Goal: Transaction & Acquisition: Purchase product/service

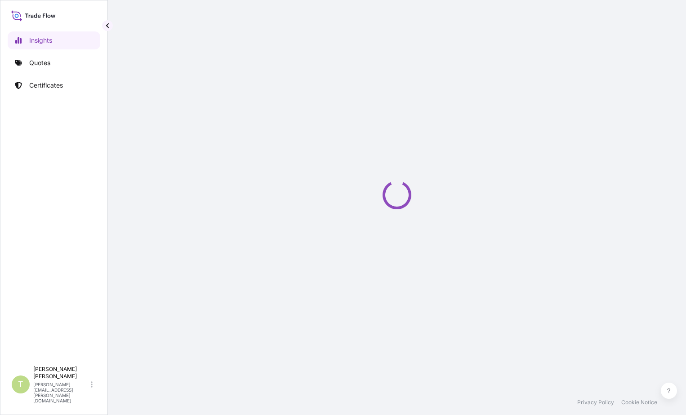
select select "2025"
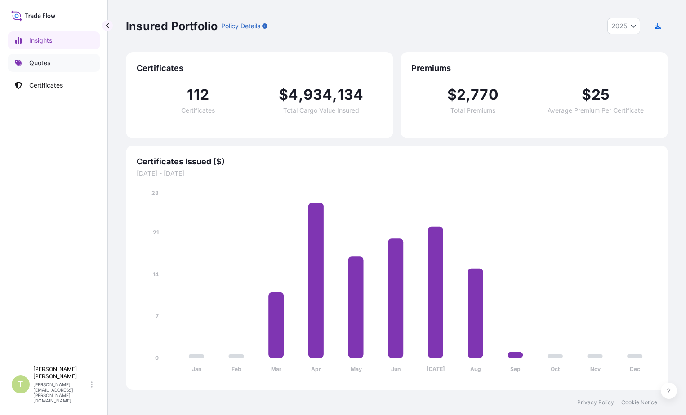
click at [44, 68] on link "Quotes" at bounding box center [54, 63] width 93 height 18
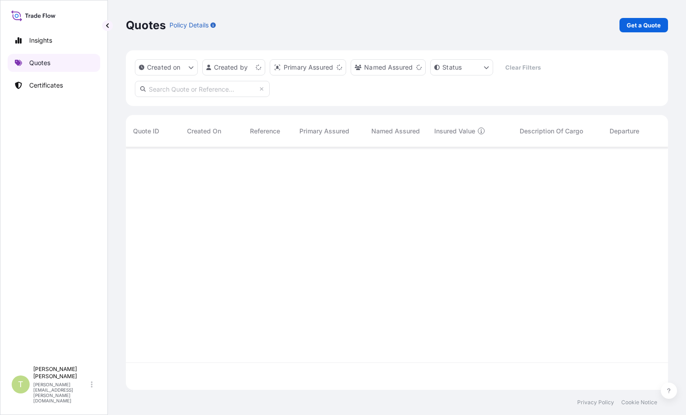
scroll to position [241, 535]
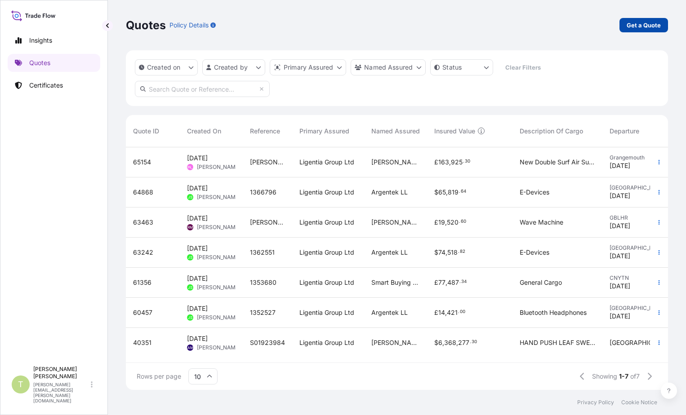
click at [641, 27] on p "Get a Quote" at bounding box center [644, 25] width 34 height 9
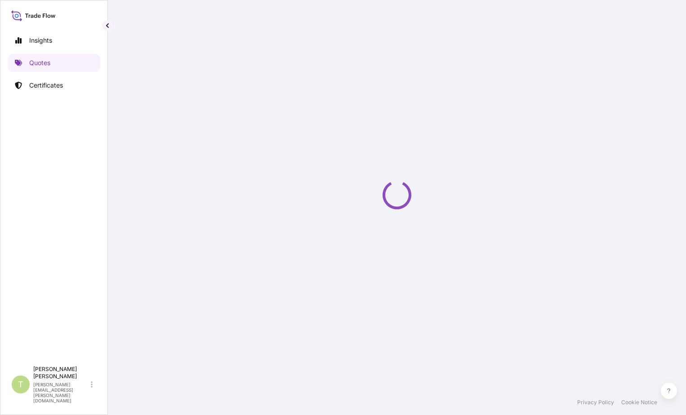
select select "Sea"
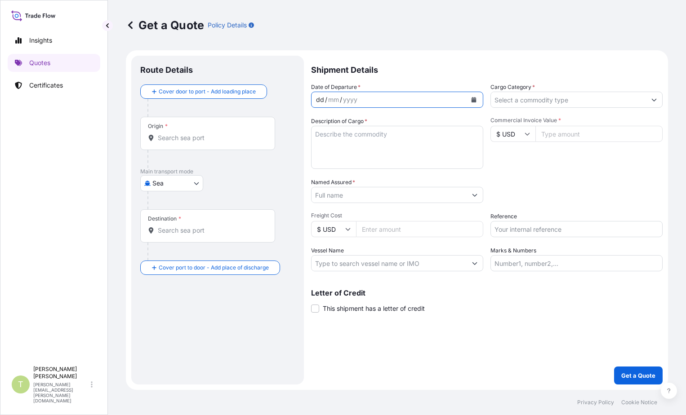
click at [419, 99] on div "dd / mm / yyyy" at bounding box center [389, 100] width 155 height 16
click at [473, 98] on icon "Calendar" at bounding box center [474, 99] width 5 height 5
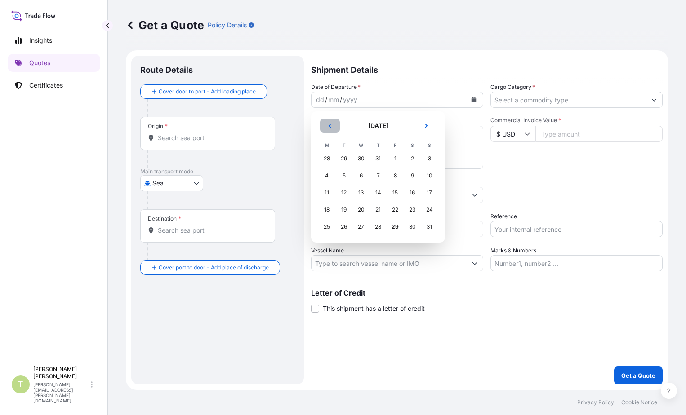
click at [330, 127] on icon "Previous" at bounding box center [330, 126] width 3 height 4
click at [359, 211] on div "23" at bounding box center [361, 210] width 16 height 16
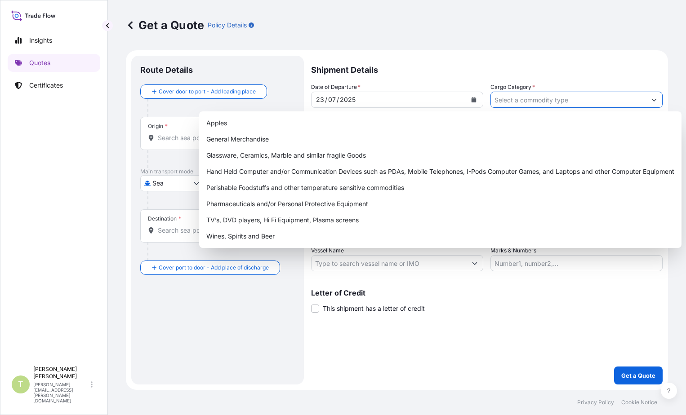
click at [655, 98] on icon "Show suggestions" at bounding box center [653, 99] width 5 height 5
click at [625, 63] on p "Shipment Details" at bounding box center [487, 69] width 352 height 27
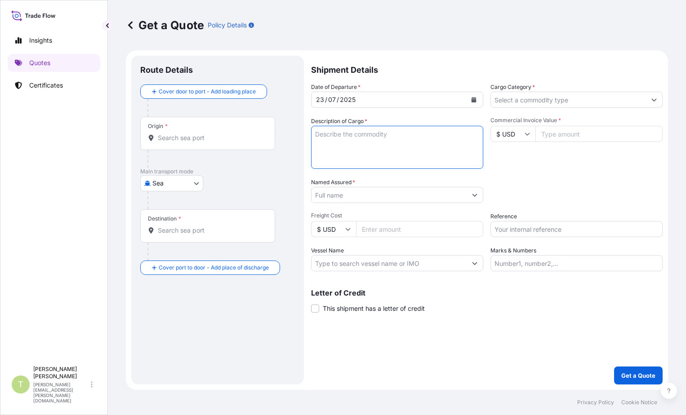
click at [426, 141] on textarea "Description of Cargo *" at bounding box center [397, 147] width 172 height 43
type textarea "g"
type textarea "GARMENTS"
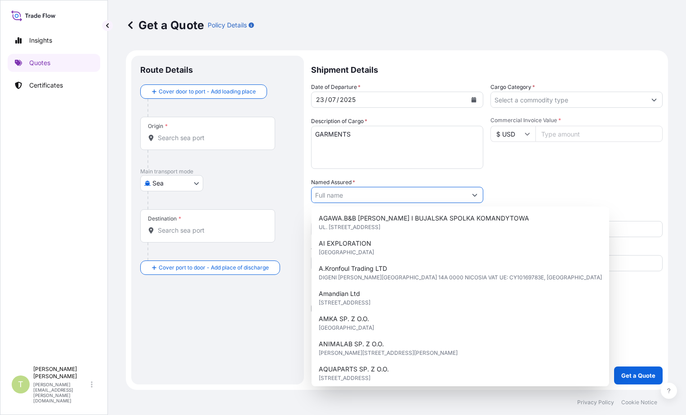
click at [457, 193] on input "Named Assured *" at bounding box center [389, 195] width 155 height 16
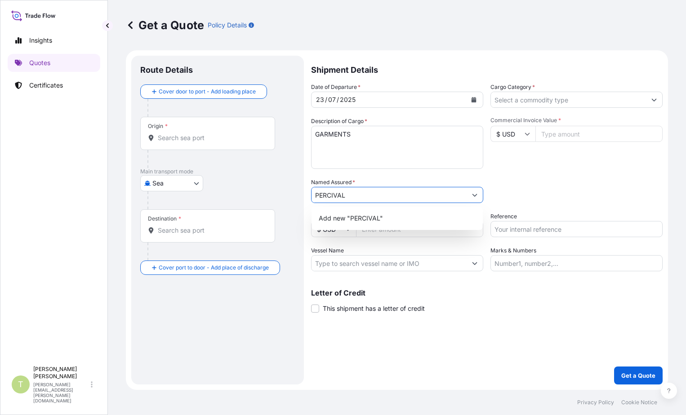
type input "PERCIVAL"
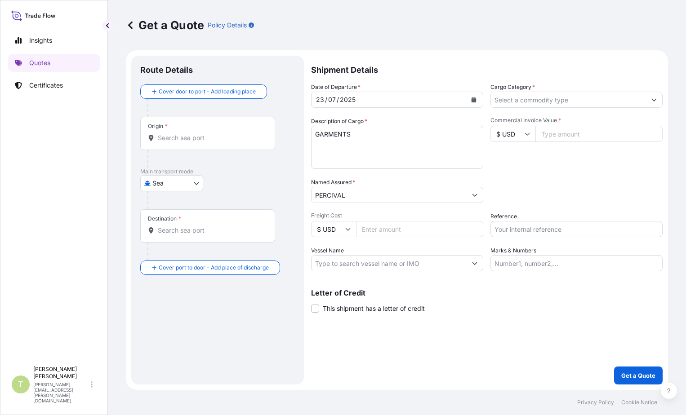
click at [349, 231] on icon at bounding box center [347, 229] width 5 height 5
click at [330, 276] on div "£ GBP" at bounding box center [334, 272] width 38 height 17
type input "£ GBP"
click at [396, 231] on input "Freight Cost" at bounding box center [419, 229] width 127 height 16
type input "2000"
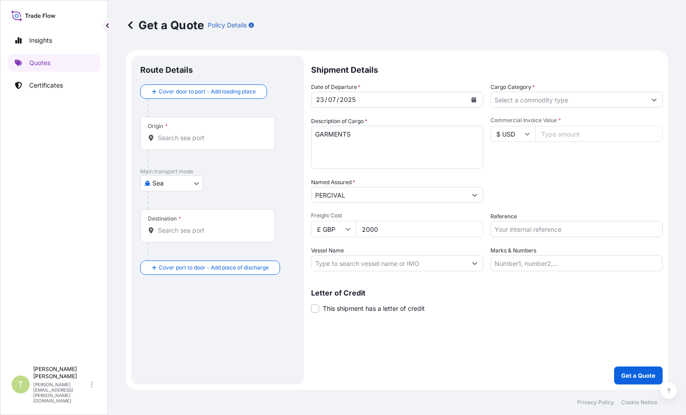
click at [572, 135] on input "Commercial Invoice Value *" at bounding box center [598, 134] width 127 height 16
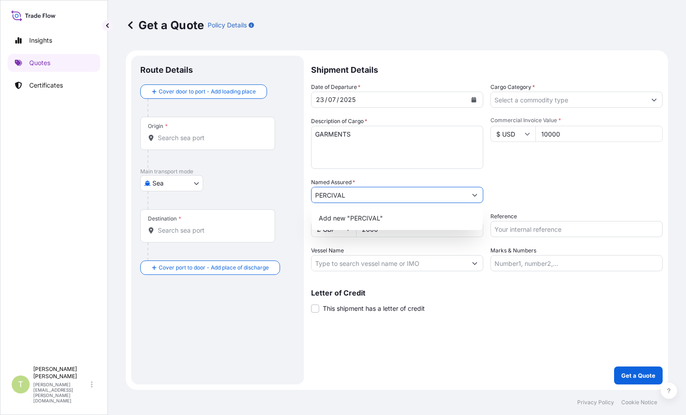
click at [588, 135] on input "10000" at bounding box center [598, 134] width 127 height 16
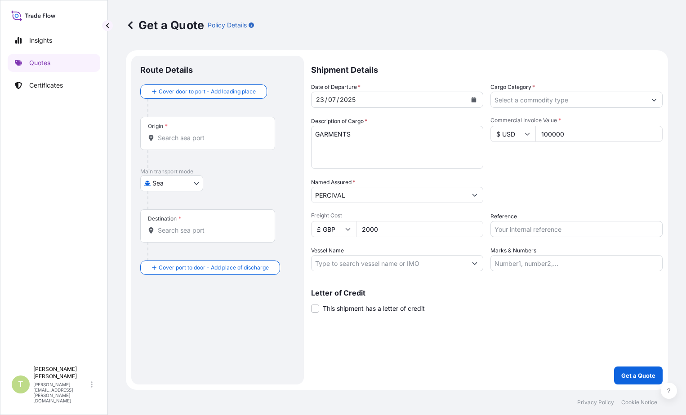
type input "100000"
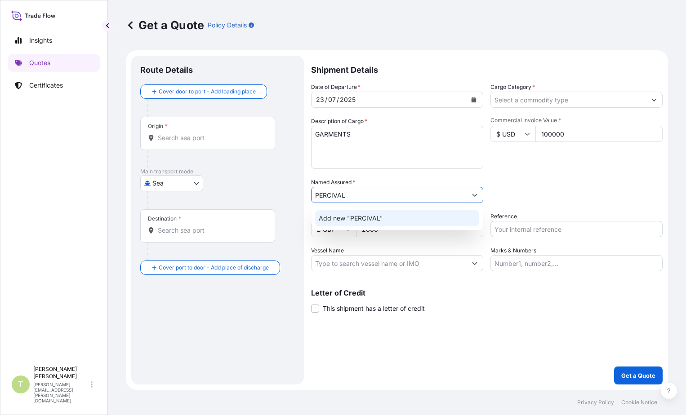
click at [382, 190] on input "PERCIVAL" at bounding box center [389, 195] width 155 height 16
click at [564, 181] on div "Packing Category Type to search a container mode Please select a primary mode o…" at bounding box center [576, 190] width 172 height 25
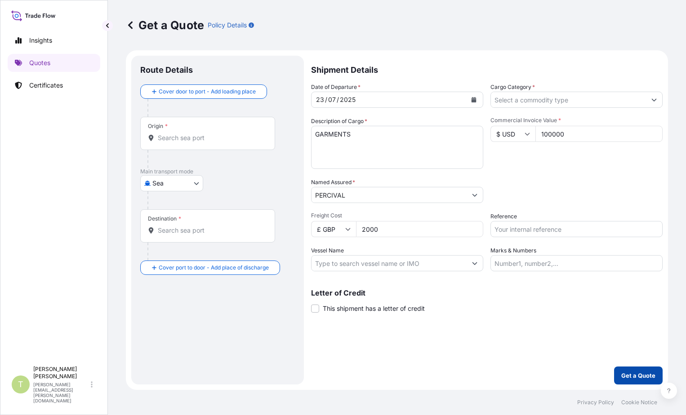
click at [629, 373] on p "Get a Quote" at bounding box center [638, 375] width 34 height 9
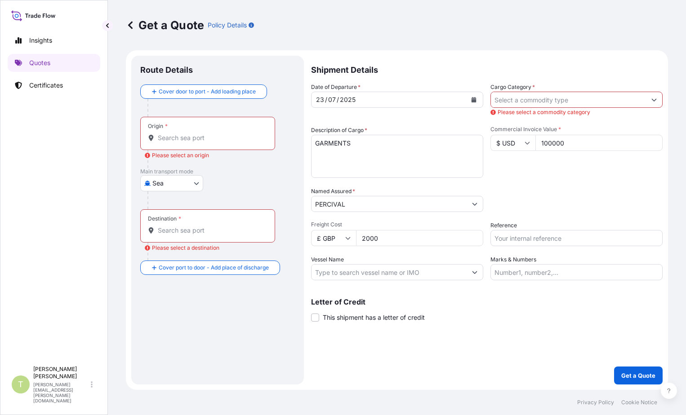
click at [534, 101] on input "Cargo Category *" at bounding box center [568, 100] width 155 height 16
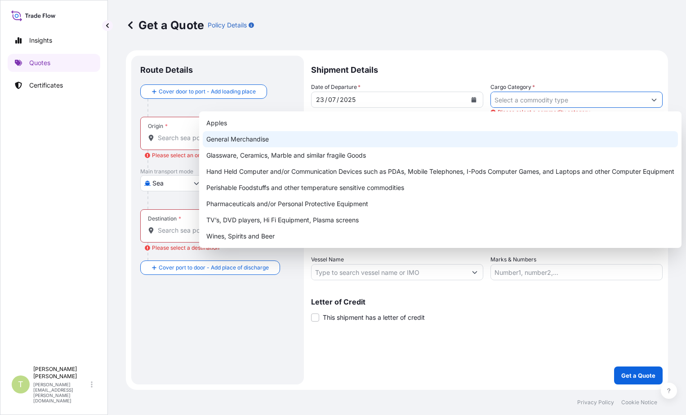
click at [296, 143] on div "General Merchandise" at bounding box center [440, 139] width 475 height 16
type input "General Merchandise"
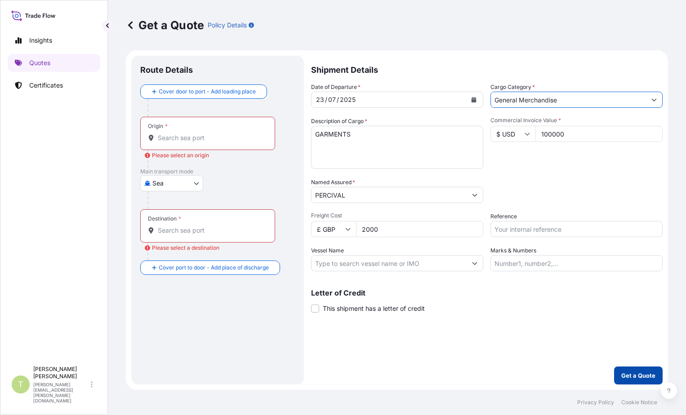
click at [620, 376] on button "Get a Quote" at bounding box center [638, 376] width 49 height 18
click at [216, 139] on input "Origin * Please select an origin" at bounding box center [211, 138] width 106 height 9
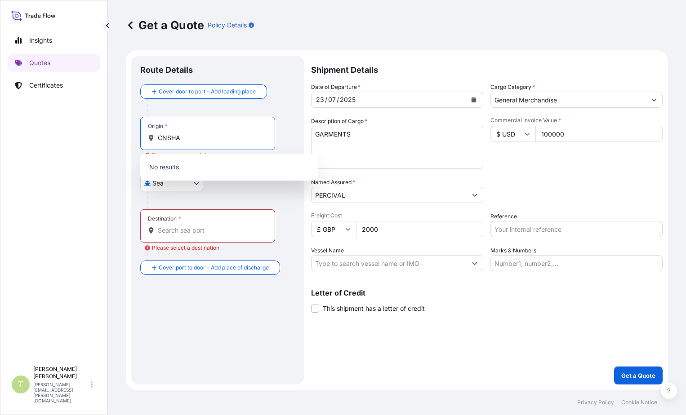
drag, startPoint x: 193, startPoint y: 140, endPoint x: 148, endPoint y: 139, distance: 45.4
click at [148, 139] on div "CNSHA" at bounding box center [208, 138] width 120 height 9
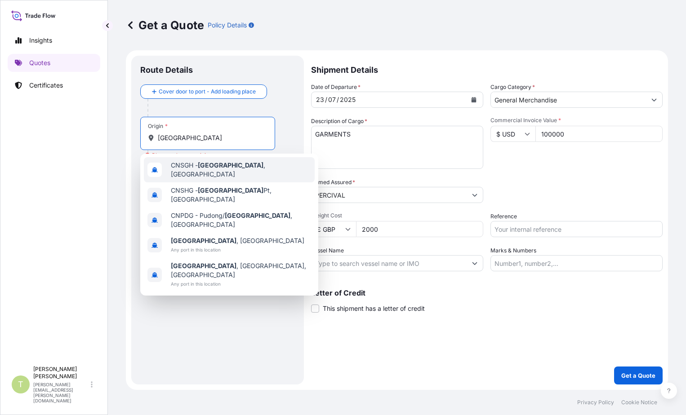
click at [251, 166] on div "CNSGH - [GEOGRAPHIC_DATA] , [GEOGRAPHIC_DATA]" at bounding box center [229, 169] width 171 height 25
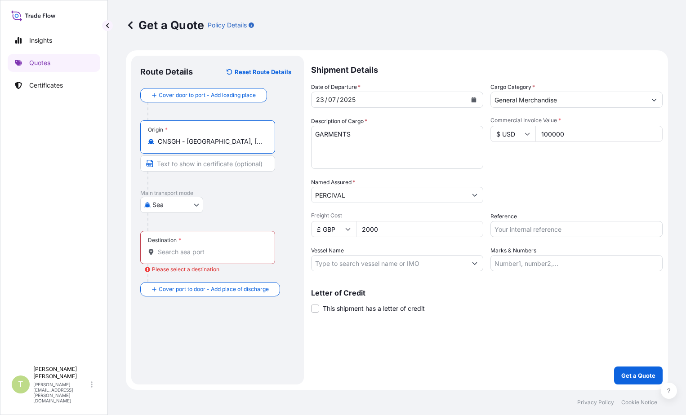
type input "CNSGH - [GEOGRAPHIC_DATA], [GEOGRAPHIC_DATA]"
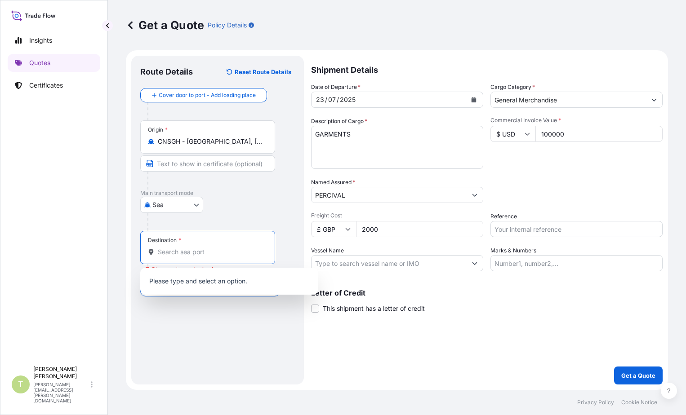
click at [231, 249] on input "Destination * Please select a destination" at bounding box center [211, 252] width 106 height 9
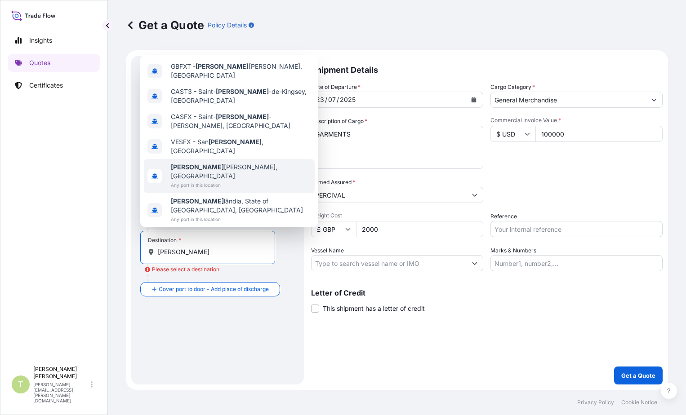
click at [198, 186] on span "Any port in this location" at bounding box center [241, 185] width 140 height 9
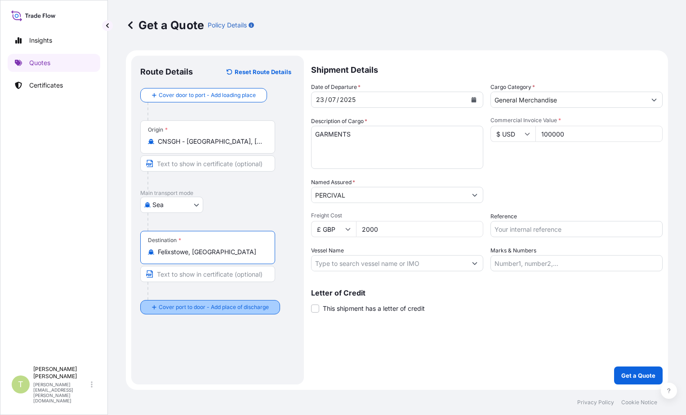
type input "Felixstowe, [GEOGRAPHIC_DATA]"
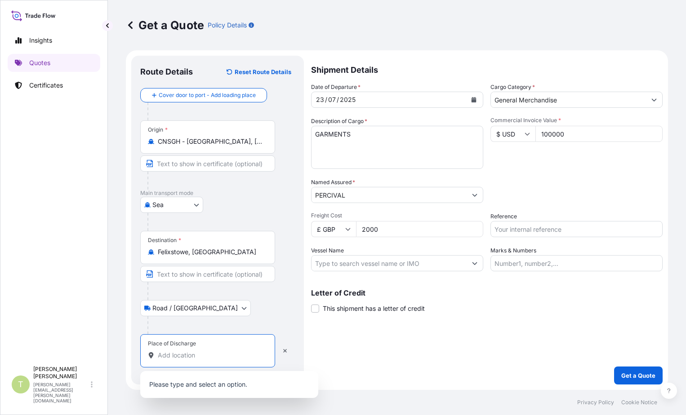
click at [184, 359] on input "Place of Discharge" at bounding box center [211, 355] width 106 height 9
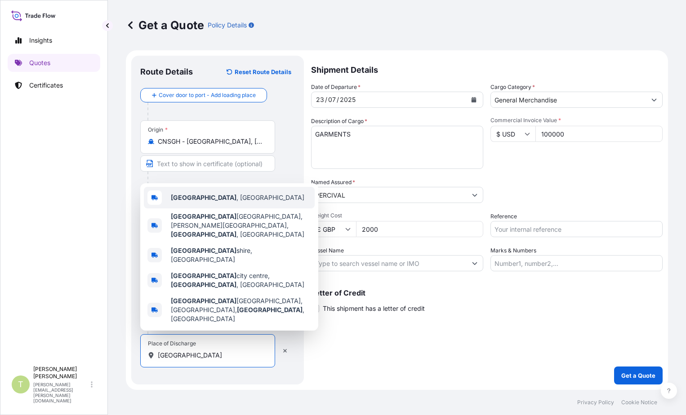
click at [218, 202] on span "[GEOGRAPHIC_DATA] , [GEOGRAPHIC_DATA]" at bounding box center [238, 197] width 134 height 9
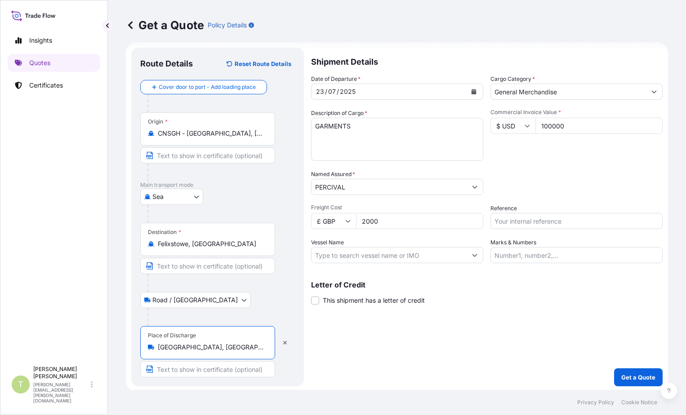
scroll to position [10, 0]
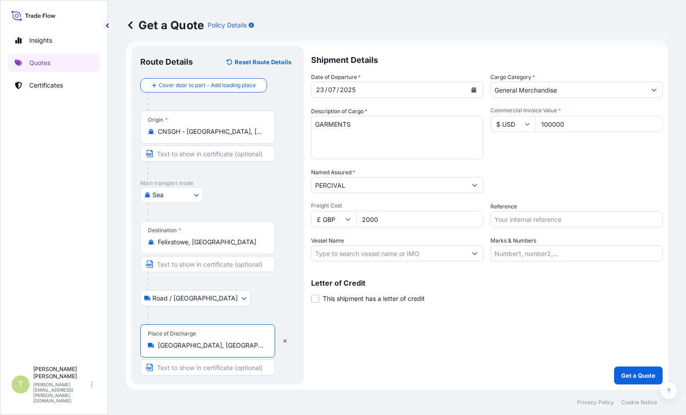
type input "[GEOGRAPHIC_DATA], [GEOGRAPHIC_DATA]"
click at [624, 372] on p "Get a Quote" at bounding box center [638, 375] width 34 height 9
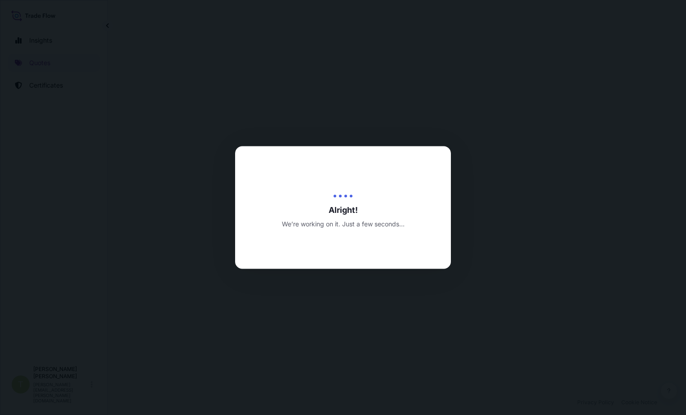
select select "Sea"
select select "Road / [GEOGRAPHIC_DATA]"
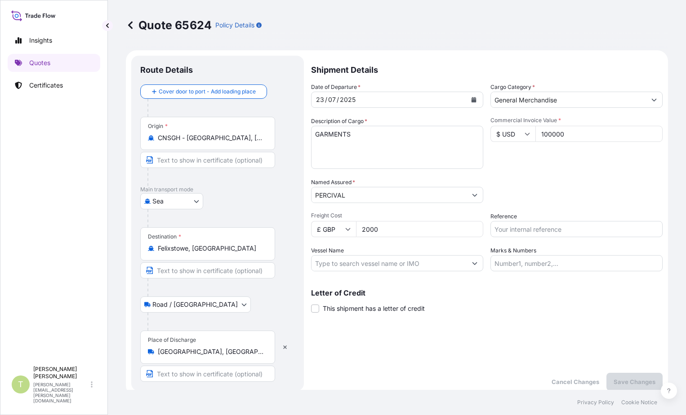
click at [554, 167] on div "Commercial Invoice Value * $ USD 100000" at bounding box center [576, 143] width 172 height 52
click at [574, 126] on div "Commercial Invoice Value * $ USD 100000" at bounding box center [576, 143] width 172 height 52
click at [573, 134] on input "100000" at bounding box center [598, 134] width 127 height 16
drag, startPoint x: 565, startPoint y: 137, endPoint x: 492, endPoint y: 140, distance: 73.3
click at [492, 139] on div "$ USD 100000" at bounding box center [576, 134] width 172 height 16
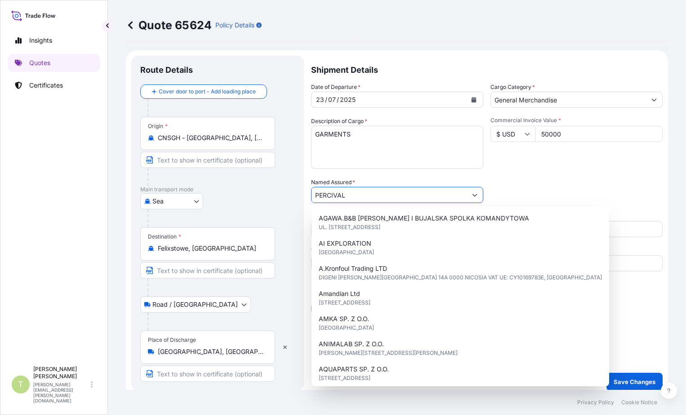
click at [555, 179] on div "Packing Category Type to search a container mode Please select a primary mode o…" at bounding box center [576, 190] width 172 height 25
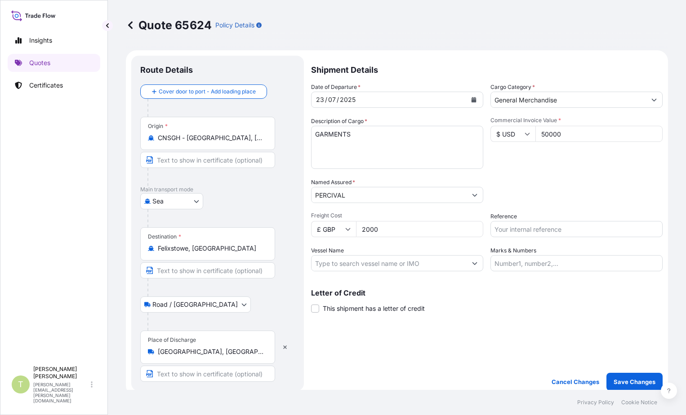
drag, startPoint x: 573, startPoint y: 139, endPoint x: 455, endPoint y: 133, distance: 118.0
click at [455, 133] on div "Date of Departure * [DATE] Cargo Category * General Merchandise Description of …" at bounding box center [487, 177] width 352 height 189
type input "53776.50"
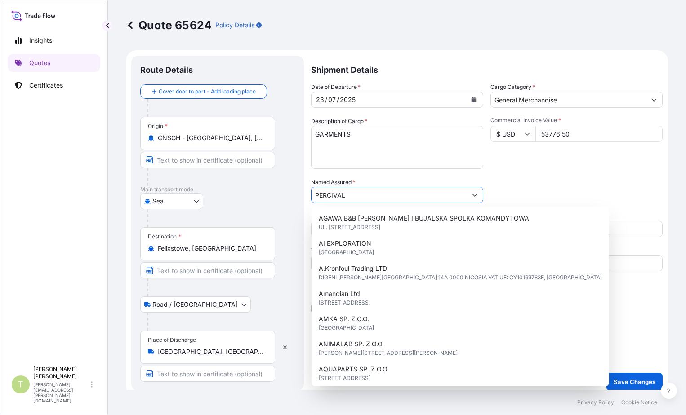
click at [540, 180] on div "Packing Category Type to search a container mode Please select a primary mode o…" at bounding box center [576, 190] width 172 height 25
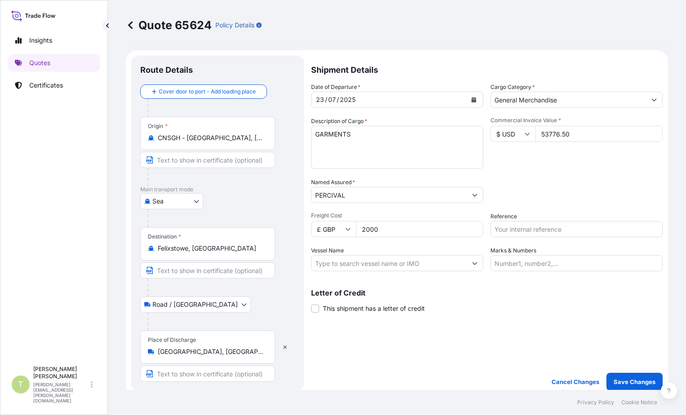
click at [472, 100] on icon "Calendar" at bounding box center [474, 99] width 5 height 5
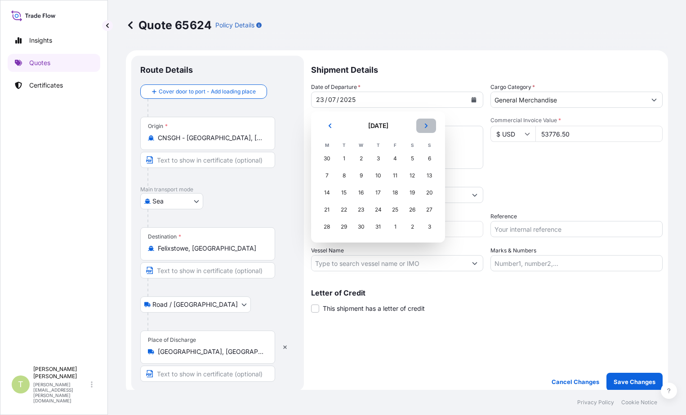
click at [432, 131] on button "Next" at bounding box center [426, 126] width 20 height 14
click at [394, 195] on div "15" at bounding box center [395, 193] width 16 height 16
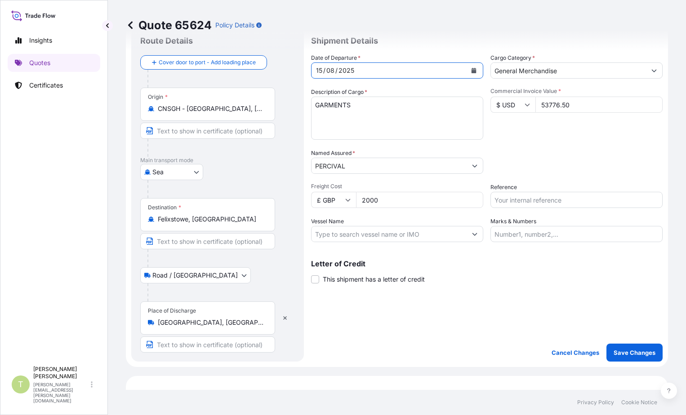
scroll to position [45, 0]
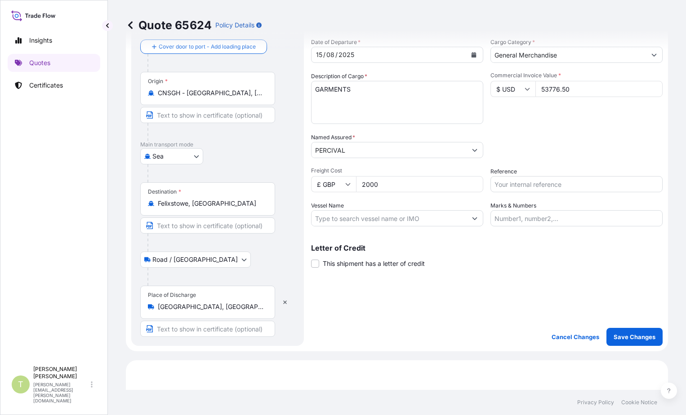
drag, startPoint x: 394, startPoint y: 186, endPoint x: 347, endPoint y: 191, distance: 47.9
click at [347, 191] on div "£ GBP 2000" at bounding box center [397, 184] width 172 height 16
type input "1500"
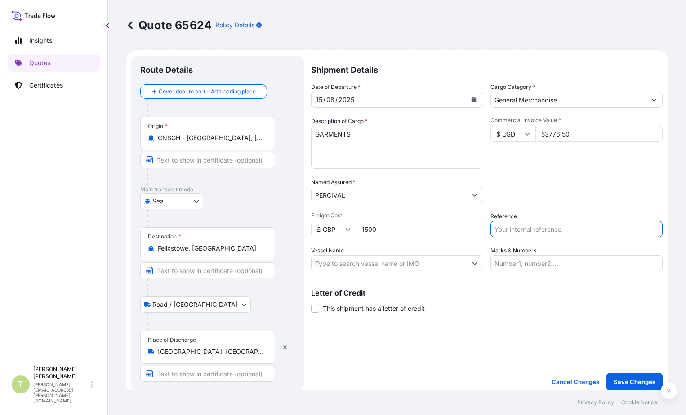
click at [472, 100] on icon "Calendar" at bounding box center [474, 99] width 5 height 5
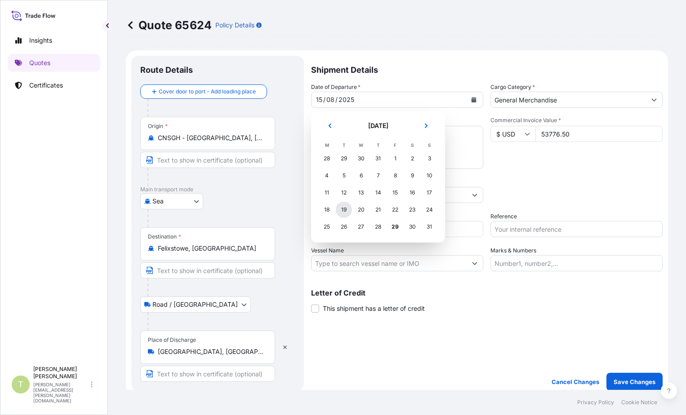
click at [345, 210] on div "19" at bounding box center [344, 210] width 16 height 16
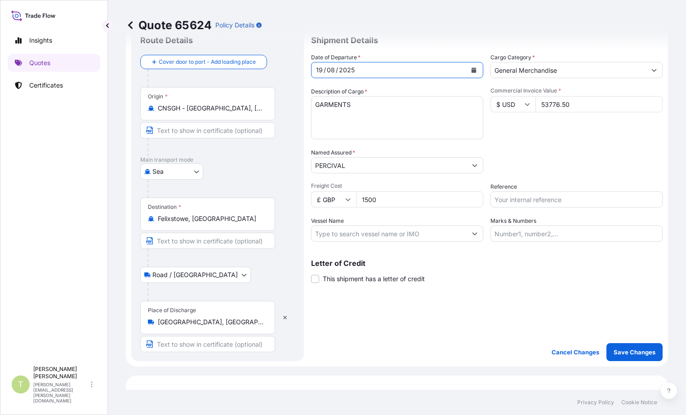
scroll to position [45, 0]
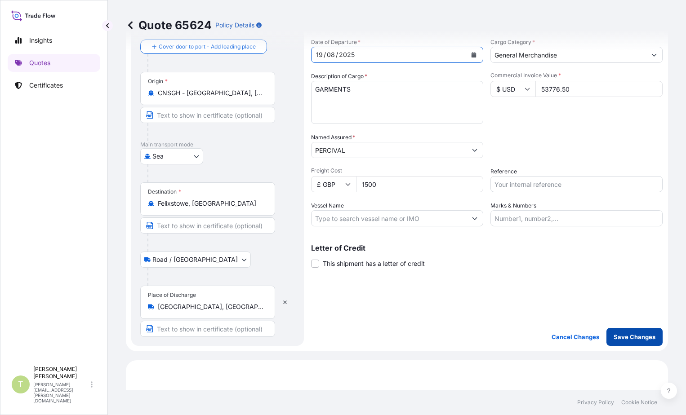
click at [614, 336] on p "Save Changes" at bounding box center [635, 337] width 42 height 9
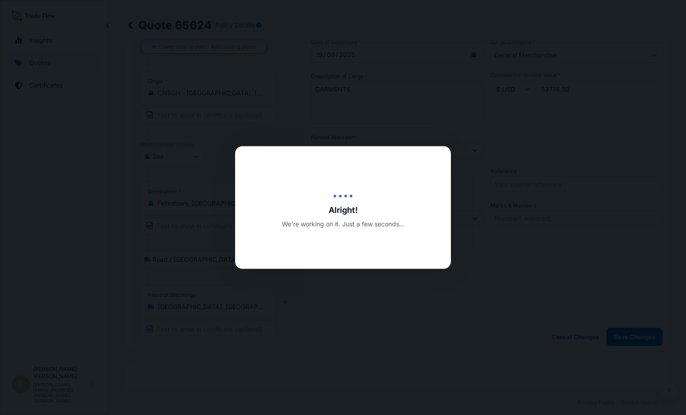
type input "[DATE]"
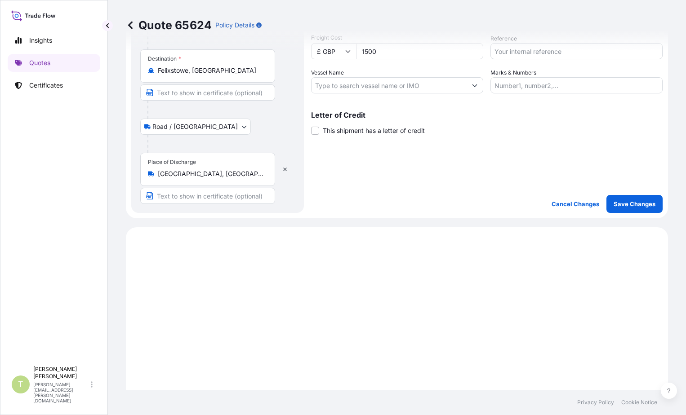
scroll to position [361, 0]
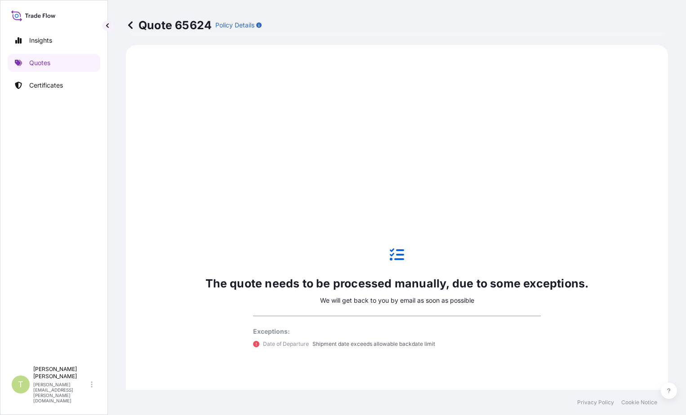
select select "Sea"
select select "Road / [GEOGRAPHIC_DATA]"
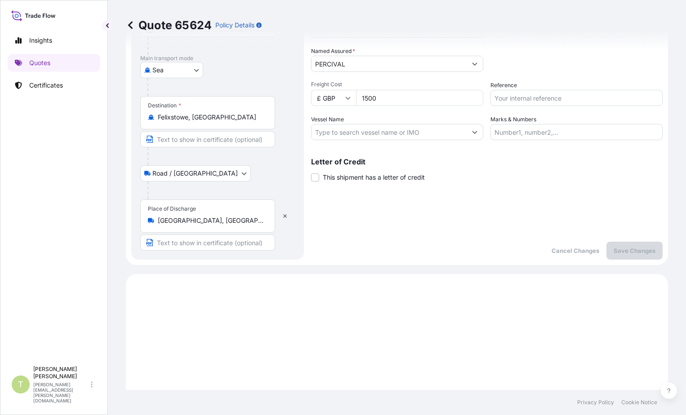
scroll to position [0, 0]
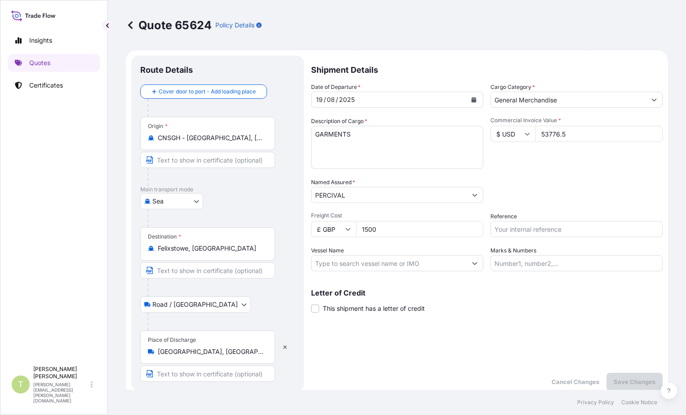
click at [472, 98] on icon "Calendar" at bounding box center [474, 99] width 5 height 5
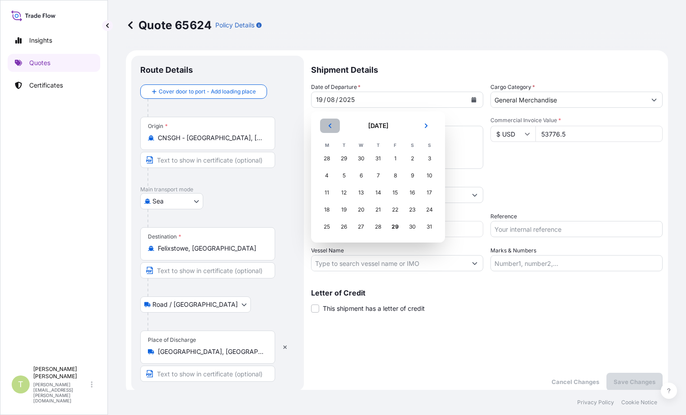
click at [333, 127] on button "Previous" at bounding box center [330, 126] width 20 height 14
click at [358, 210] on div "23" at bounding box center [361, 210] width 16 height 16
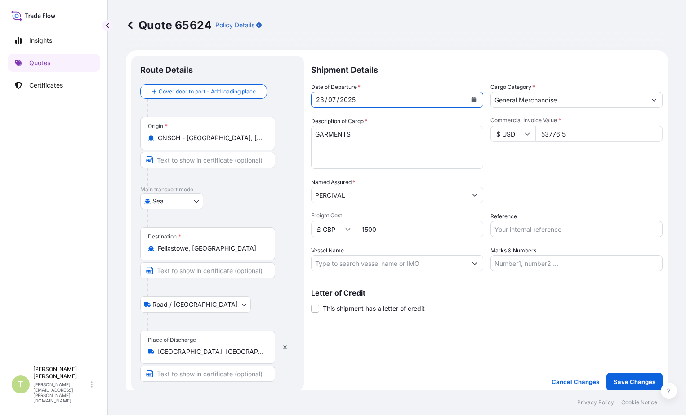
click at [399, 195] on input "PERCIVAL" at bounding box center [389, 195] width 155 height 16
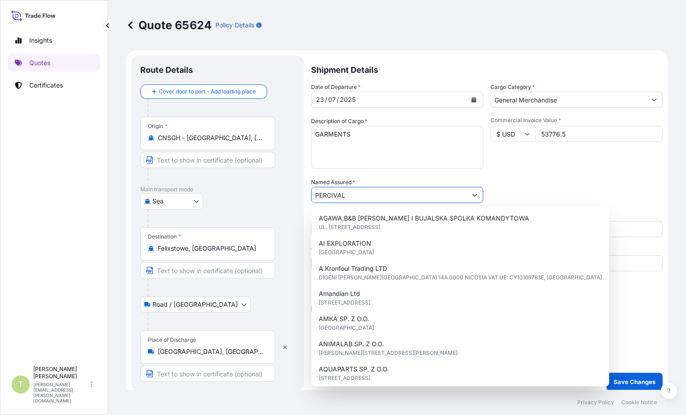
drag, startPoint x: 399, startPoint y: 195, endPoint x: 282, endPoint y: 198, distance: 117.4
click at [282, 198] on form "Route Details Cover door to port - Add loading place Place of loading Road / In…" at bounding box center [397, 223] width 542 height 346
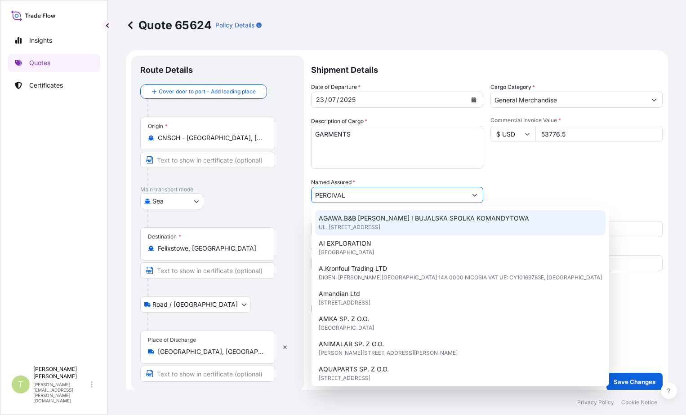
click at [316, 196] on input "PERCIVAL" at bounding box center [389, 195] width 155 height 16
click at [315, 197] on input "PERCIVAL" at bounding box center [389, 195] width 155 height 16
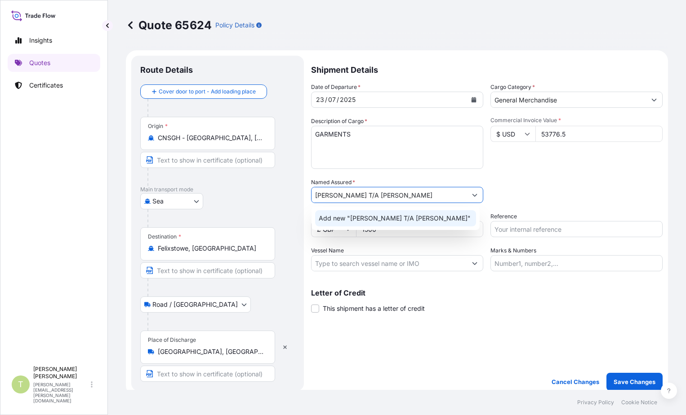
click at [407, 220] on span "Add new "[PERSON_NAME] T/A [PERSON_NAME]"" at bounding box center [395, 218] width 152 height 9
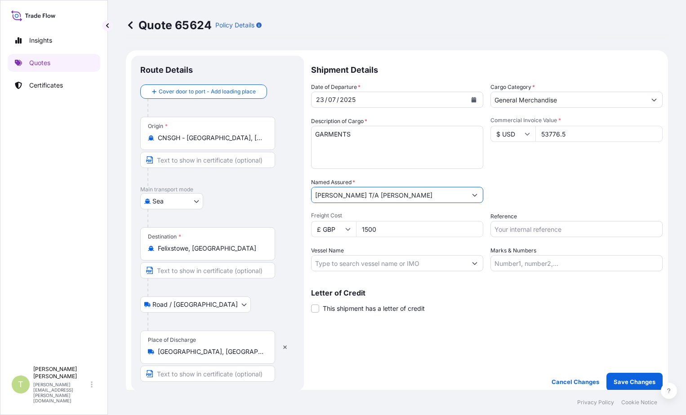
type input "[PERSON_NAME] T/A [PERSON_NAME]"
click at [553, 232] on input "Reference" at bounding box center [576, 229] width 172 height 16
type input "S02004617"
click at [490, 304] on div "Letter of Credit This shipment has a letter of credit Letter of credit * Letter…" at bounding box center [487, 302] width 352 height 24
click at [416, 263] on input "Vessel Name" at bounding box center [389, 263] width 155 height 16
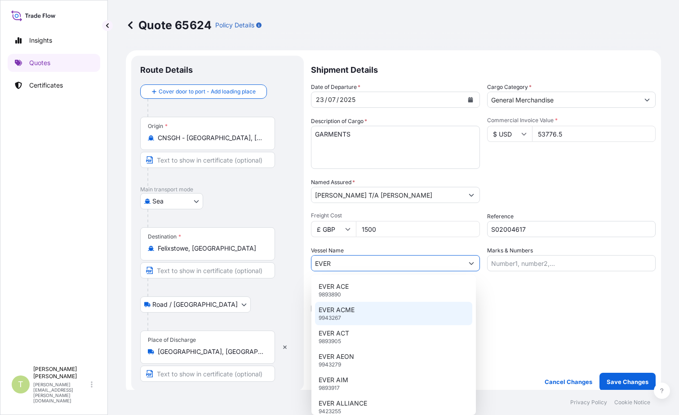
click at [370, 313] on div "EVER ACME 9943267" at bounding box center [393, 313] width 157 height 23
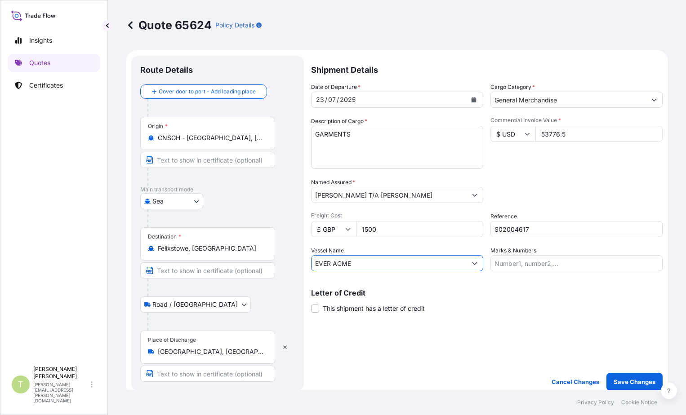
type input "EVER ACME"
click at [521, 262] on input "Marks & Numbers" at bounding box center [576, 263] width 172 height 16
type input "A"
type input "P"
type input "[PERSON_NAME]"
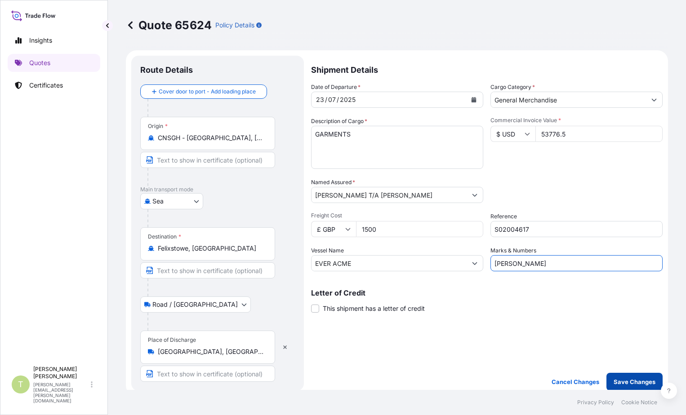
click at [628, 384] on p "Save Changes" at bounding box center [635, 382] width 42 height 9
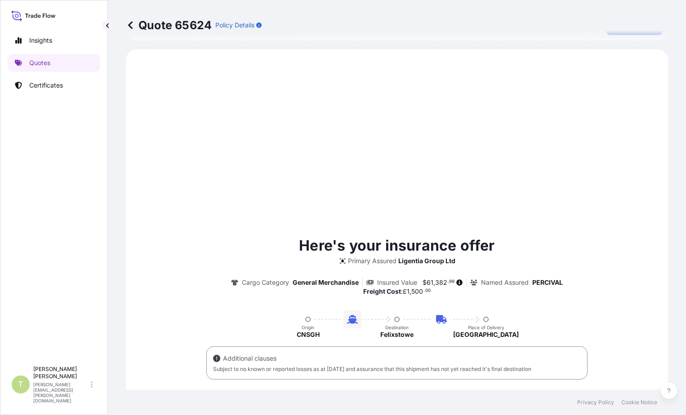
scroll to position [361, 0]
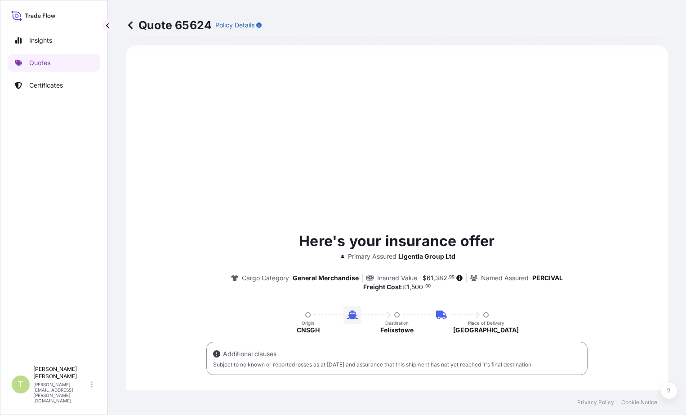
select select "Sea"
select select "Road / [GEOGRAPHIC_DATA]"
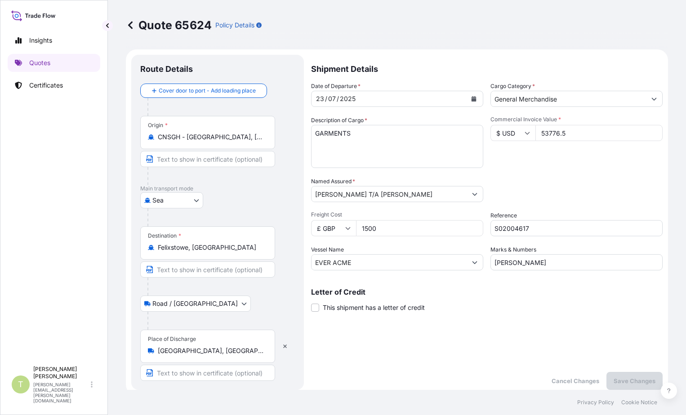
scroll to position [0, 0]
drag, startPoint x: 580, startPoint y: 138, endPoint x: 506, endPoint y: 144, distance: 74.9
click at [506, 144] on div "Commercial Invoice Value * $ USD 53776.5" at bounding box center [576, 143] width 172 height 52
type input "15673.48"
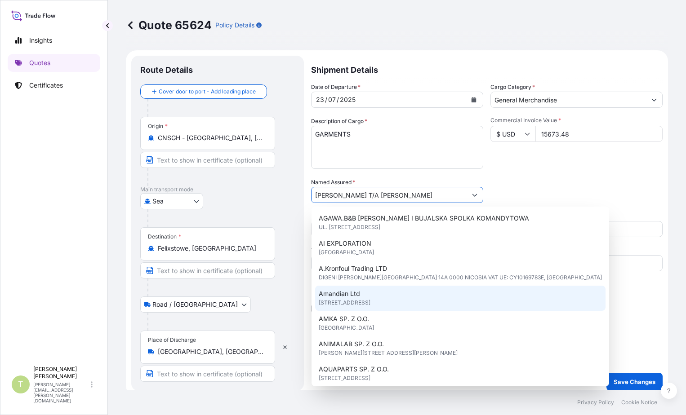
click at [622, 316] on div "Shipment Details Date of Departure * [DATE] Cargo Category * General Merchandis…" at bounding box center [487, 223] width 352 height 335
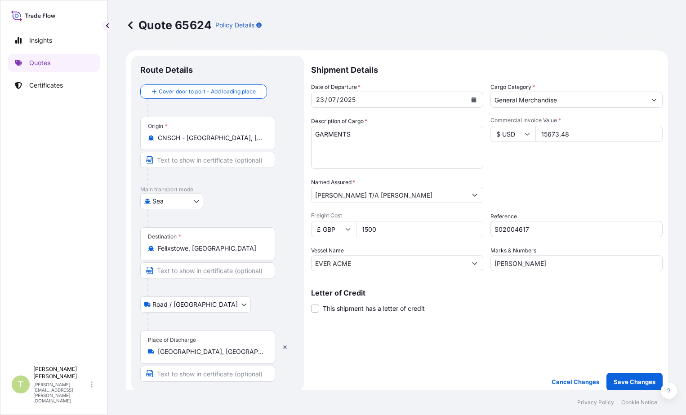
click at [472, 195] on icon "Show suggestions" at bounding box center [474, 194] width 5 height 5
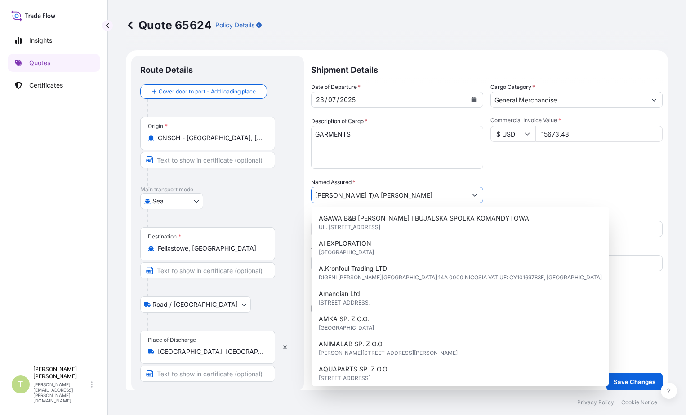
click at [472, 195] on icon "Show suggestions" at bounding box center [474, 194] width 5 height 5
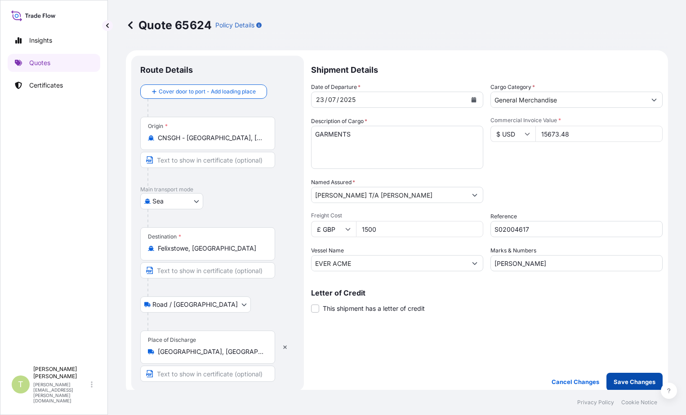
click at [626, 385] on p "Save Changes" at bounding box center [635, 382] width 42 height 9
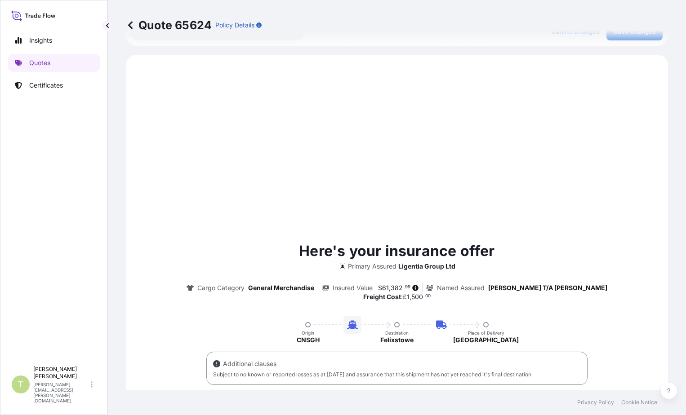
scroll to position [361, 0]
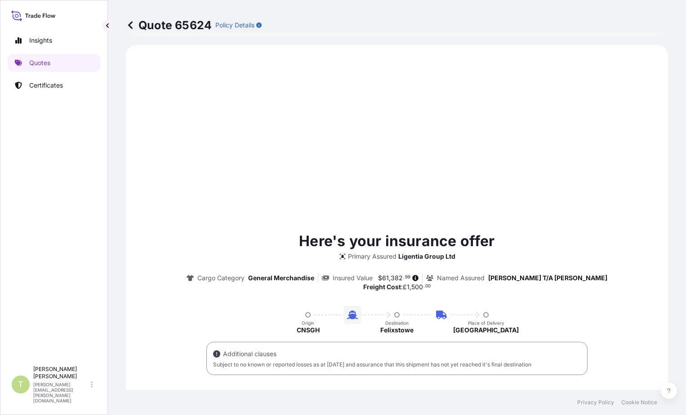
select select "Sea"
select select "Road / [GEOGRAPHIC_DATA]"
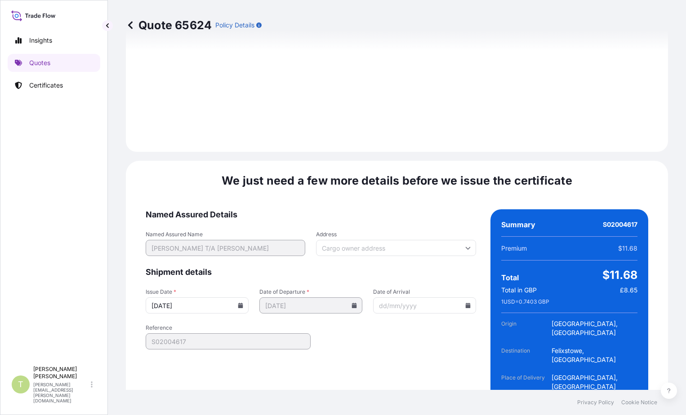
scroll to position [1176, 0]
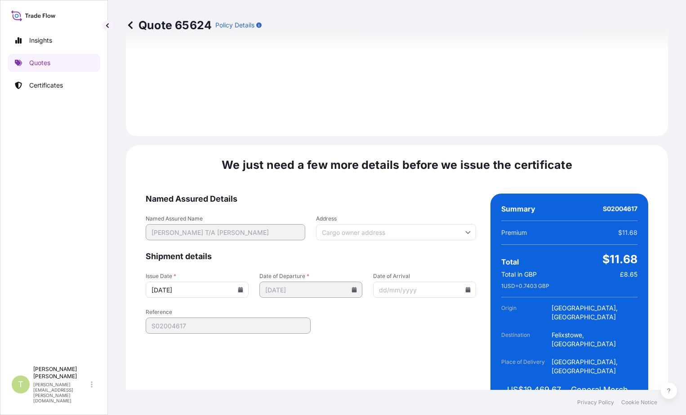
click at [393, 224] on input "Address" at bounding box center [396, 232] width 160 height 16
click at [361, 224] on input "Address" at bounding box center [396, 232] width 160 height 16
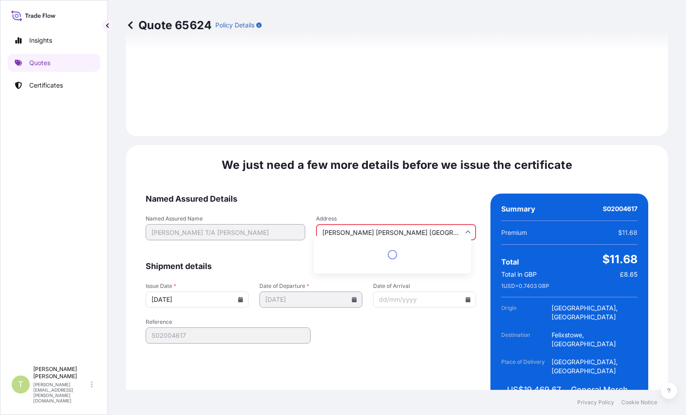
scroll to position [0, 0]
drag, startPoint x: 322, startPoint y: 215, endPoint x: 370, endPoint y: 218, distance: 47.3
click at [370, 224] on input "[PERSON_NAME] [PERSON_NAME] [GEOGRAPHIC_DATA] E9 5FP" at bounding box center [396, 232] width 160 height 16
click at [346, 250] on li "[GEOGRAPHIC_DATA] E9, [GEOGRAPHIC_DATA]" at bounding box center [392, 251] width 150 height 23
type input "[GEOGRAPHIC_DATA] E9, [GEOGRAPHIC_DATA]"
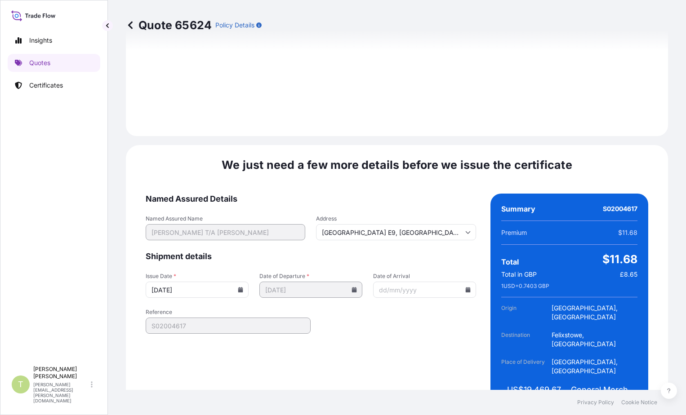
click at [465, 287] on icon at bounding box center [467, 289] width 5 height 5
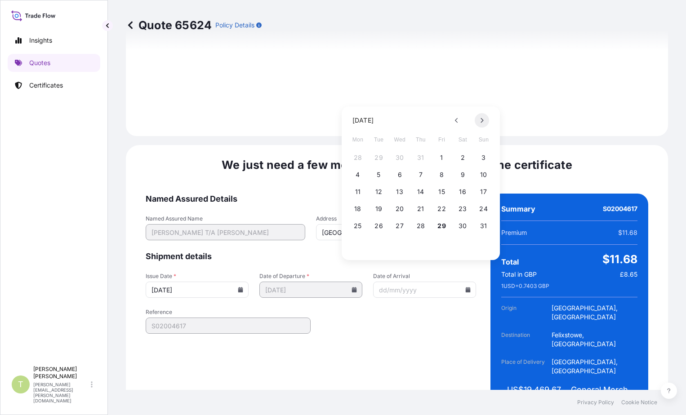
click at [479, 121] on button at bounding box center [482, 120] width 14 height 14
click at [464, 158] on button "6" at bounding box center [462, 158] width 14 height 14
type input "[DATE]"
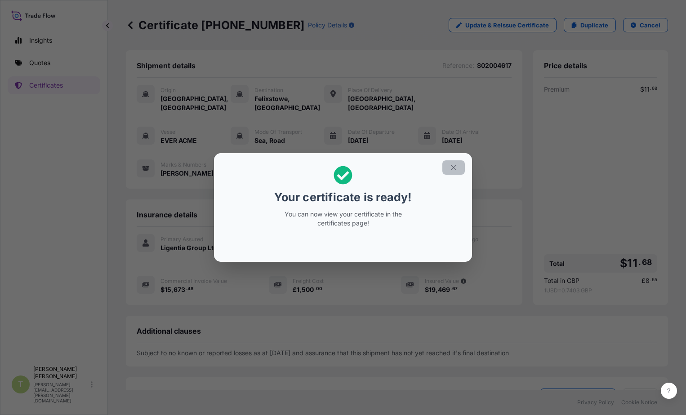
click at [453, 168] on icon "button" at bounding box center [454, 168] width 8 height 8
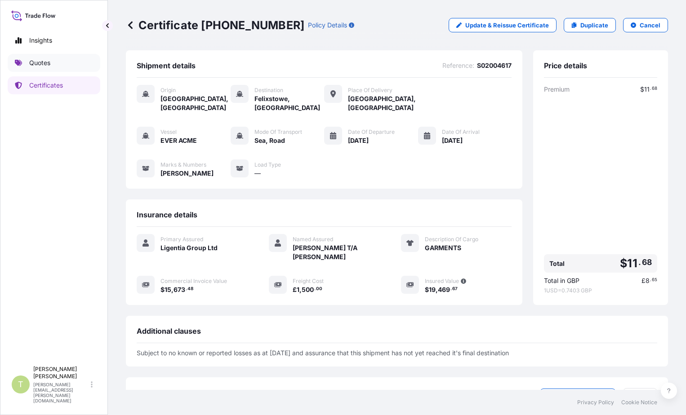
click at [40, 65] on p "Quotes" at bounding box center [39, 62] width 21 height 9
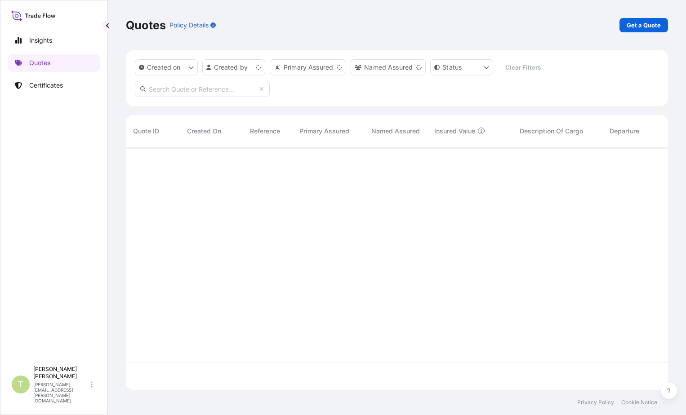
scroll to position [241, 535]
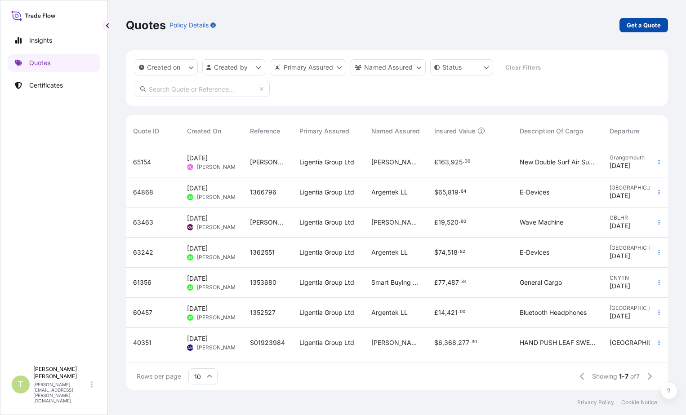
click at [646, 26] on p "Get a Quote" at bounding box center [644, 25] width 34 height 9
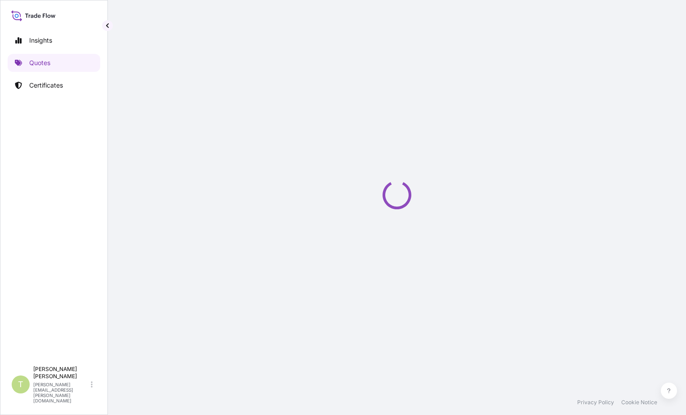
select select "Sea"
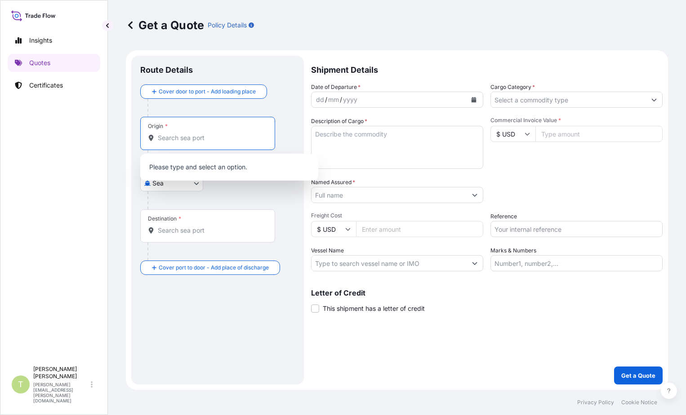
click at [197, 135] on input "Origin *" at bounding box center [211, 138] width 106 height 9
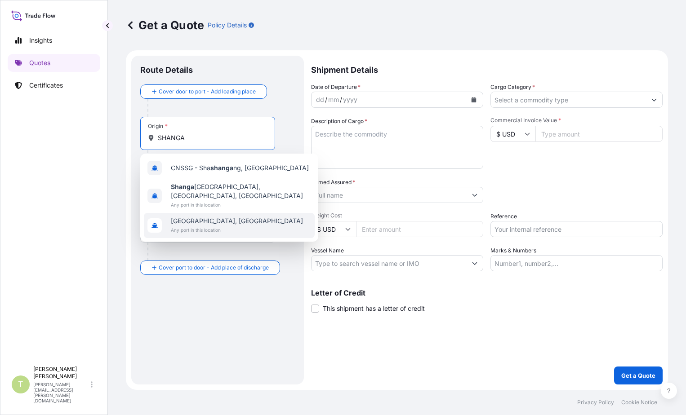
click at [212, 226] on span "Any port in this location" at bounding box center [237, 230] width 132 height 9
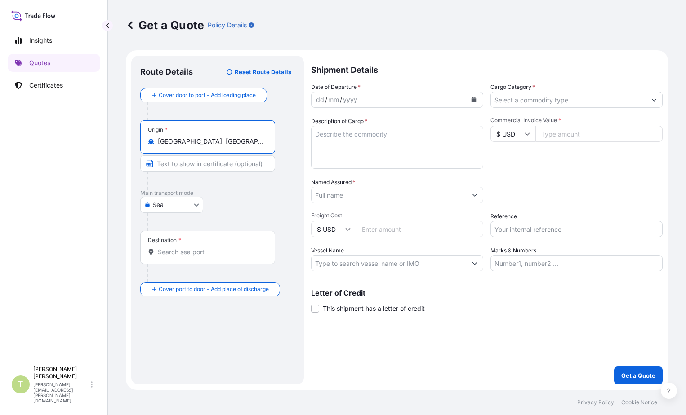
type input "[GEOGRAPHIC_DATA], [GEOGRAPHIC_DATA]"
click at [201, 249] on input "Destination *" at bounding box center [211, 252] width 106 height 9
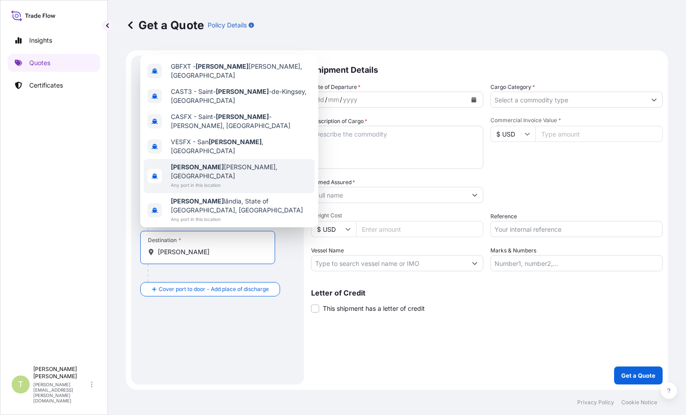
click at [207, 181] on span "[PERSON_NAME], [GEOGRAPHIC_DATA]" at bounding box center [241, 172] width 140 height 18
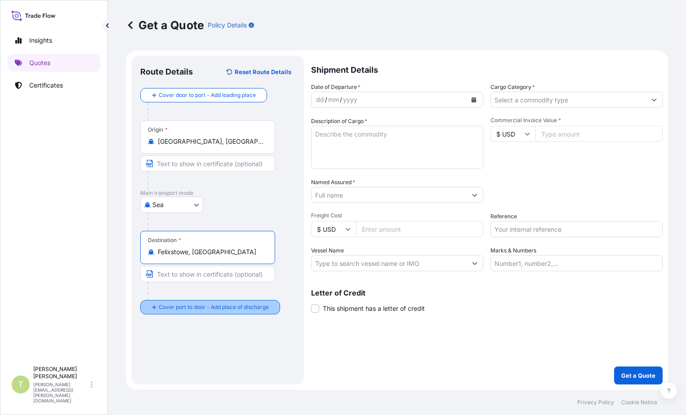
type input "Felixstowe, [GEOGRAPHIC_DATA]"
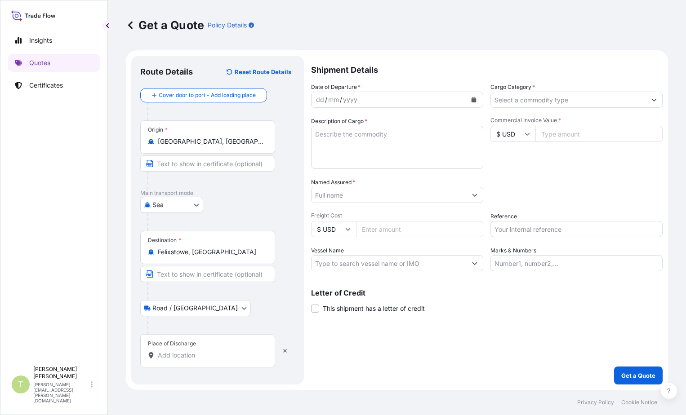
click at [196, 354] on input "Place of Discharge" at bounding box center [211, 355] width 106 height 9
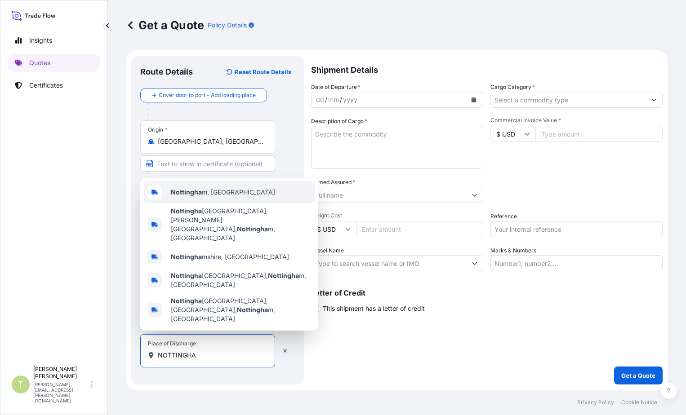
click at [199, 196] on b "Nottingha" at bounding box center [186, 192] width 31 height 8
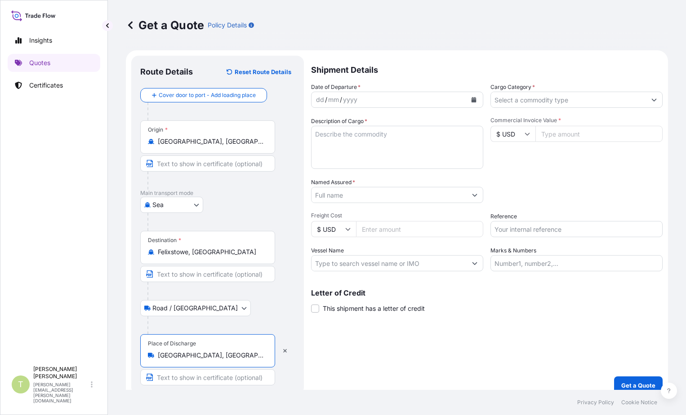
type input "[GEOGRAPHIC_DATA], [GEOGRAPHIC_DATA]"
click at [472, 98] on icon "Calendar" at bounding box center [474, 99] width 5 height 5
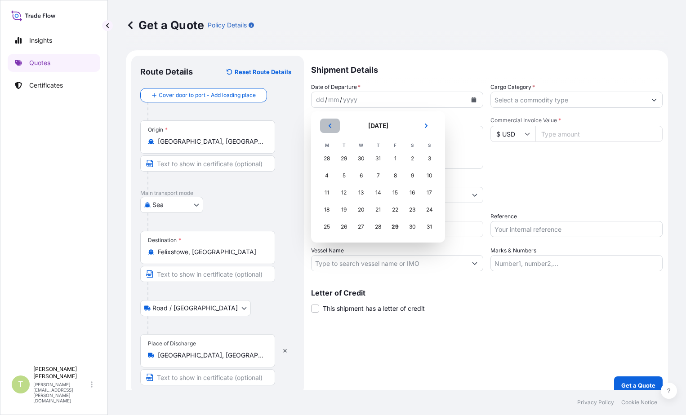
click at [334, 127] on button "Previous" at bounding box center [330, 126] width 20 height 14
click at [363, 212] on div "23" at bounding box center [361, 210] width 16 height 16
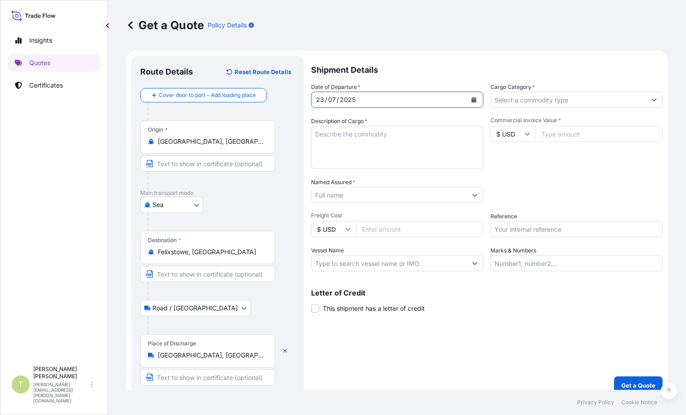
scroll to position [10, 0]
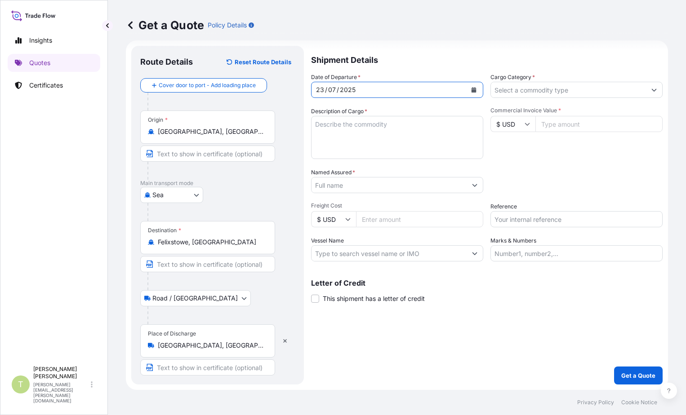
click at [556, 121] on input "Commercial Invoice Value *" at bounding box center [598, 124] width 127 height 16
type input "800"
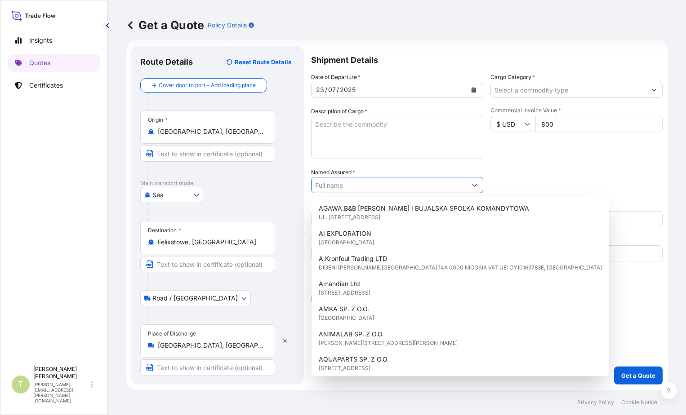
click at [578, 166] on div "Date of Departure * [DATE] Cargo Category * Description of Cargo * Commercial I…" at bounding box center [487, 167] width 352 height 189
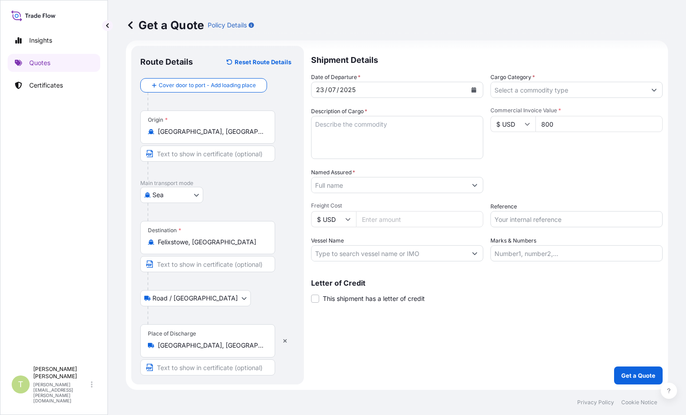
click at [360, 181] on input "Named Assured *" at bounding box center [389, 185] width 155 height 16
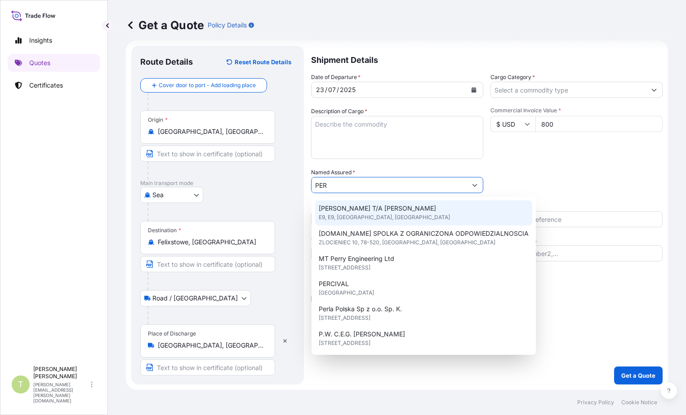
click at [372, 213] on span "E9, E9, [GEOGRAPHIC_DATA], [GEOGRAPHIC_DATA]" at bounding box center [384, 217] width 131 height 9
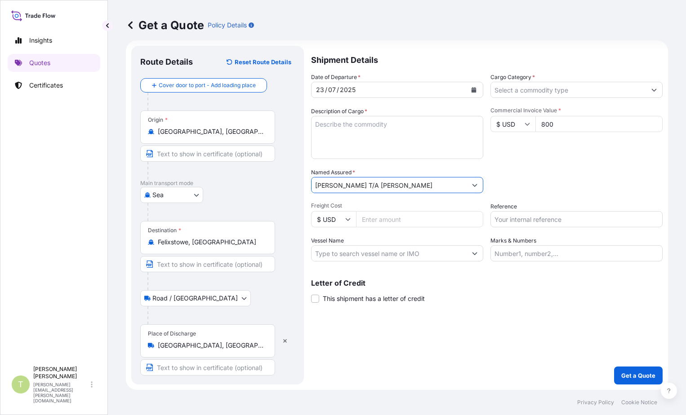
type input "[PERSON_NAME] T/A [PERSON_NAME]"
click at [419, 223] on input "Freight Cost" at bounding box center [419, 219] width 127 height 16
click at [353, 217] on input "$ USD" at bounding box center [333, 219] width 45 height 16
click at [330, 265] on div "£ GBP" at bounding box center [334, 262] width 38 height 17
type input "£ GBP"
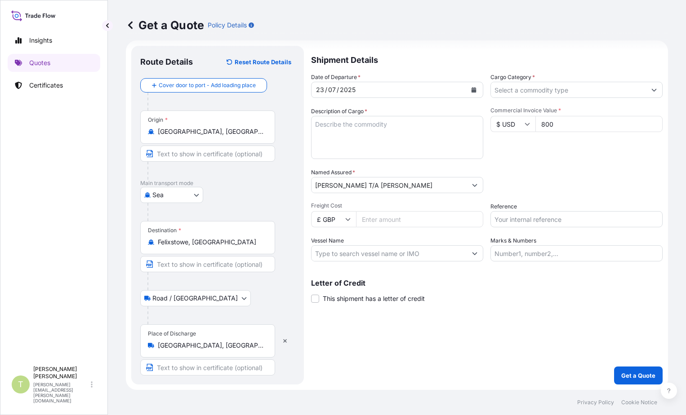
click at [415, 217] on input "Freight Cost" at bounding box center [419, 219] width 127 height 16
type input "230"
type input "S02004618"
click at [377, 254] on input "Vessel Name" at bounding box center [389, 253] width 155 height 16
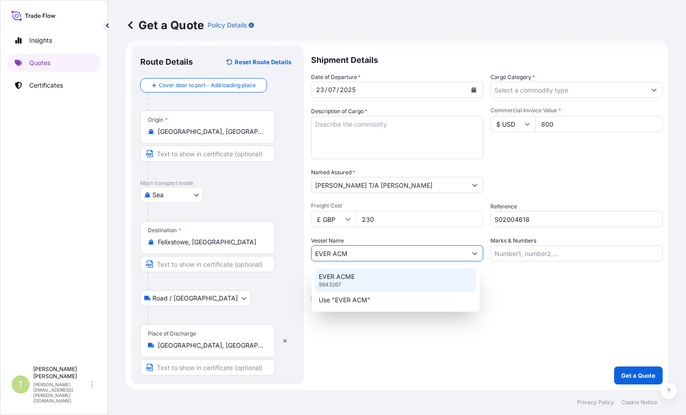
click at [387, 279] on div "EVER ACME 9943267" at bounding box center [395, 280] width 161 height 23
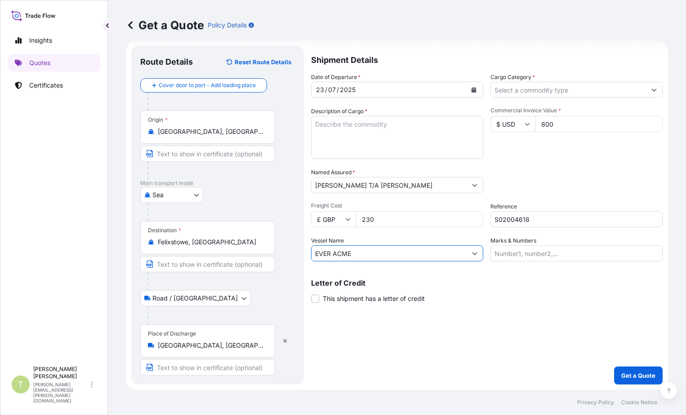
type input "EVER ACME"
click at [516, 254] on input "Marks & Numbers" at bounding box center [576, 253] width 172 height 16
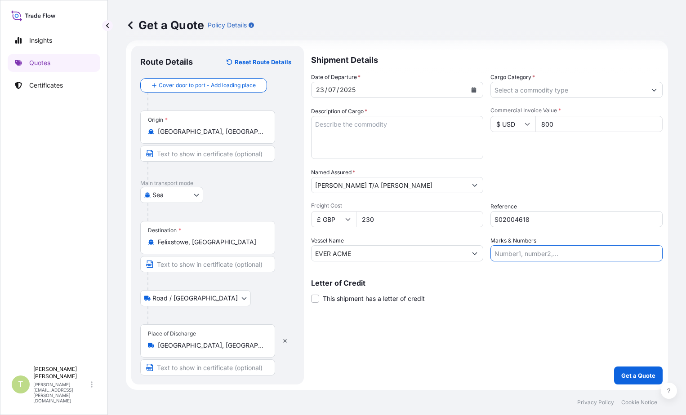
type input "[PERSON_NAME]"
type input "General Merchandise"
click at [531, 261] on input "[PERSON_NAME]" at bounding box center [576, 253] width 172 height 16
click at [557, 256] on input "[PERSON_NAME]" at bounding box center [576, 253] width 172 height 16
type input "[PERSON_NAME]"
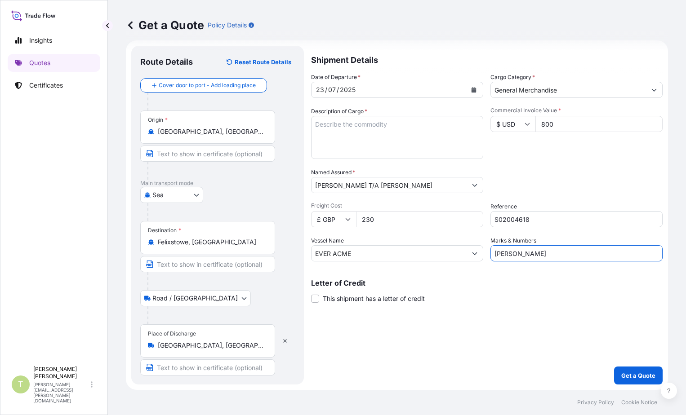
click at [605, 276] on div "Letter of Credit This shipment has a letter of credit Letter of credit * Letter…" at bounding box center [487, 286] width 352 height 35
click at [382, 125] on textarea "Description of Cargo *" at bounding box center [397, 137] width 172 height 43
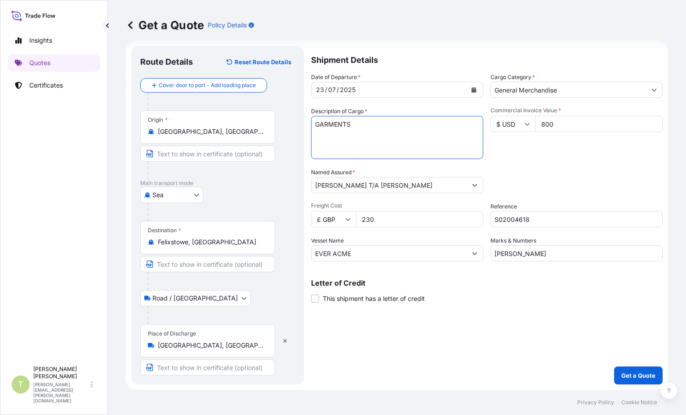
type textarea "GARMENTS"
click at [591, 241] on div "Marks & Numbers [PERSON_NAME]" at bounding box center [576, 248] width 172 height 25
click at [597, 154] on div "Commercial Invoice Value * $ USD 800" at bounding box center [576, 133] width 172 height 52
click at [577, 88] on input "General Merchandise" at bounding box center [568, 90] width 155 height 16
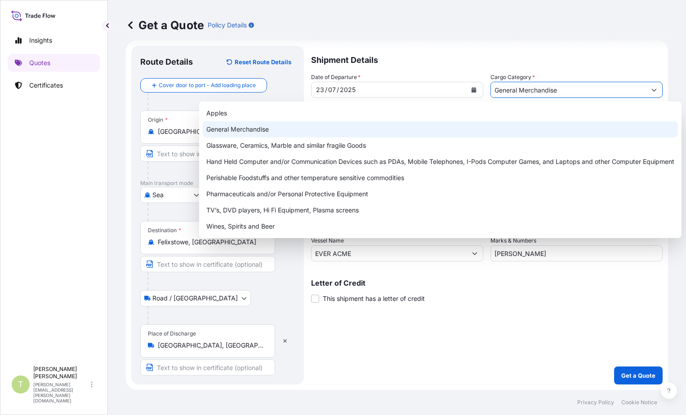
click at [312, 134] on div "General Merchandise" at bounding box center [440, 129] width 475 height 16
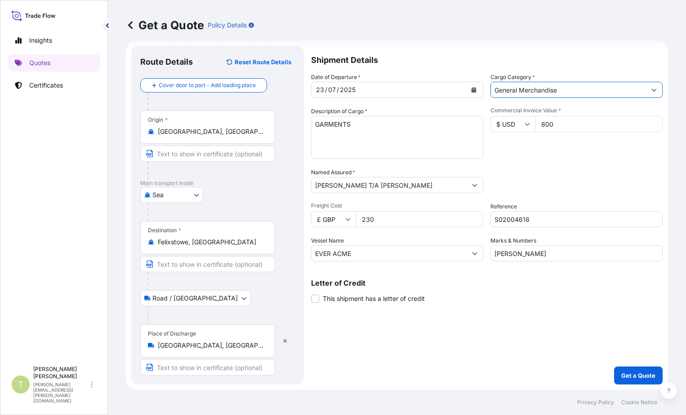
click at [575, 168] on div "Date of Departure * [DATE] Cargo Category * General Merchandise Description of …" at bounding box center [487, 167] width 352 height 189
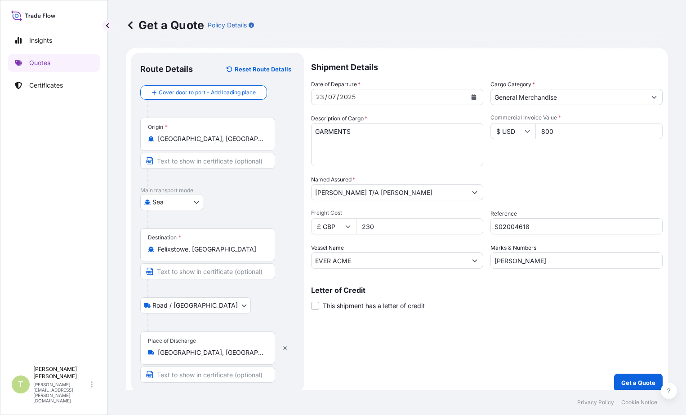
scroll to position [0, 0]
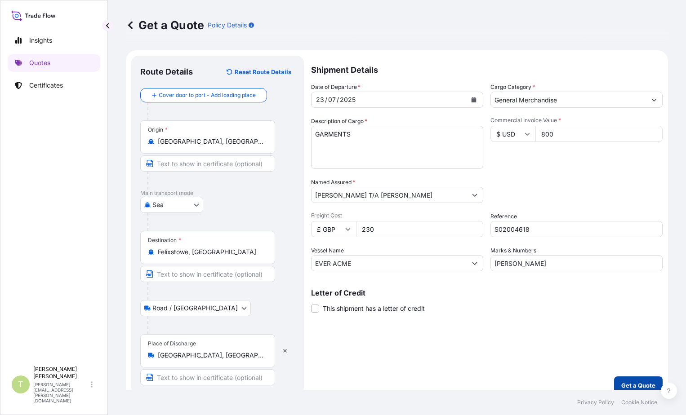
click at [617, 381] on button "Get a Quote" at bounding box center [638, 386] width 49 height 18
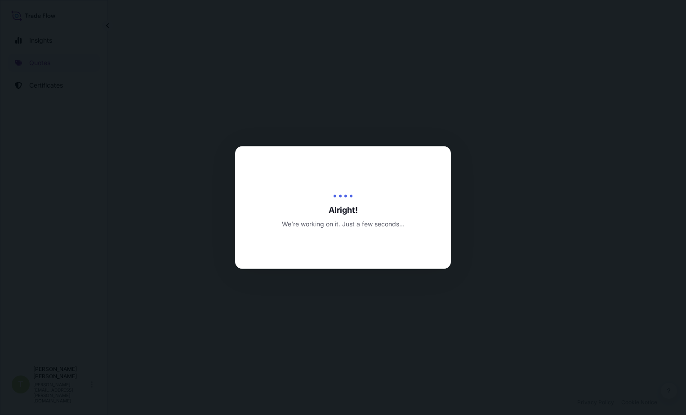
select select "Sea"
select select "Road / [GEOGRAPHIC_DATA]"
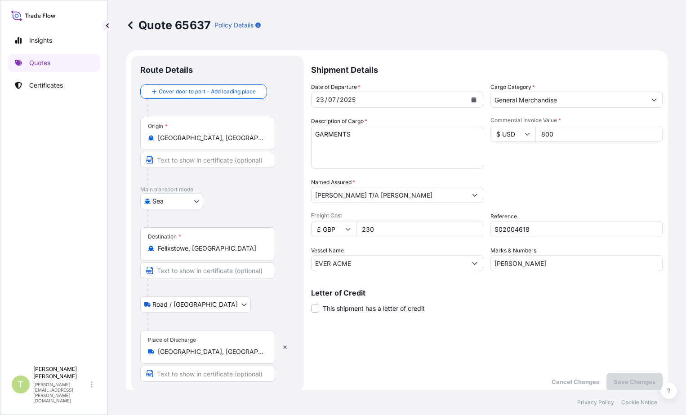
click at [581, 175] on div "Date of Departure * [DATE] Cargo Category * General Merchandise Description of …" at bounding box center [487, 177] width 352 height 189
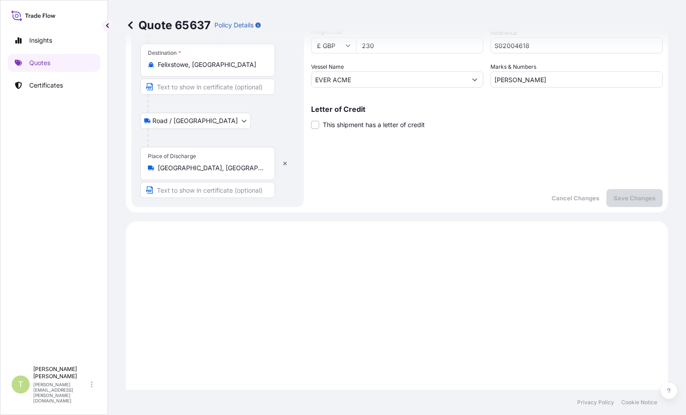
scroll to position [225, 0]
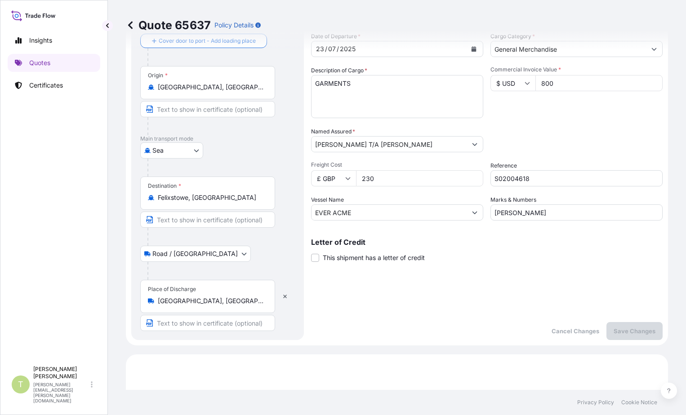
scroll to position [0, 0]
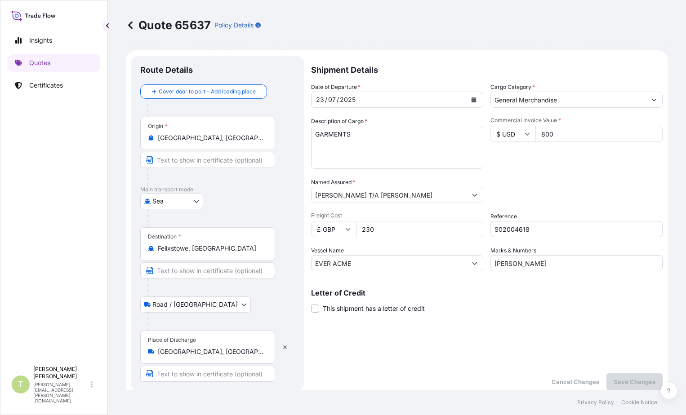
click at [578, 194] on div "Packing Category Type to search a container mode Please select a primary mode o…" at bounding box center [576, 190] width 172 height 25
click at [411, 231] on input "230" at bounding box center [419, 229] width 127 height 16
type input "230.00"
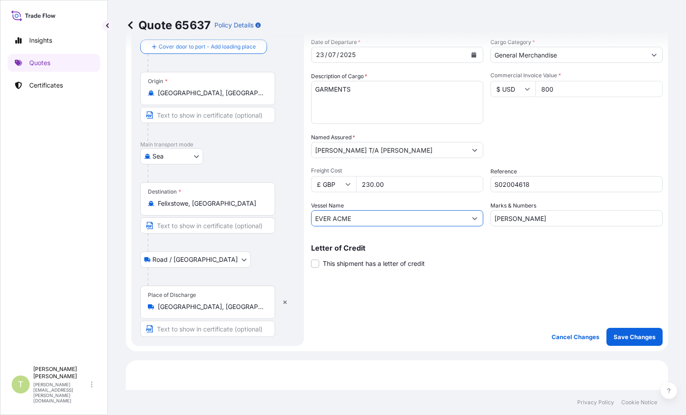
click at [556, 255] on div "Letter of Credit This shipment has a letter of credit Letter of credit * Letter…" at bounding box center [487, 257] width 352 height 24
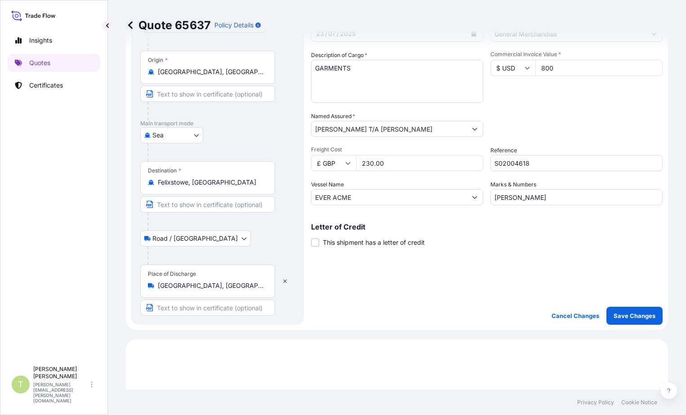
scroll to position [135, 0]
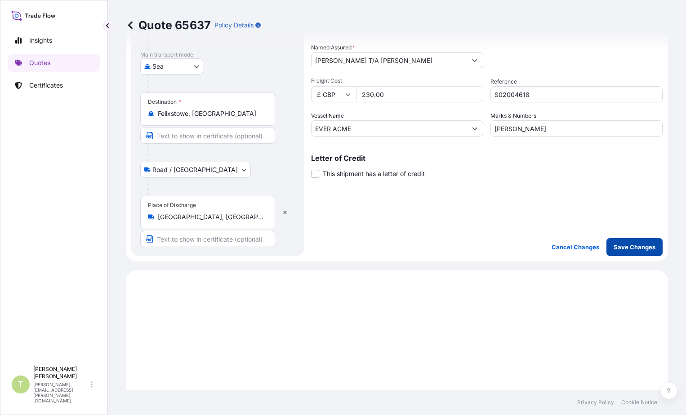
click at [624, 248] on p "Save Changes" at bounding box center [635, 247] width 42 height 9
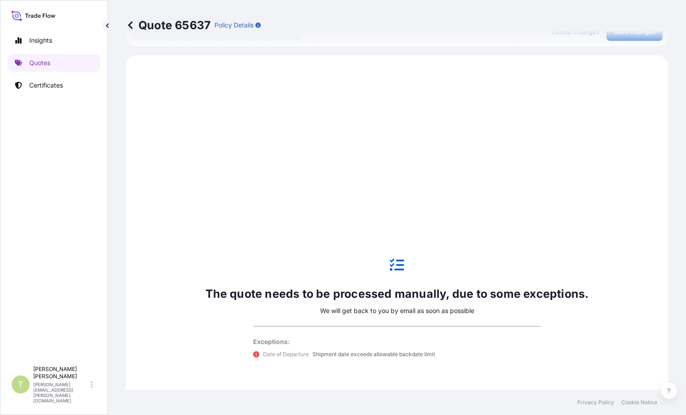
scroll to position [361, 0]
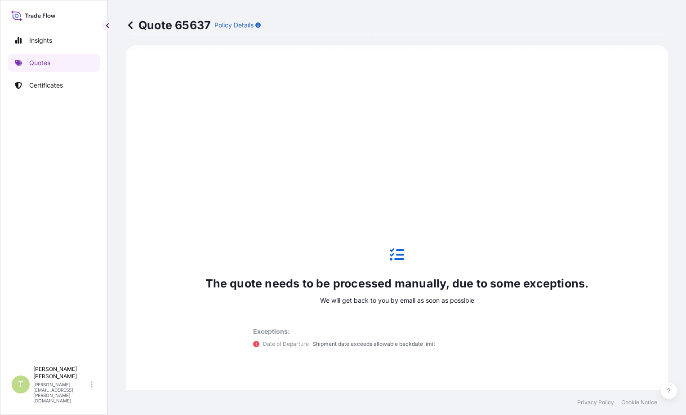
select select "Sea"
select select "Road / [GEOGRAPHIC_DATA]"
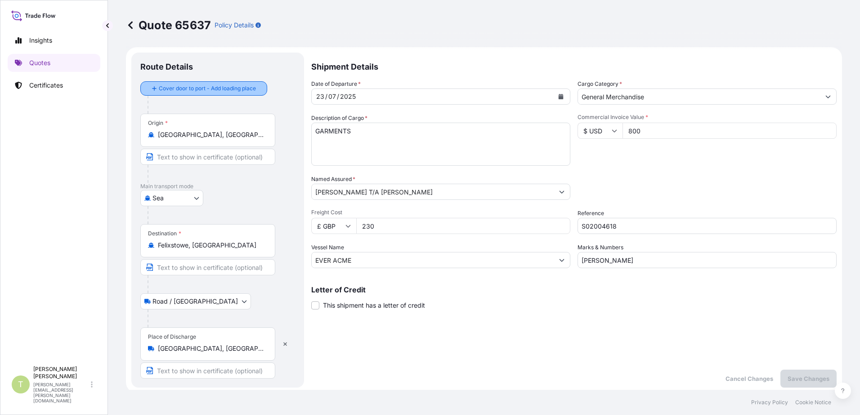
scroll to position [0, 0]
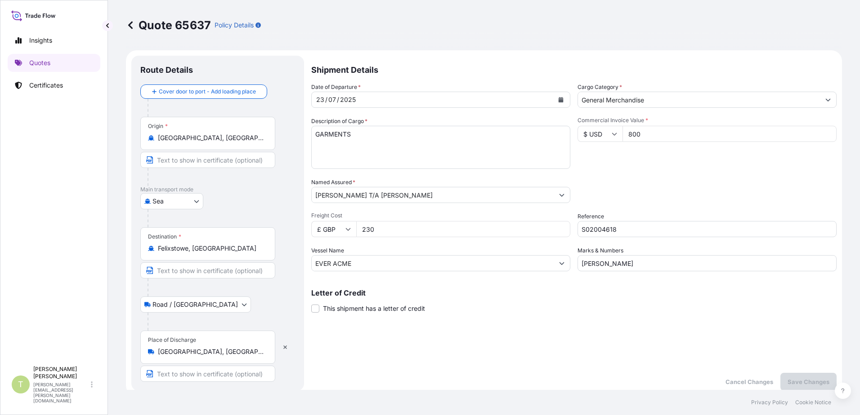
click at [58, 169] on div "Insights Quotes Certificates" at bounding box center [54, 192] width 93 height 339
click at [38, 63] on p "Quotes" at bounding box center [39, 62] width 21 height 9
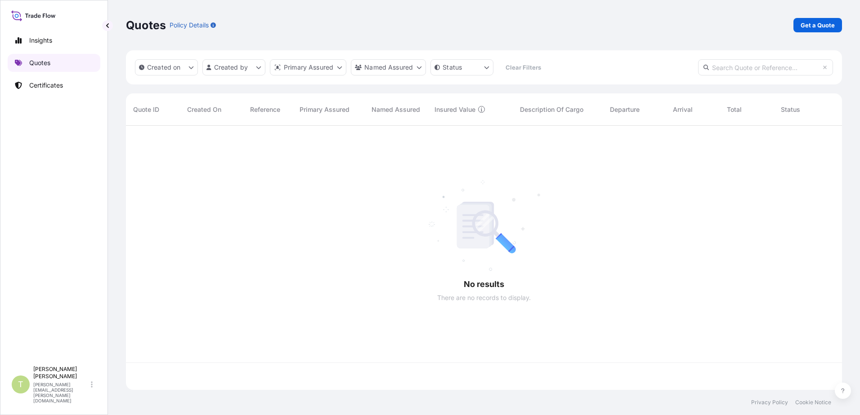
scroll to position [263, 709]
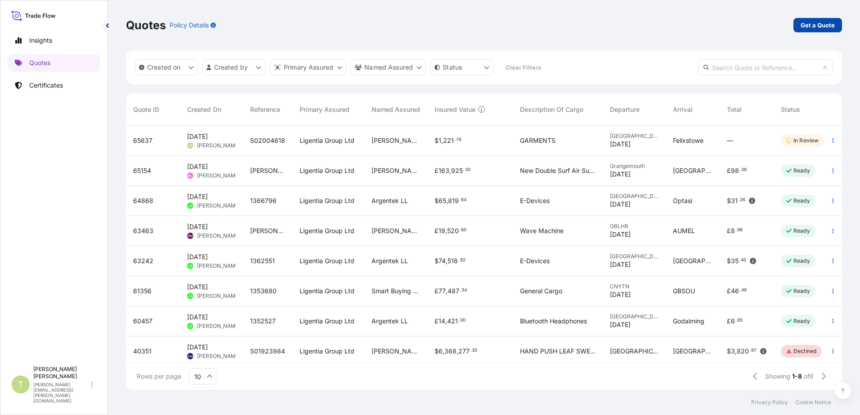
click at [686, 28] on p "Get a Quote" at bounding box center [817, 25] width 34 height 9
select select "Sea"
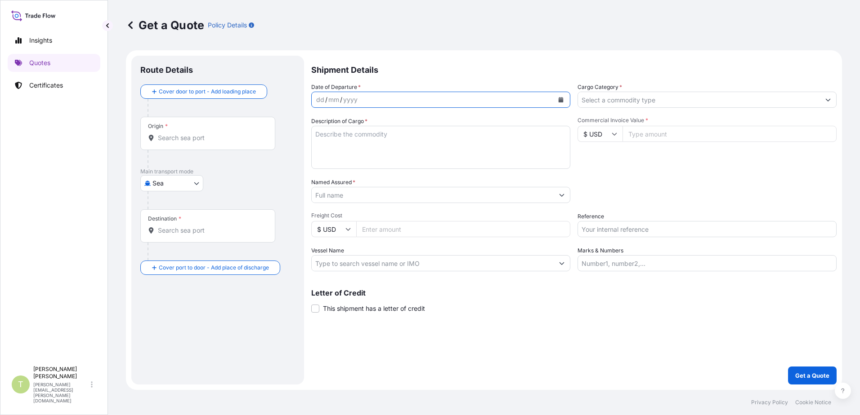
click at [561, 102] on icon "Calendar" at bounding box center [560, 99] width 5 height 5
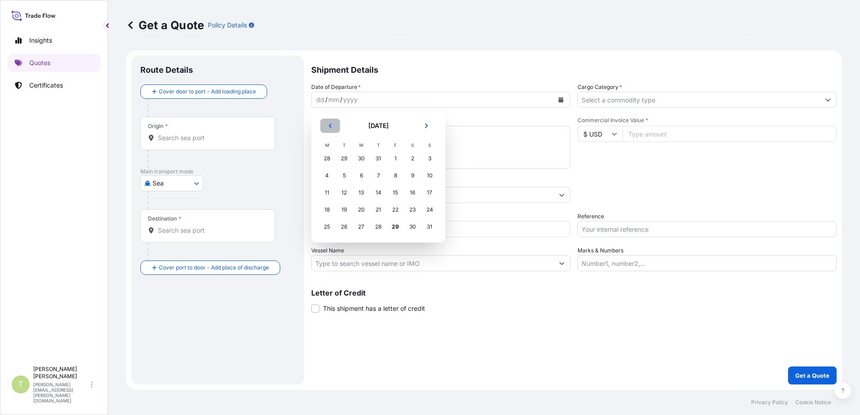
click at [331, 125] on icon "Previous" at bounding box center [329, 125] width 5 height 5
click at [360, 210] on div "23" at bounding box center [361, 210] width 16 height 16
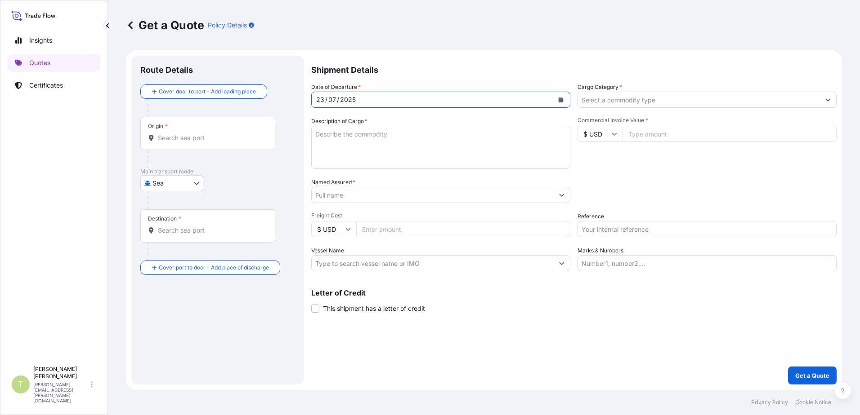
click at [390, 136] on textarea "Description of Cargo *" at bounding box center [440, 147] width 259 height 43
type textarea "GARMENTS"
click at [686, 160] on div "Commercial Invoice Value * $ USD" at bounding box center [706, 143] width 259 height 52
click at [684, 130] on input "Commercial Invoice Value *" at bounding box center [729, 134] width 214 height 16
click at [660, 101] on input "Cargo Category *" at bounding box center [699, 100] width 242 height 16
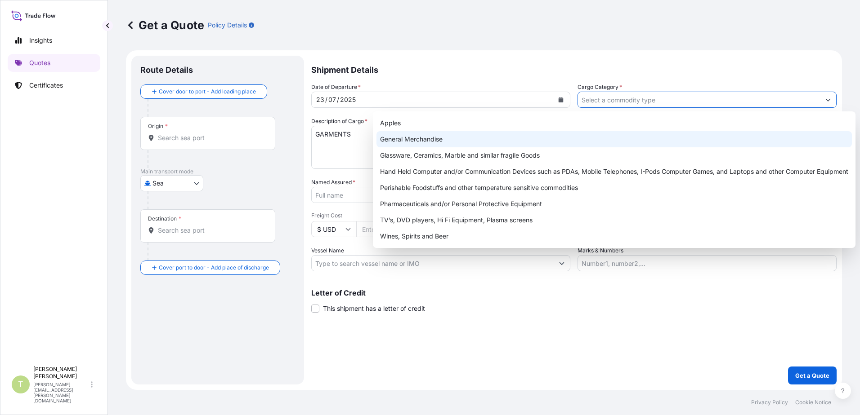
click at [411, 141] on div "General Merchandise" at bounding box center [613, 139] width 475 height 16
type input "General Merchandise"
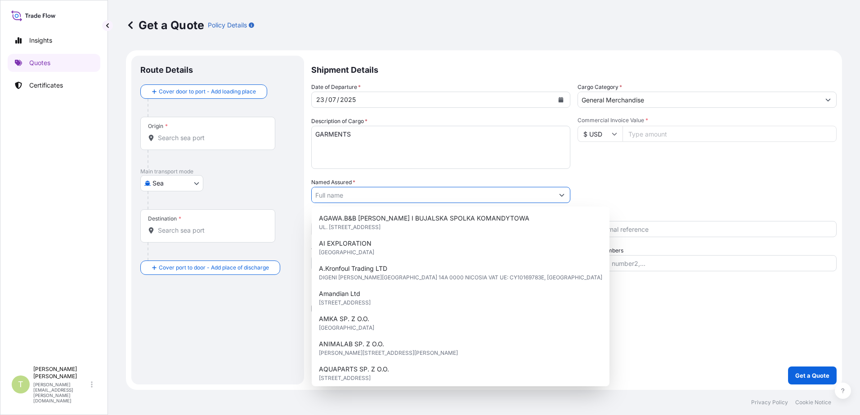
click at [397, 196] on input "Named Assured *" at bounding box center [433, 195] width 242 height 16
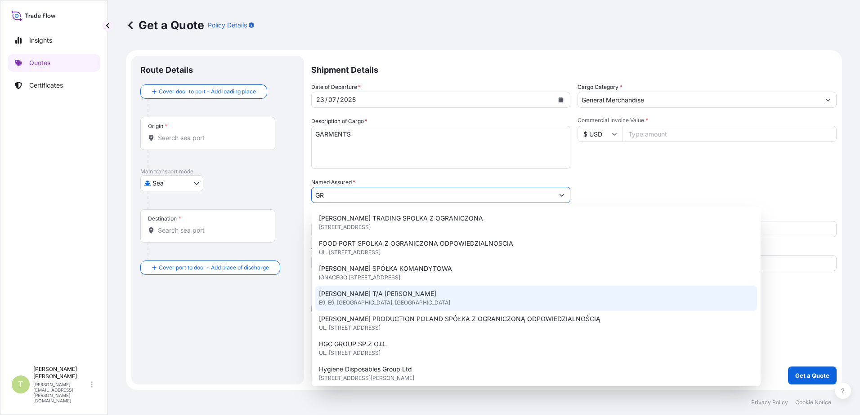
click at [398, 294] on span "[PERSON_NAME] T/A [PERSON_NAME]" at bounding box center [377, 294] width 117 height 9
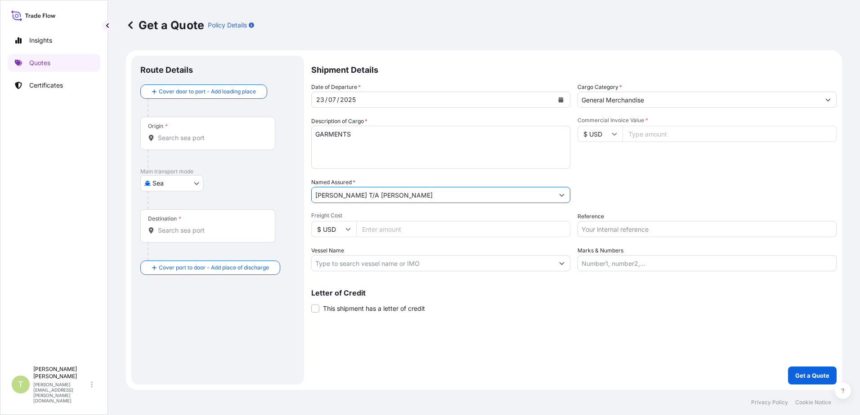
type input "[PERSON_NAME] T/A [PERSON_NAME]"
click at [426, 228] on input "Freight Cost" at bounding box center [463, 229] width 214 height 16
click at [66, 246] on div "Insights Quotes Certificates" at bounding box center [54, 192] width 93 height 339
click at [659, 132] on input "Commercial Invoice Value *" at bounding box center [729, 134] width 214 height 16
type input "9137.50"
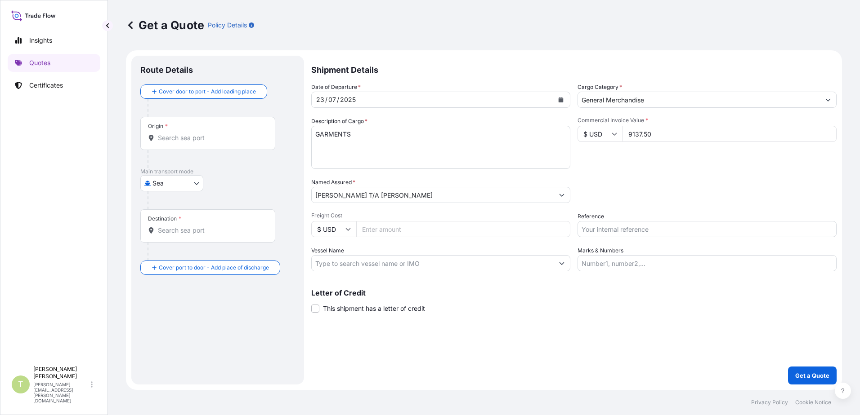
click at [668, 166] on div "Commercial Invoice Value * $ USD 9137.50" at bounding box center [706, 143] width 259 height 52
click at [449, 232] on input "Freight Cost" at bounding box center [463, 229] width 214 height 16
click at [349, 227] on icon at bounding box center [347, 229] width 5 height 5
click at [330, 271] on div "£ GBP" at bounding box center [334, 272] width 38 height 17
type input "£ GBP"
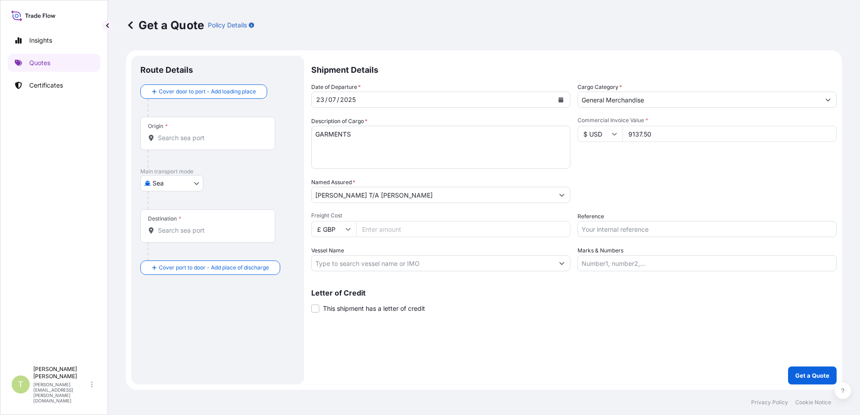
click at [424, 233] on input "Freight Cost" at bounding box center [463, 229] width 214 height 16
click at [457, 234] on input "400" at bounding box center [463, 229] width 214 height 16
type input "400.00"
click at [506, 302] on div "Letter of Credit This shipment has a letter of credit Letter of credit * Letter…" at bounding box center [573, 302] width 525 height 24
click at [420, 266] on input "Vessel Name" at bounding box center [433, 263] width 242 height 16
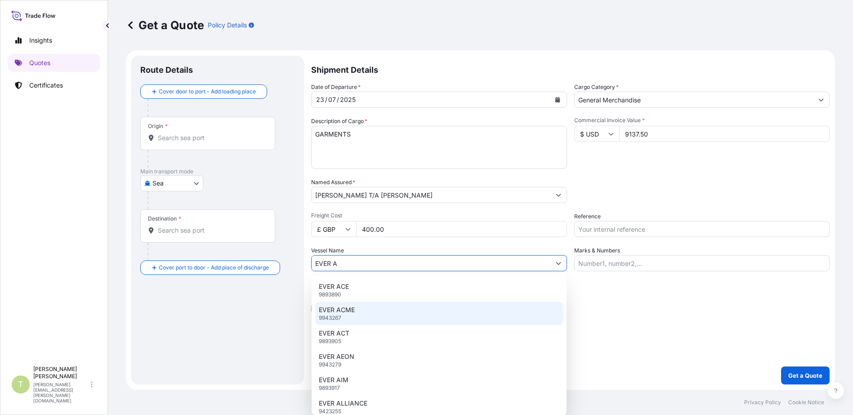
click at [345, 309] on p "EVER ACME" at bounding box center [337, 310] width 36 height 9
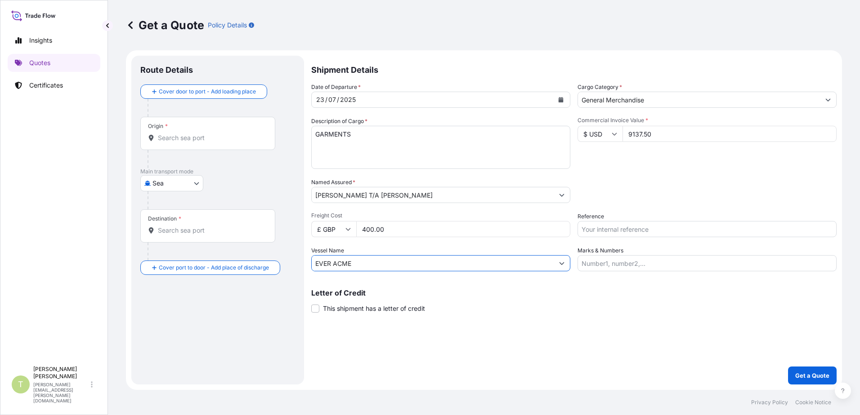
type input "EVER ACME"
click at [608, 263] on input "Marks & Numbers" at bounding box center [706, 263] width 259 height 16
type input "[PERSON_NAME]"
type input "[GEOGRAPHIC_DATA], [GEOGRAPHIC_DATA]"
type input "Felixstowe, [GEOGRAPHIC_DATA]"
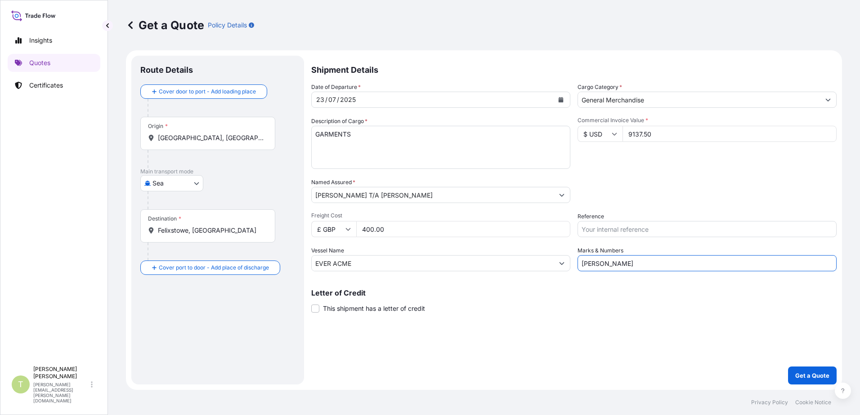
type input "S02004618"
type input "[PERSON_NAME]"
click at [642, 230] on input "S02004618" at bounding box center [706, 229] width 259 height 16
drag, startPoint x: 635, startPoint y: 223, endPoint x: 575, endPoint y: 228, distance: 60.4
click at [575, 228] on div "Date of Departure * [DATE] Cargo Category * General Merchandise Description of …" at bounding box center [573, 177] width 525 height 189
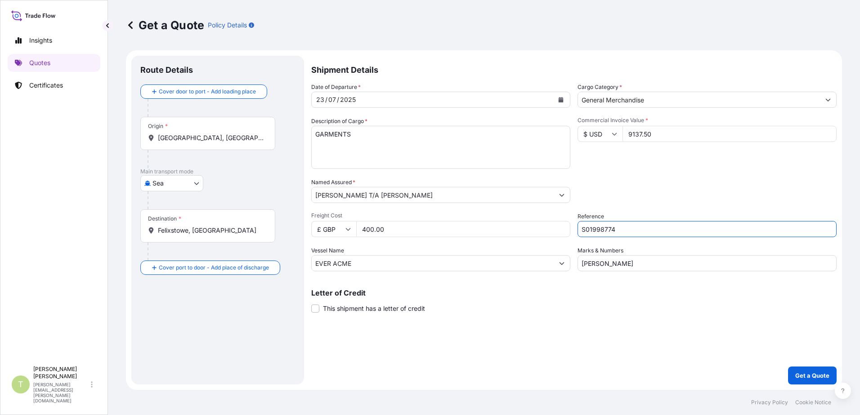
type input "S01998774"
click at [502, 287] on div "Letter of Credit This shipment has a letter of credit Letter of credit * Letter…" at bounding box center [573, 296] width 525 height 35
click at [251, 169] on p "Main transport mode" at bounding box center [217, 171] width 155 height 7
click at [234, 137] on input "[GEOGRAPHIC_DATA], [GEOGRAPHIC_DATA]" at bounding box center [211, 138] width 106 height 9
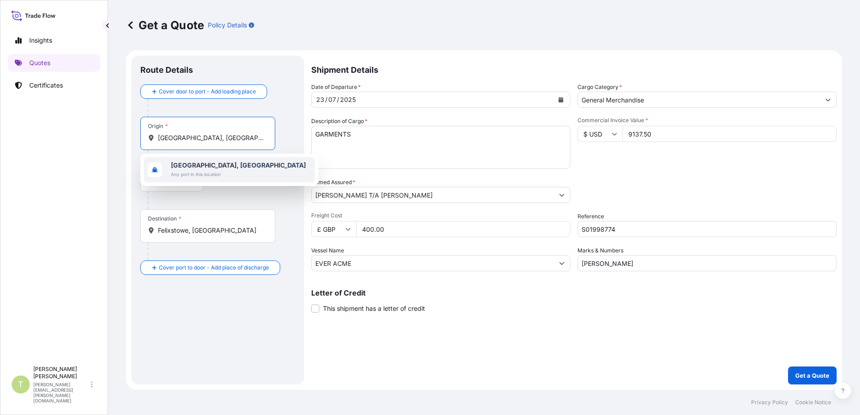
click at [215, 167] on b "[GEOGRAPHIC_DATA], [GEOGRAPHIC_DATA]" at bounding box center [238, 165] width 135 height 8
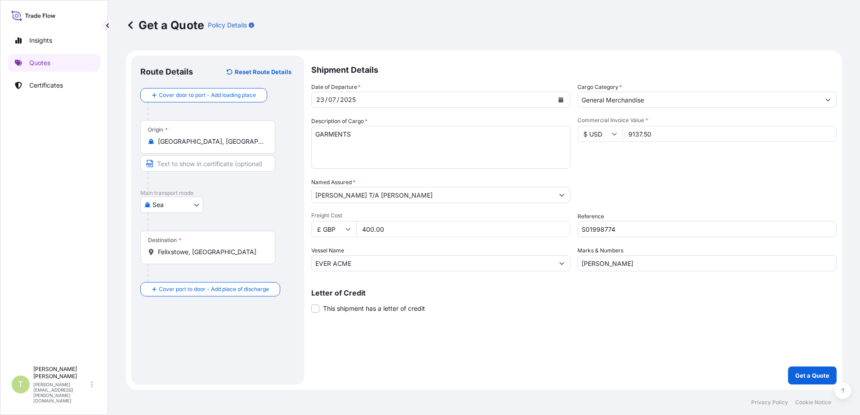
click at [252, 161] on div "Origin * [GEOGRAPHIC_DATA], [GEOGRAPHIC_DATA]" at bounding box center [217, 154] width 155 height 69
click at [183, 346] on div "Place of Discharge" at bounding box center [207, 332] width 135 height 33
click at [183, 342] on input "Place of Discharge" at bounding box center [211, 337] width 106 height 9
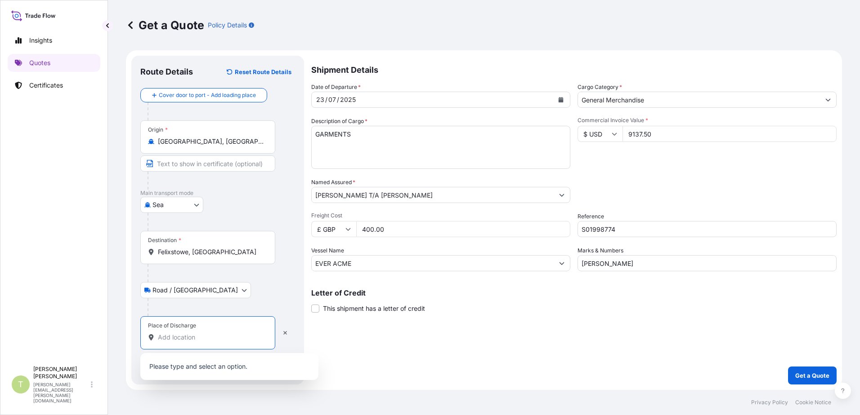
click at [183, 338] on input "Place of Discharge" at bounding box center [211, 337] width 106 height 9
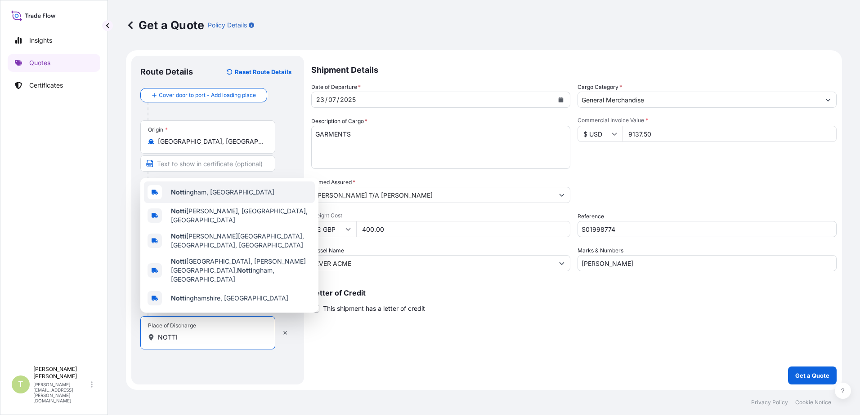
click at [194, 197] on span "Notti ngham, [GEOGRAPHIC_DATA]" at bounding box center [222, 192] width 103 height 9
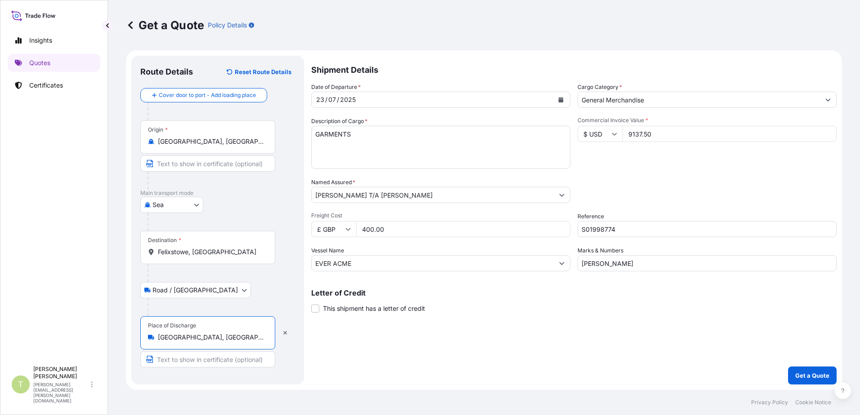
type input "[GEOGRAPHIC_DATA], [GEOGRAPHIC_DATA]"
click at [220, 251] on input "Felixstowe, [GEOGRAPHIC_DATA]" at bounding box center [211, 252] width 106 height 9
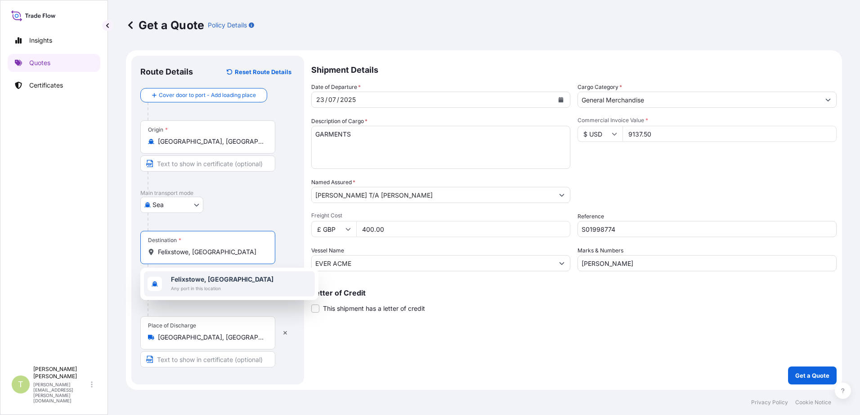
click at [196, 285] on span "Any port in this location" at bounding box center [222, 288] width 103 height 9
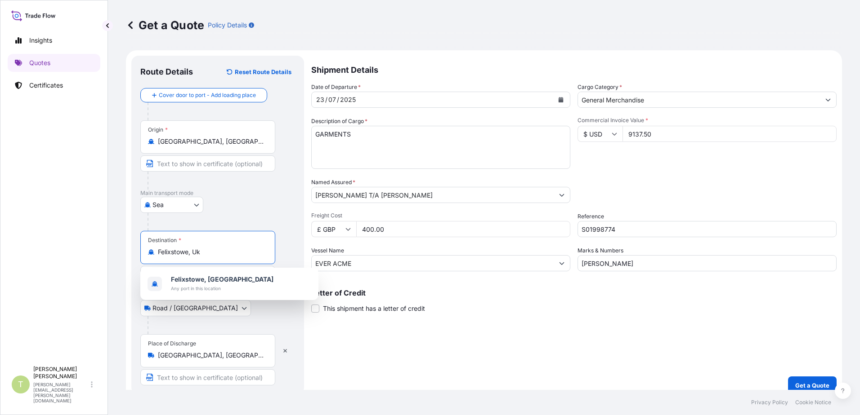
type input "Felixstowe, [GEOGRAPHIC_DATA]"
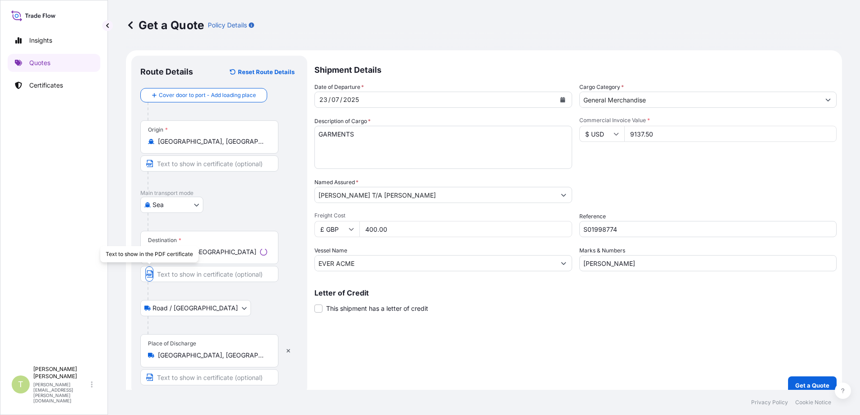
click at [257, 211] on div "[GEOGRAPHIC_DATA]" at bounding box center [219, 205] width 158 height 16
click at [217, 263] on div "Destination * [GEOGRAPHIC_DATA], [GEOGRAPHIC_DATA]" at bounding box center [207, 247] width 135 height 33
click at [217, 257] on input "Felixstowe, [GEOGRAPHIC_DATA]" at bounding box center [211, 252] width 106 height 9
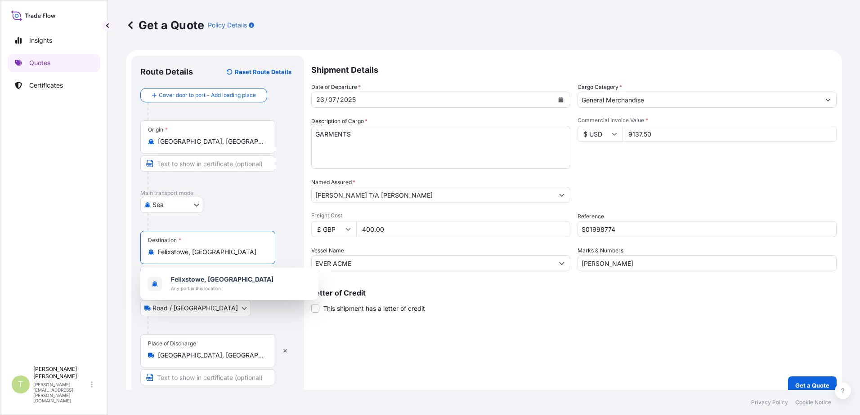
click at [234, 214] on div at bounding box center [220, 222] width 147 height 18
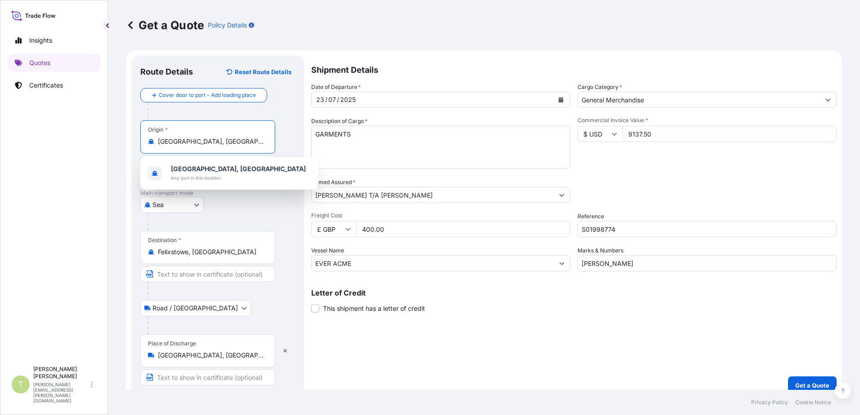
click at [212, 143] on input "[GEOGRAPHIC_DATA], [GEOGRAPHIC_DATA]" at bounding box center [211, 141] width 106 height 9
type input "[GEOGRAPHIC_DATA], [GEOGRAPHIC_DATA]"
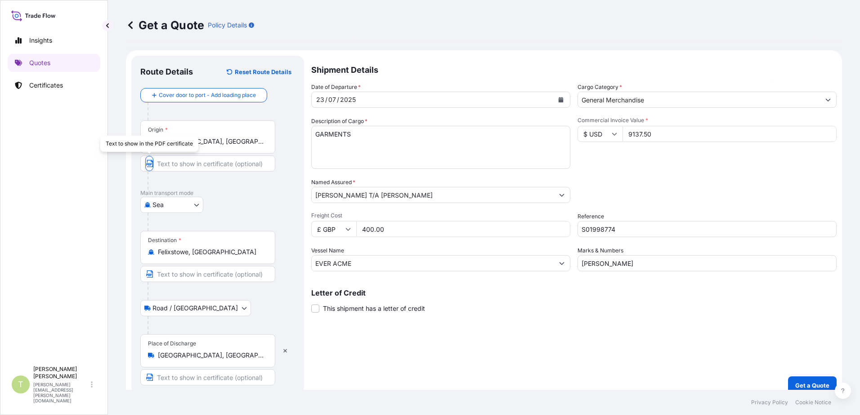
click at [279, 144] on div "Origin * [GEOGRAPHIC_DATA], [GEOGRAPHIC_DATA]" at bounding box center [217, 154] width 155 height 69
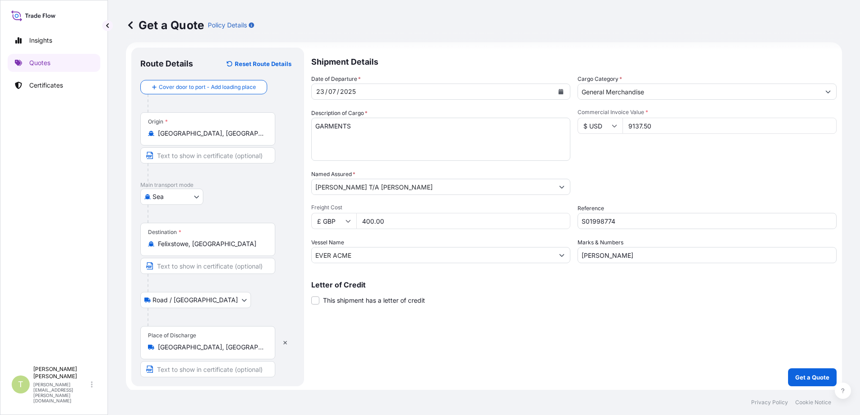
scroll to position [10, 0]
click at [686, 372] on p "Get a Quote" at bounding box center [812, 375] width 34 height 9
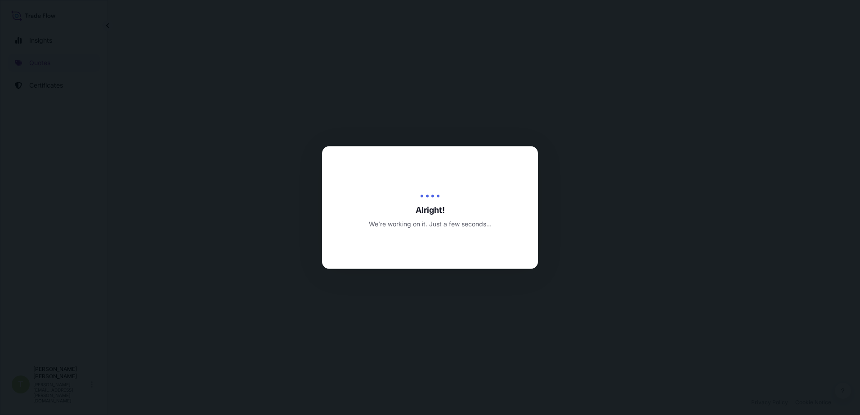
select select "Sea"
select select "Road / [GEOGRAPHIC_DATA]"
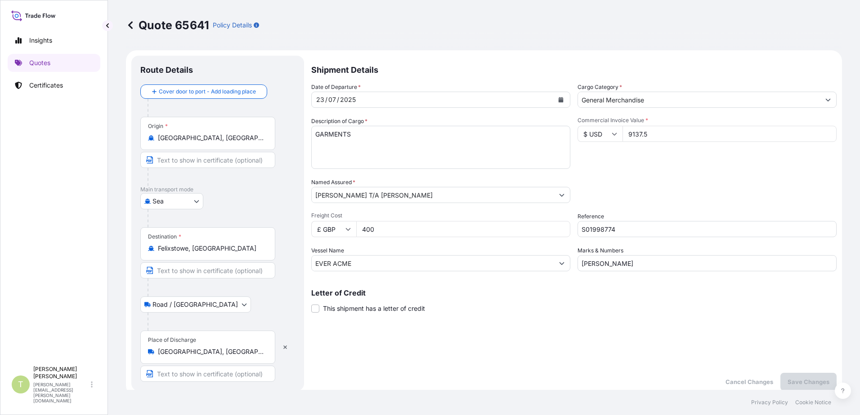
click at [536, 13] on div "Quote 65641 Policy Details" at bounding box center [484, 25] width 716 height 50
click at [40, 61] on p "Quotes" at bounding box center [39, 62] width 21 height 9
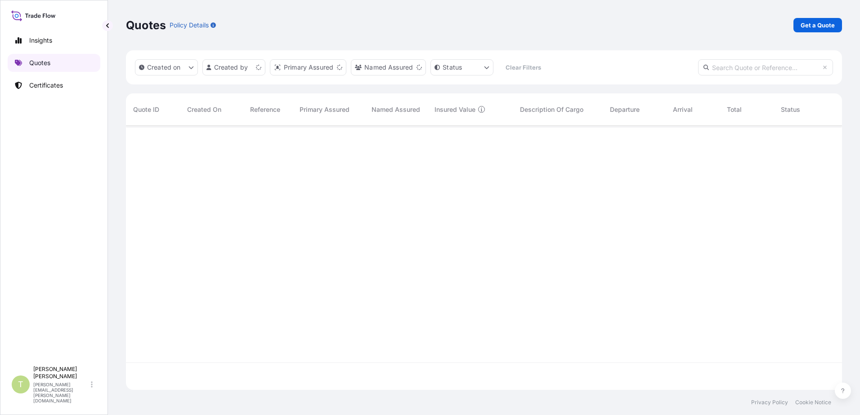
scroll to position [263, 709]
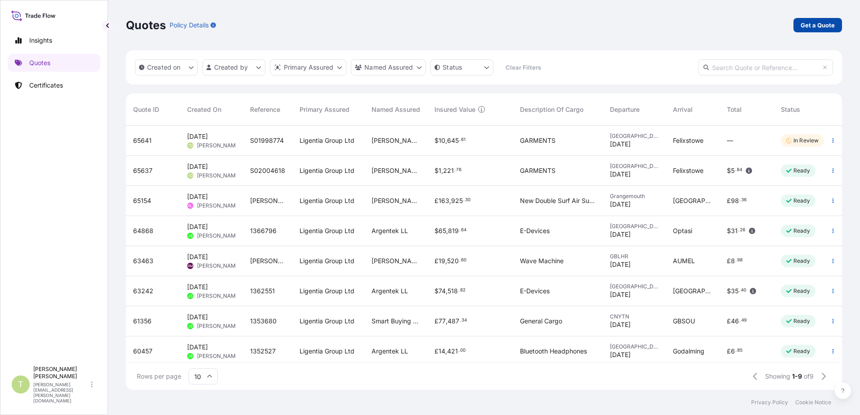
click at [686, 26] on p "Get a Quote" at bounding box center [817, 25] width 34 height 9
select select "Sea"
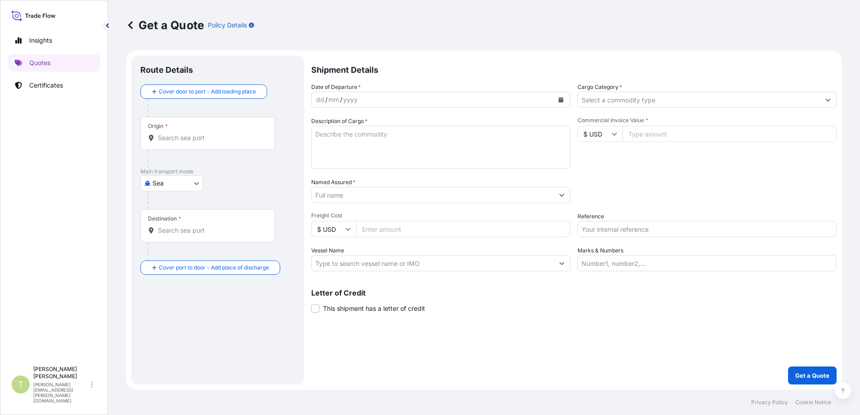
click at [557, 98] on button "Calendar" at bounding box center [560, 100] width 14 height 14
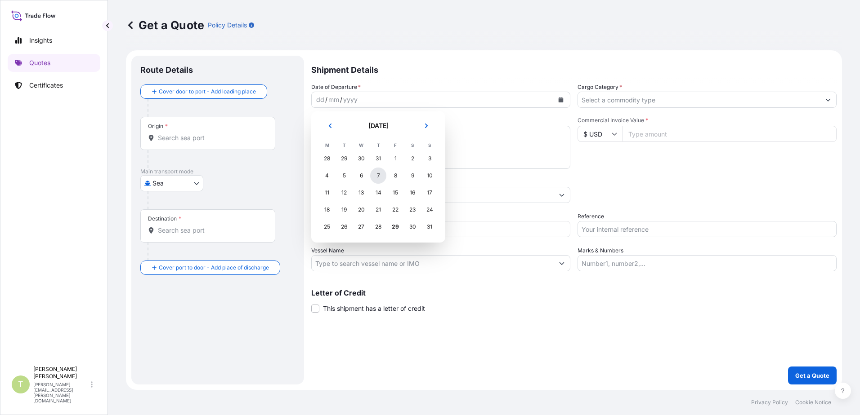
click at [379, 176] on div "7" at bounding box center [378, 176] width 16 height 16
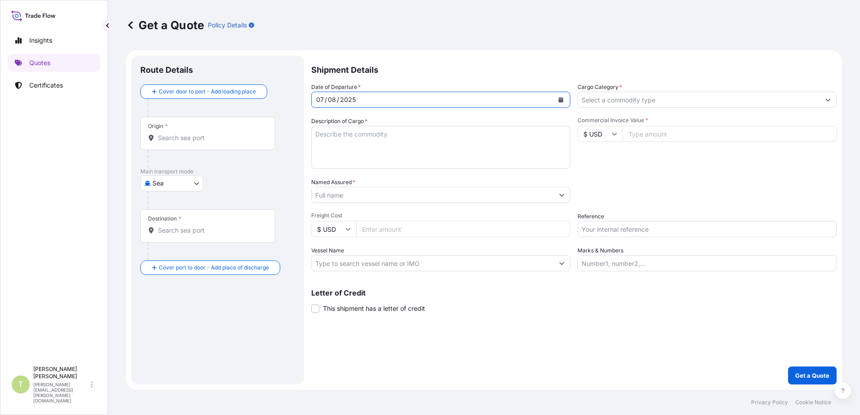
click at [373, 133] on textarea "Description of Cargo *" at bounding box center [440, 147] width 259 height 43
type textarea "g"
type textarea "GARMENTS"
click at [413, 196] on input "Named Assured *" at bounding box center [433, 195] width 242 height 16
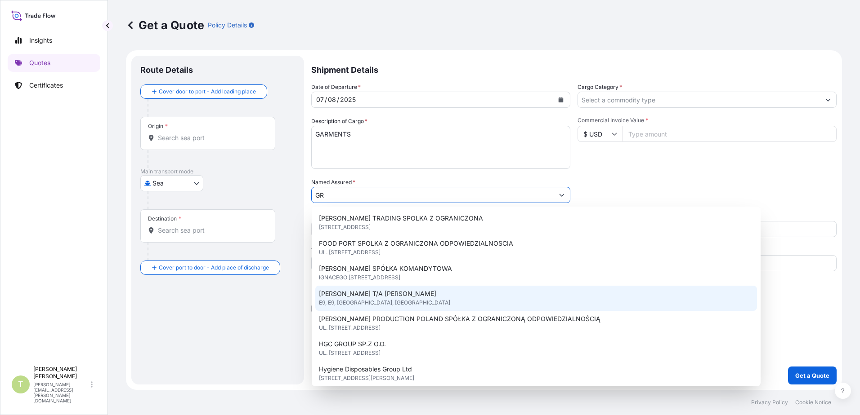
click at [397, 293] on span "[PERSON_NAME] T/A [PERSON_NAME]" at bounding box center [377, 294] width 117 height 9
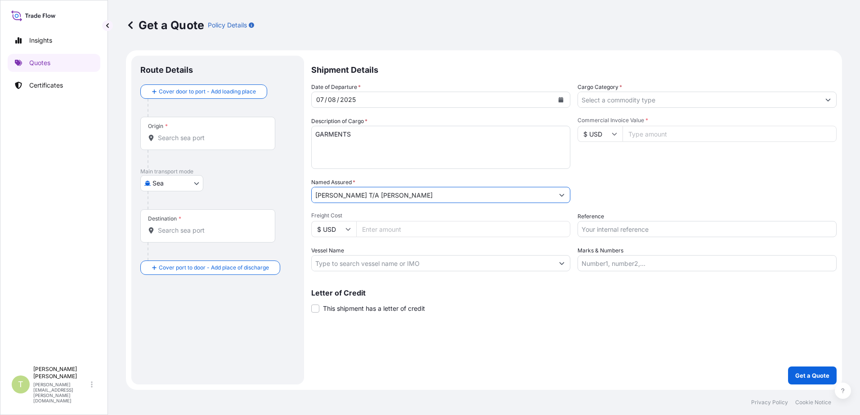
type input "[PERSON_NAME] T/A [PERSON_NAME]"
click at [350, 232] on icon at bounding box center [347, 229] width 5 height 5
click at [340, 275] on div "£ GBP" at bounding box center [334, 272] width 38 height 17
type input "£ GBP"
click at [404, 232] on input "Freight Cost" at bounding box center [463, 229] width 214 height 16
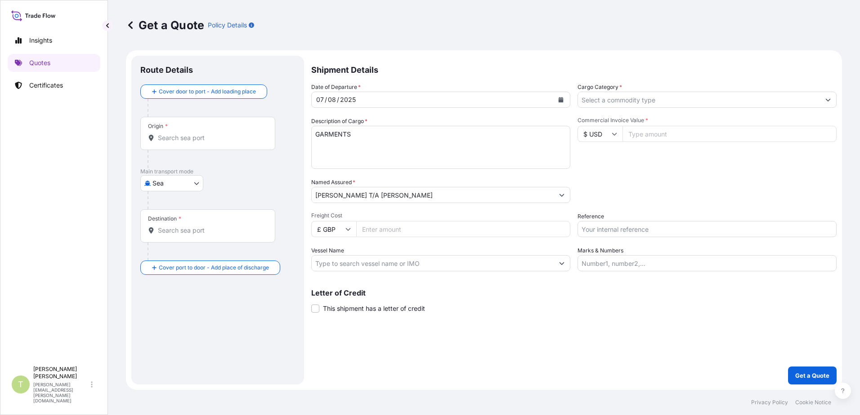
click at [657, 134] on input "Commercial Invoice Value *" at bounding box center [729, 134] width 214 height 16
type input "6369.00"
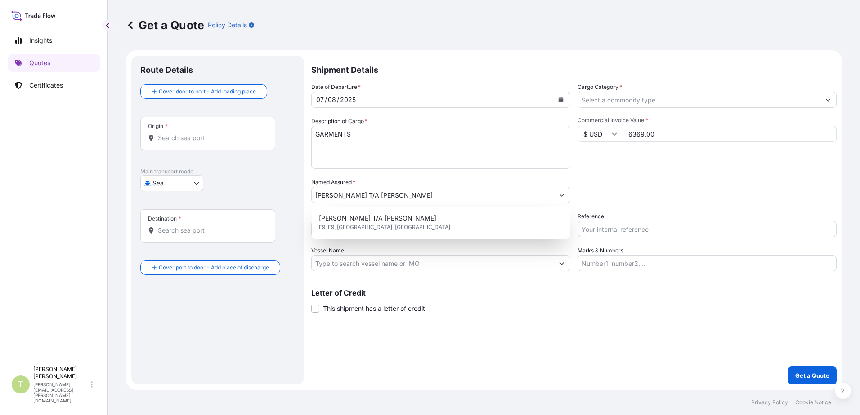
drag, startPoint x: 434, startPoint y: 207, endPoint x: 467, endPoint y: 187, distance: 38.9
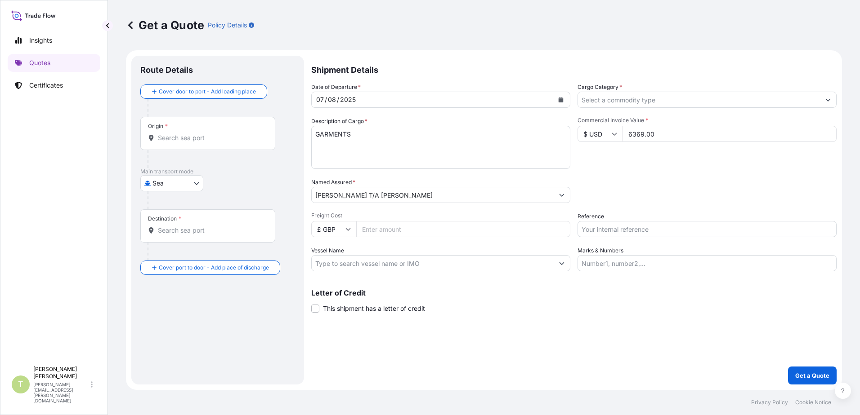
drag, startPoint x: 467, startPoint y: 187, endPoint x: 679, endPoint y: 197, distance: 212.5
click at [680, 200] on div "Packing Category Type to search a container mode Please select a primary mode o…" at bounding box center [706, 190] width 259 height 25
click at [417, 226] on input "Freight Cost" at bounding box center [463, 229] width 214 height 16
click at [403, 233] on input "285" at bounding box center [463, 229] width 214 height 16
type input "285.00"
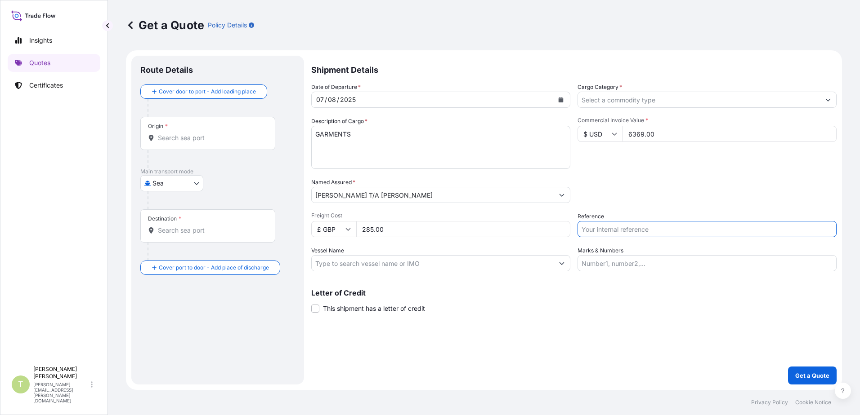
click at [431, 263] on input "Vessel Name" at bounding box center [433, 263] width 242 height 16
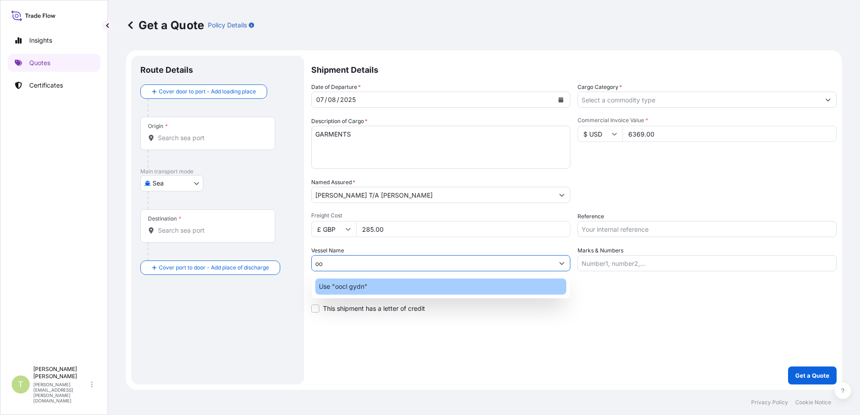
type input "o"
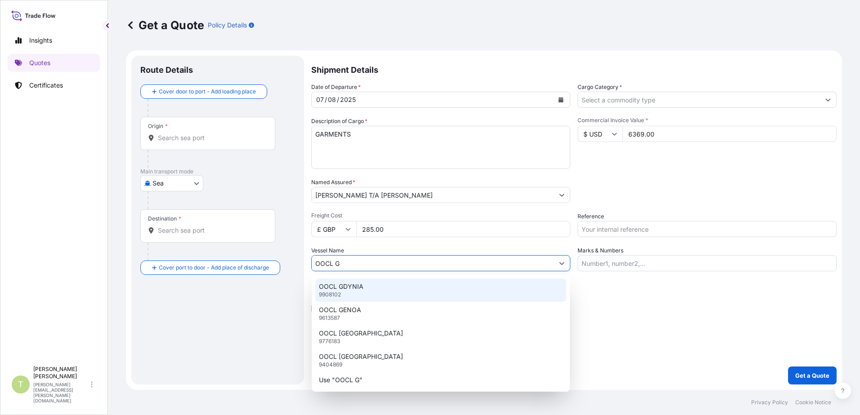
click at [374, 287] on div "OOCL GDYNIA 9908102" at bounding box center [440, 290] width 251 height 23
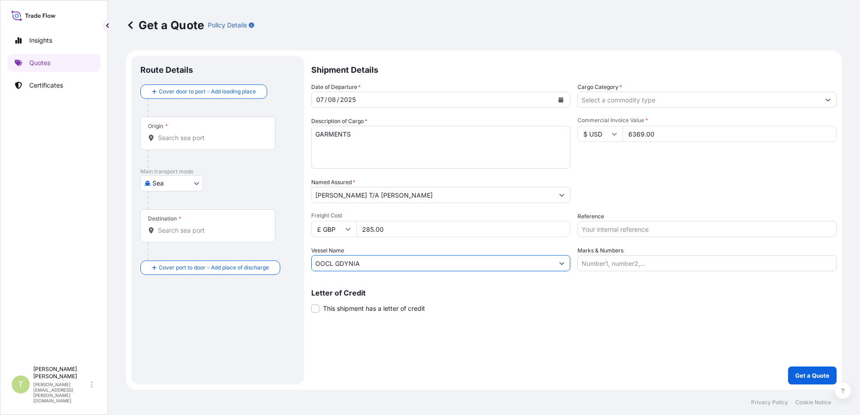
type input "OOCL GDYNIA"
click at [625, 263] on input "Marks & Numbers" at bounding box center [706, 263] width 259 height 16
type input "[PERSON_NAME]"
type input "[GEOGRAPHIC_DATA], [GEOGRAPHIC_DATA]"
type input "Felixstowe, [GEOGRAPHIC_DATA]"
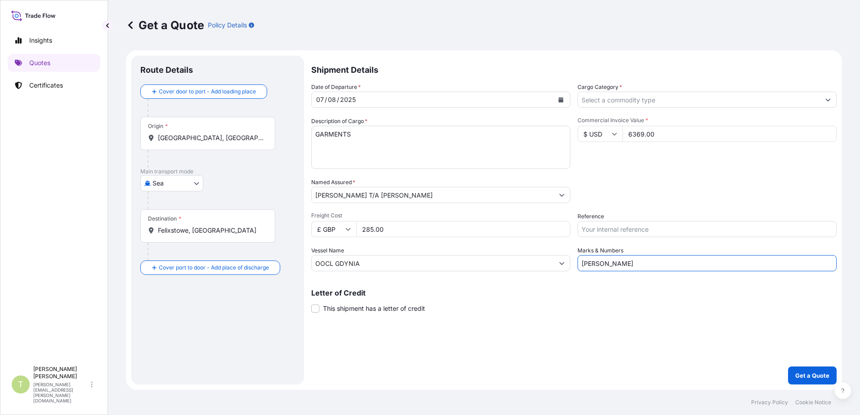
type input "General Merchandise"
type input "S01998774"
click at [649, 263] on input "[PERSON_NAME]" at bounding box center [708, 263] width 258 height 16
type input "[PERSON_NAME]"
click at [567, 311] on div "Letter of Credit This shipment has a letter of credit Letter of credit * Letter…" at bounding box center [573, 302] width 525 height 24
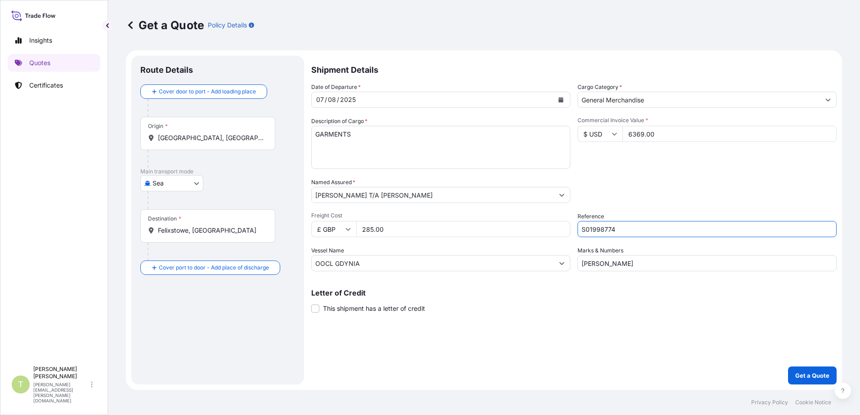
click at [633, 231] on input "S01998774" at bounding box center [706, 229] width 259 height 16
drag, startPoint x: 625, startPoint y: 226, endPoint x: 591, endPoint y: 225, distance: 34.2
click at [591, 225] on input "S01998774" at bounding box center [706, 229] width 259 height 16
type input "S02008648"
click at [519, 307] on div "Letter of Credit This shipment has a letter of credit Letter of credit * Letter…" at bounding box center [573, 302] width 525 height 24
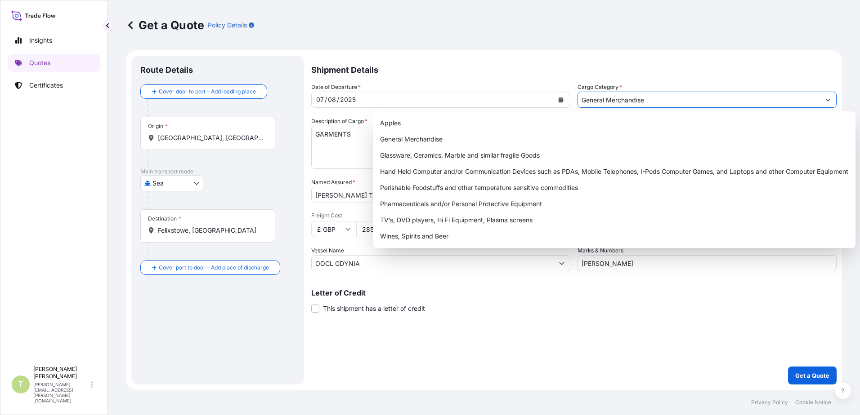
click at [686, 101] on icon "Show suggestions" at bounding box center [827, 99] width 5 height 5
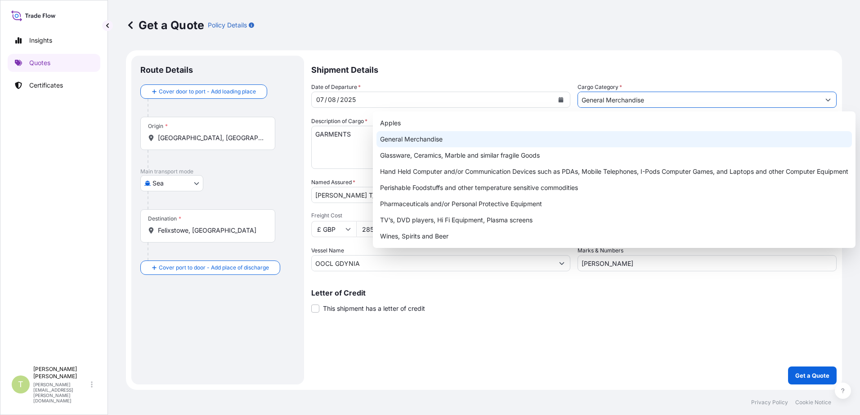
click at [455, 138] on div "General Merchandise" at bounding box center [613, 139] width 475 height 16
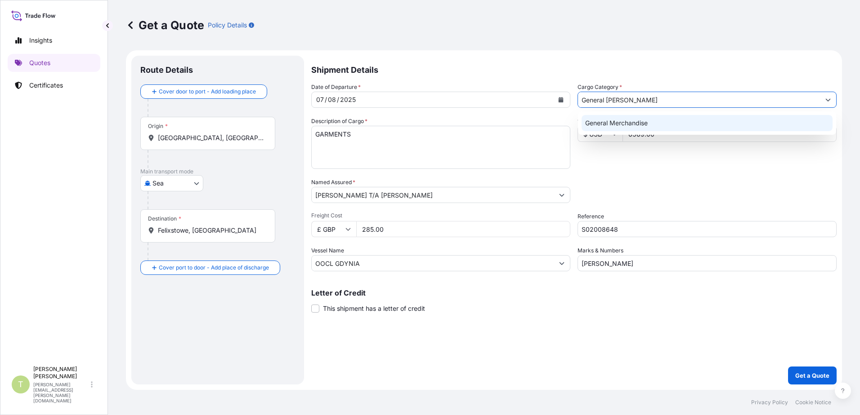
click at [686, 121] on div "General Merchandise" at bounding box center [706, 123] width 251 height 16
type input "General Merchandise"
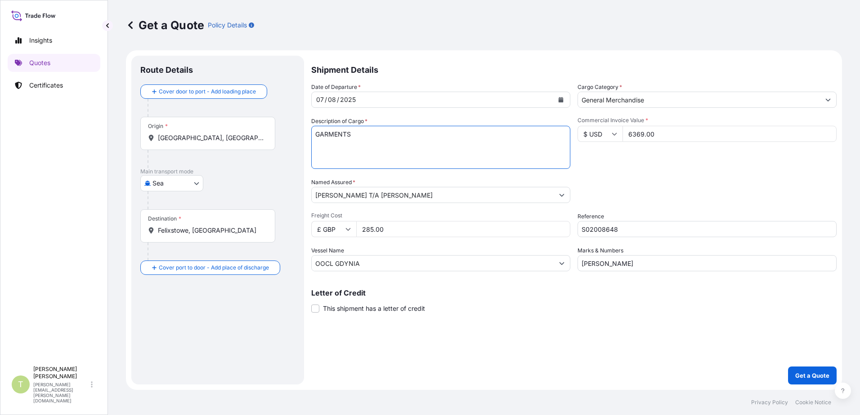
click at [217, 139] on input "[GEOGRAPHIC_DATA], [GEOGRAPHIC_DATA]" at bounding box center [211, 138] width 106 height 9
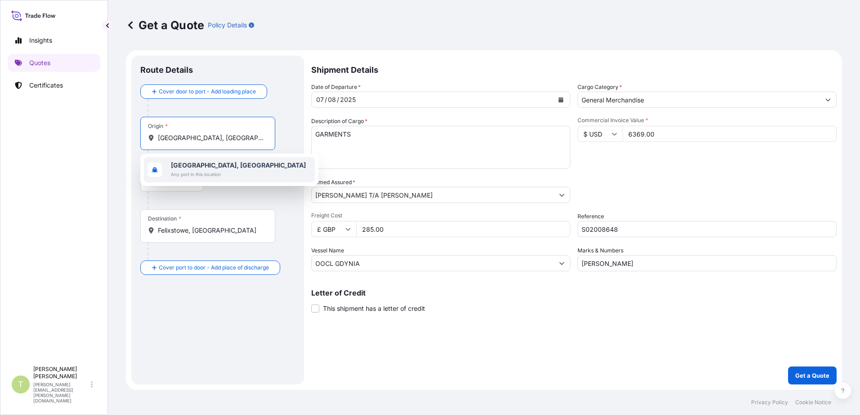
click at [212, 168] on b "[GEOGRAPHIC_DATA], [GEOGRAPHIC_DATA]" at bounding box center [238, 165] width 135 height 8
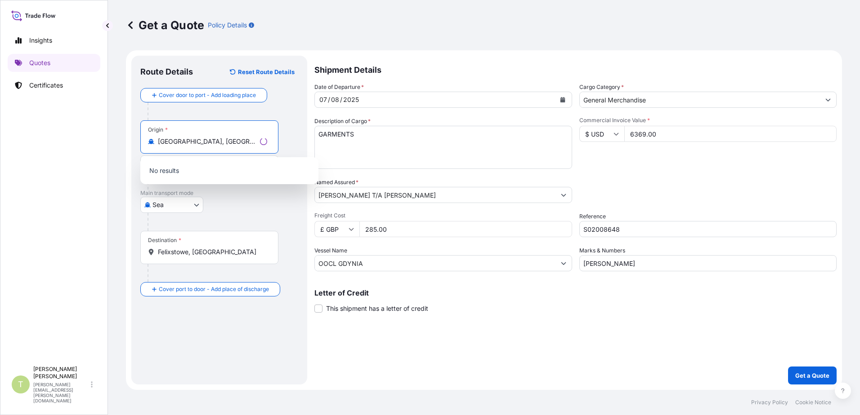
type input "[GEOGRAPHIC_DATA], [GEOGRAPHIC_DATA]"
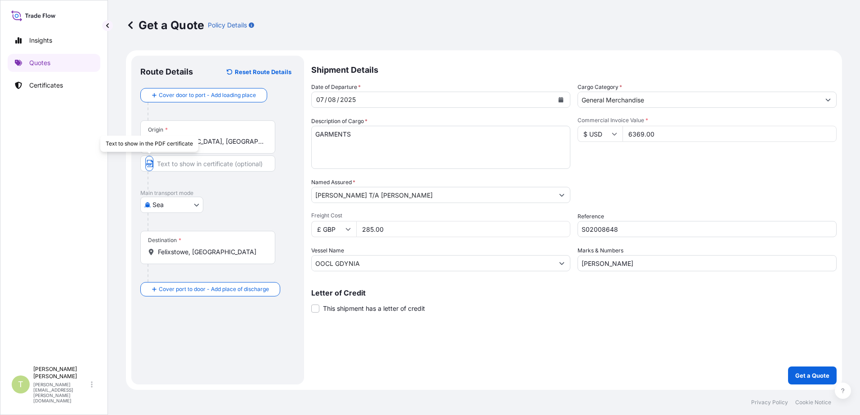
click at [297, 153] on div "Route Details Reset Route Details Cover door to port - Add loading place Place …" at bounding box center [217, 220] width 173 height 329
click at [214, 253] on input "Felixstowe, [GEOGRAPHIC_DATA]" at bounding box center [211, 252] width 106 height 9
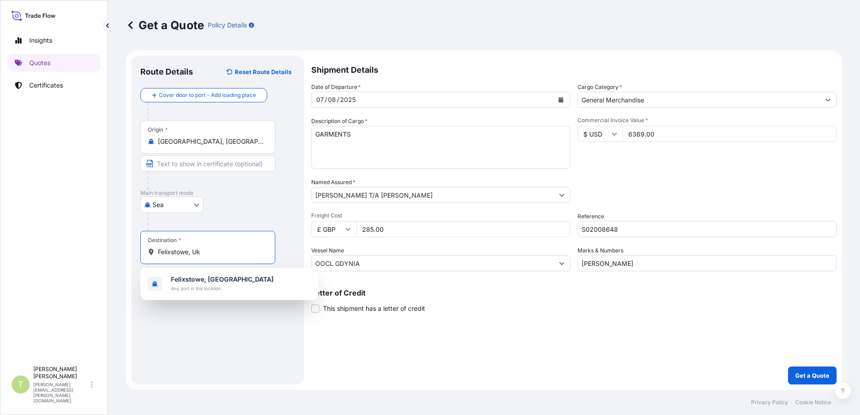
type input "Felixstowe, Uk"
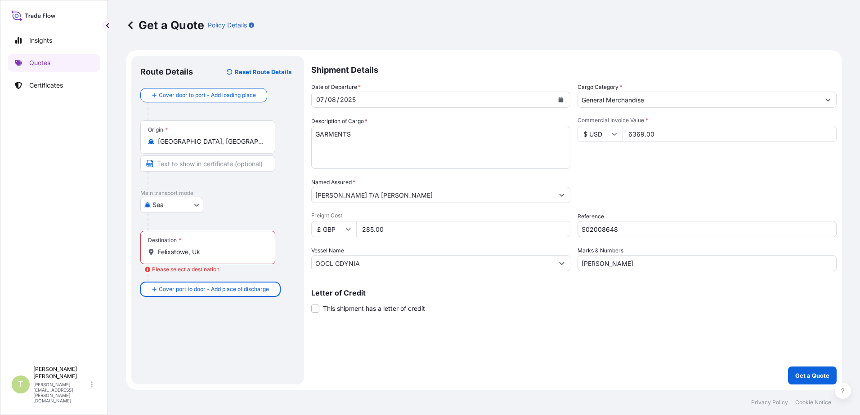
click at [220, 259] on div "Destination * Felixstowe, Uk" at bounding box center [207, 247] width 135 height 33
click at [220, 257] on input "Felixstowe, Uk" at bounding box center [211, 252] width 106 height 9
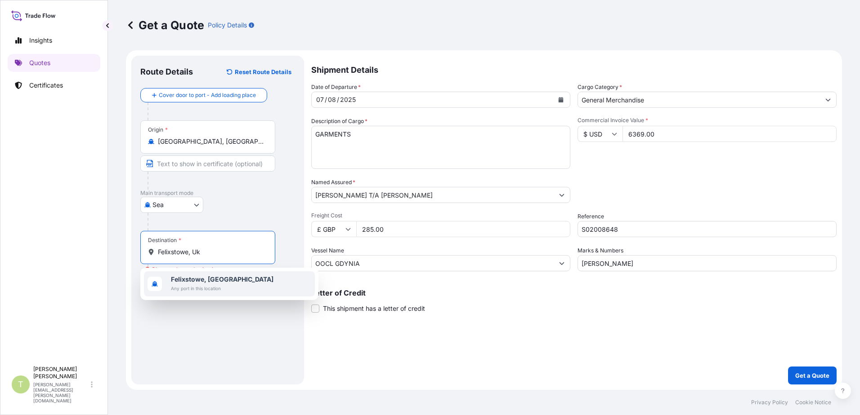
click at [218, 281] on span "Felixstowe, [GEOGRAPHIC_DATA]" at bounding box center [222, 279] width 103 height 9
type input "Felixstowe, [GEOGRAPHIC_DATA]"
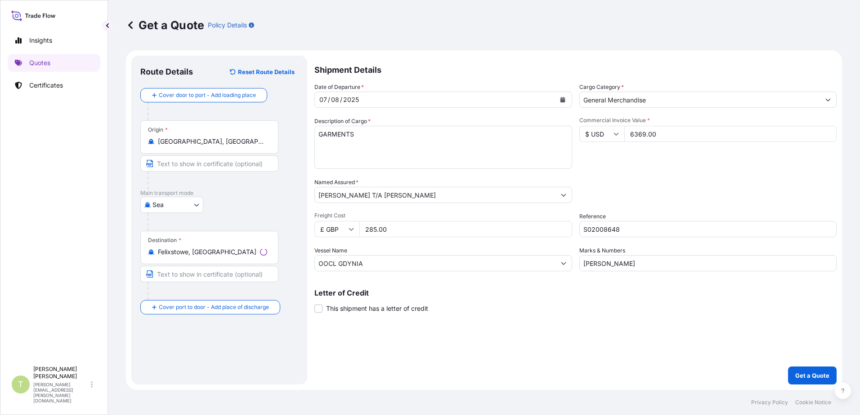
click at [218, 298] on div at bounding box center [212, 291] width 131 height 18
click at [204, 359] on input "Place of Discharge" at bounding box center [211, 355] width 106 height 9
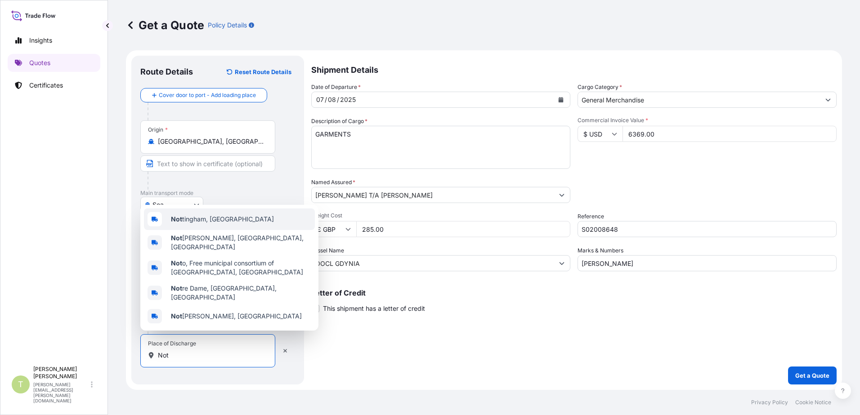
click at [209, 224] on span "Not tingham, [GEOGRAPHIC_DATA]" at bounding box center [222, 219] width 103 height 9
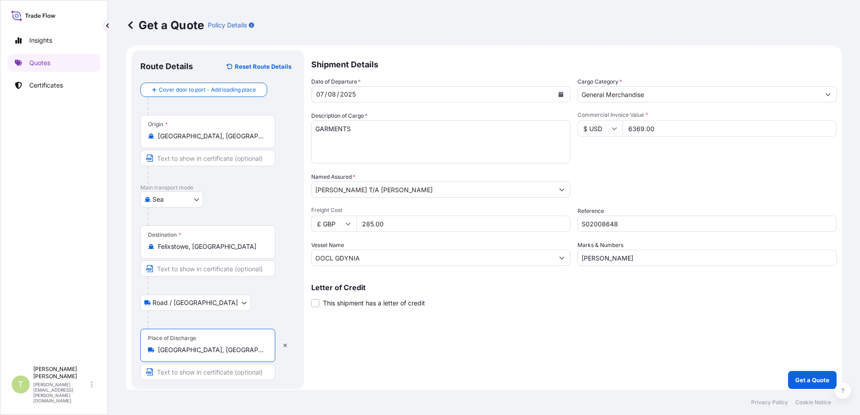
scroll to position [10, 0]
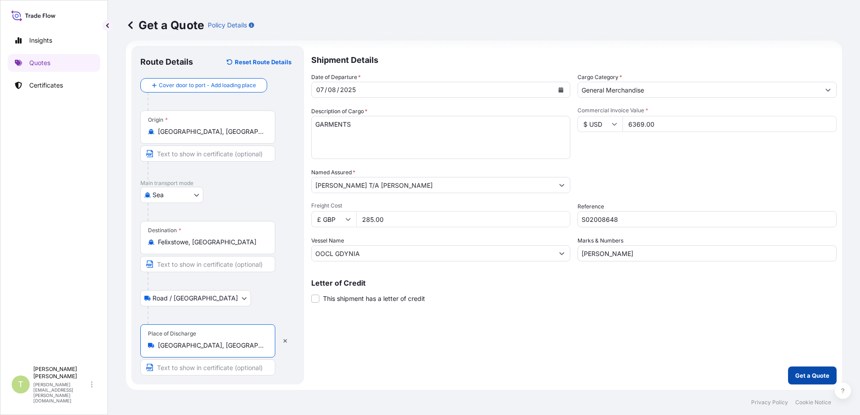
type input "[GEOGRAPHIC_DATA], [GEOGRAPHIC_DATA]"
click at [686, 376] on p "Get a Quote" at bounding box center [812, 375] width 34 height 9
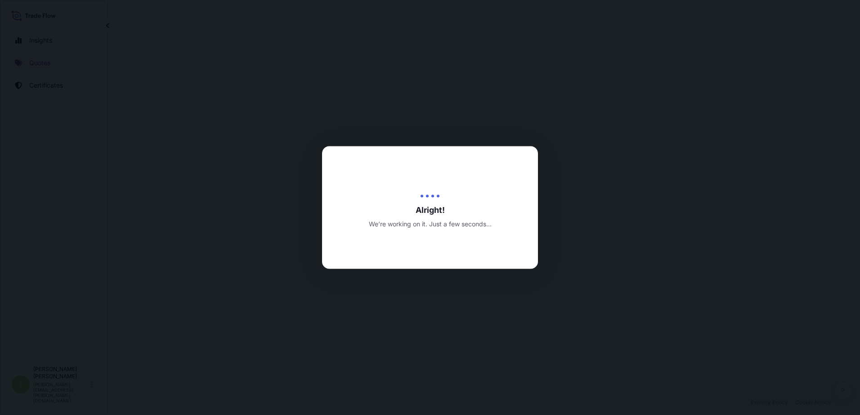
select select "Sea"
select select "Road / [GEOGRAPHIC_DATA]"
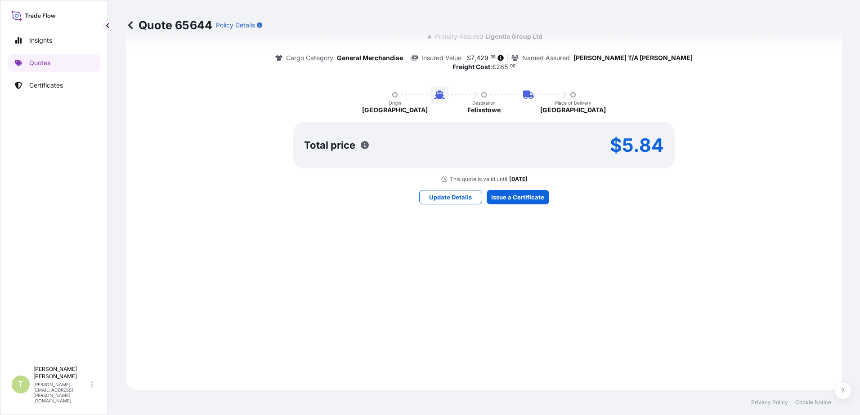
scroll to position [536, 0]
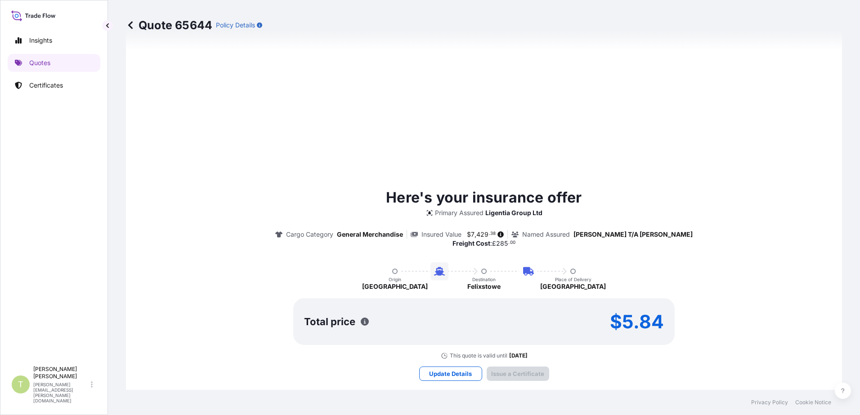
type input "[DATE]"
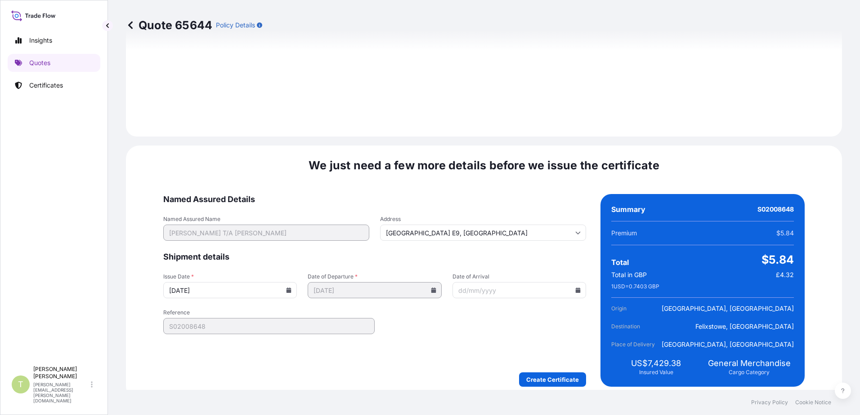
scroll to position [1107, 0]
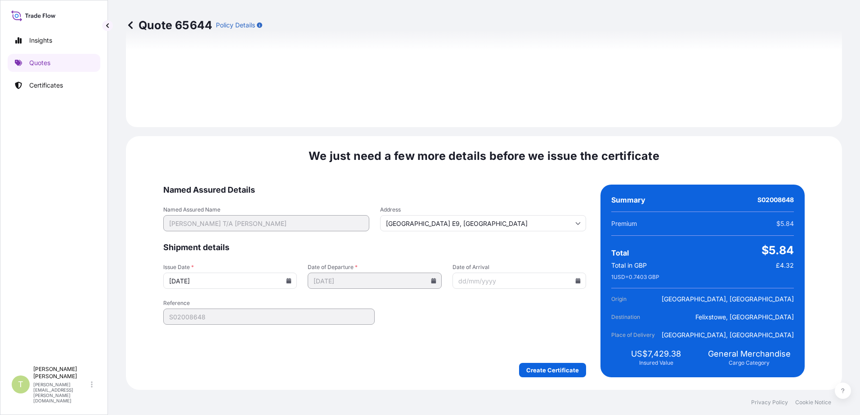
click at [575, 283] on icon at bounding box center [577, 280] width 5 height 5
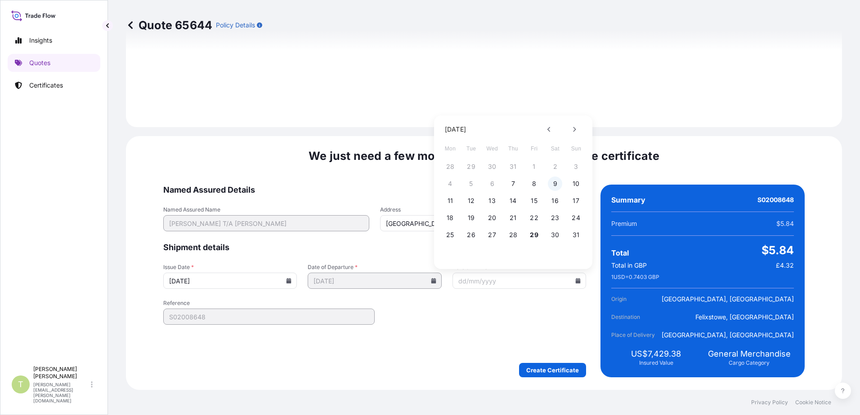
click at [557, 187] on button "9" at bounding box center [555, 184] width 14 height 14
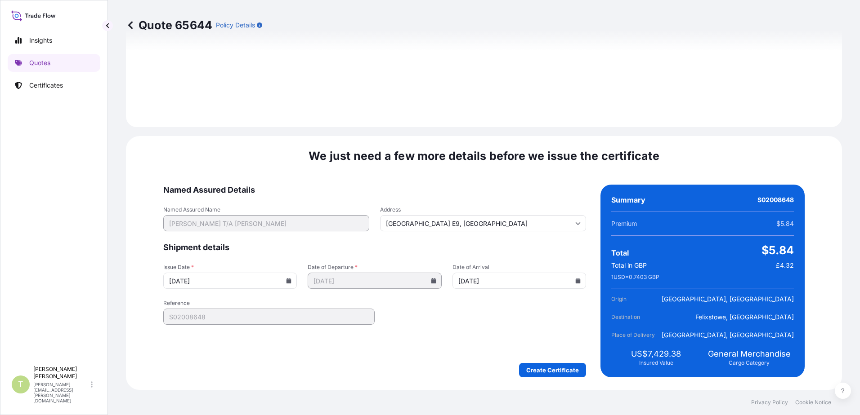
click at [575, 281] on icon at bounding box center [577, 280] width 5 height 5
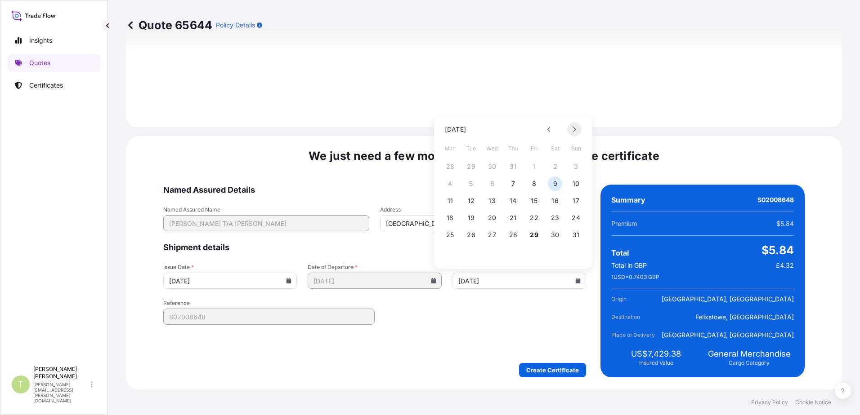
click at [575, 130] on icon at bounding box center [574, 129] width 4 height 5
click at [475, 186] on button "9" at bounding box center [471, 184] width 14 height 14
type input "[DATE]"
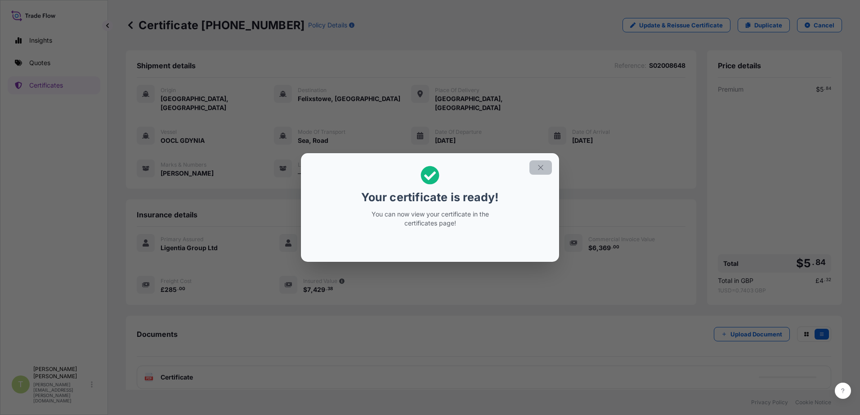
click at [543, 163] on button "button" at bounding box center [540, 167] width 22 height 14
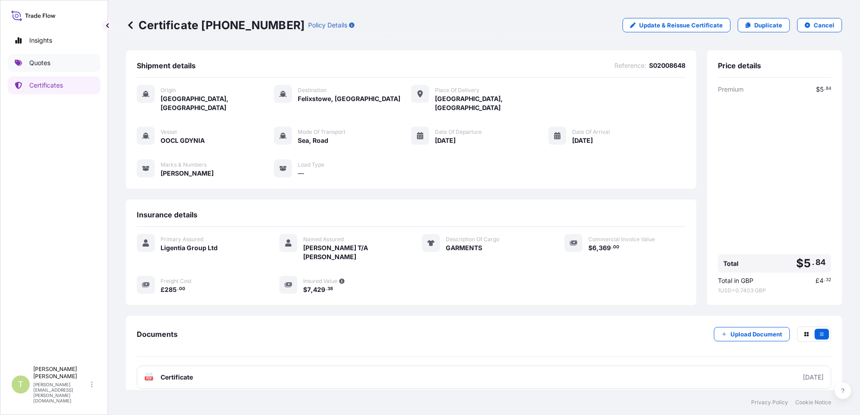
click at [31, 63] on p "Quotes" at bounding box center [39, 62] width 21 height 9
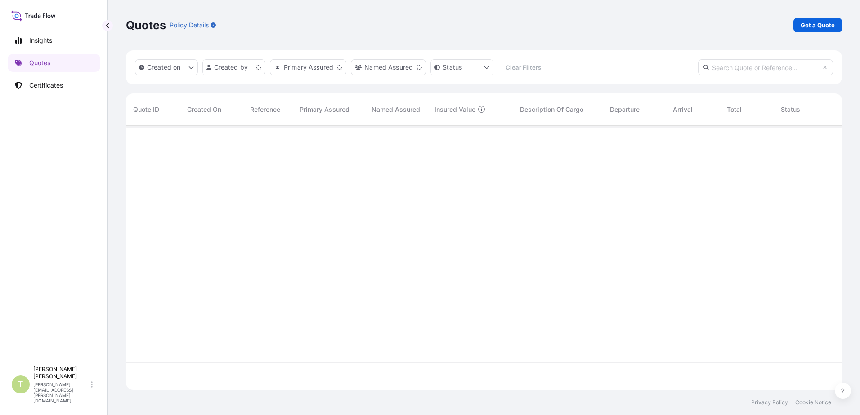
scroll to position [263, 709]
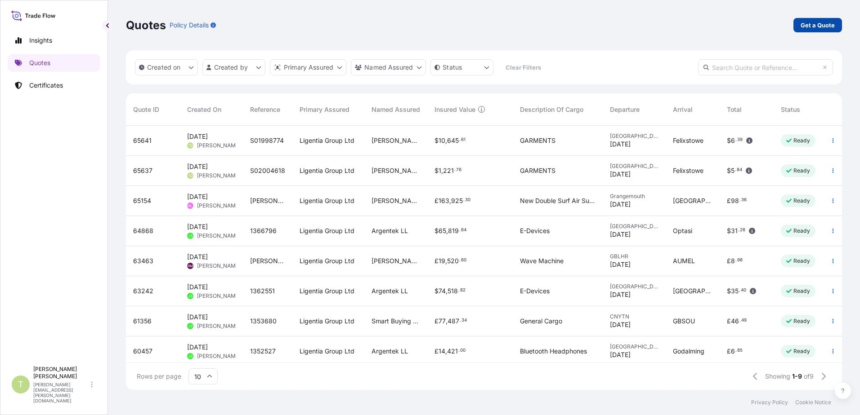
click at [686, 27] on p "Get a Quote" at bounding box center [817, 25] width 34 height 9
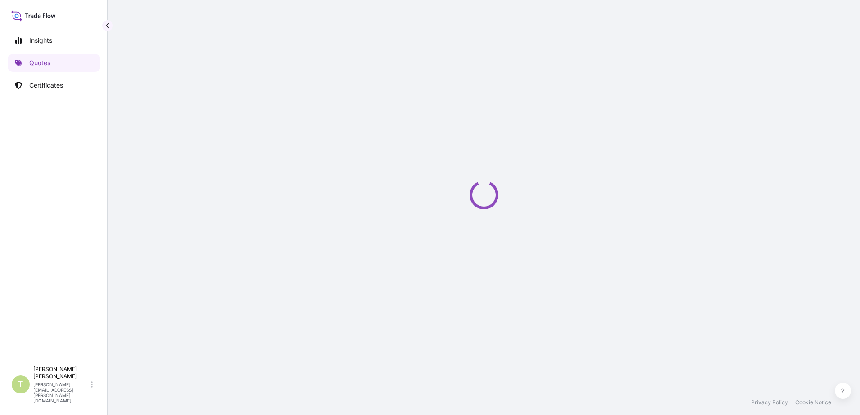
select select "Sea"
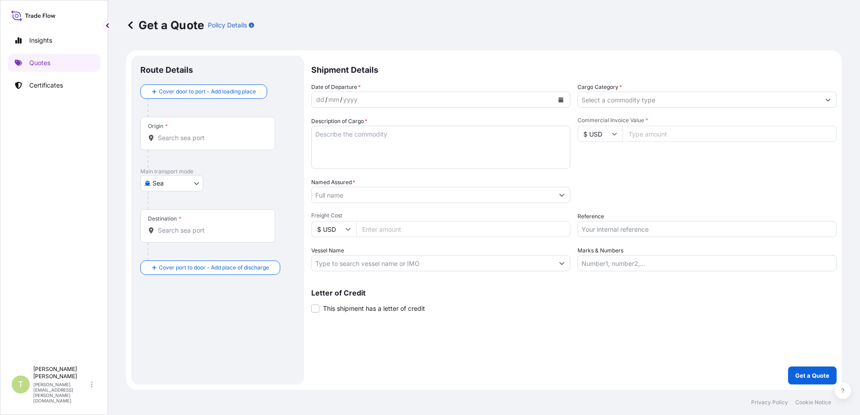
click at [376, 103] on div "dd / mm / yyyy" at bounding box center [433, 100] width 242 height 16
click at [559, 102] on icon "Calendar" at bounding box center [560, 99] width 5 height 5
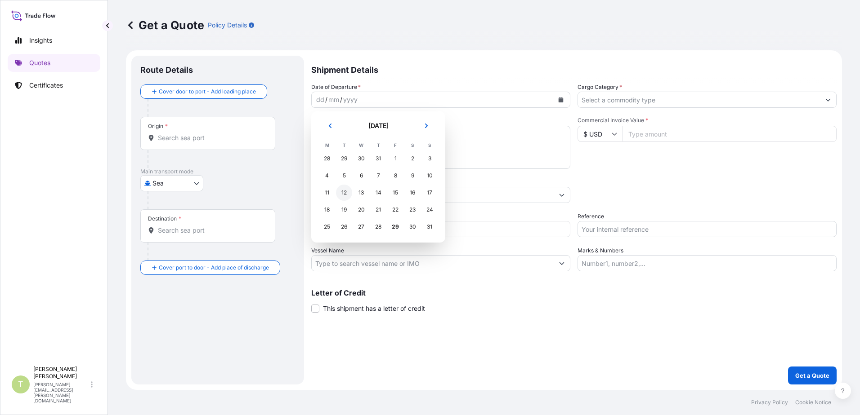
click at [347, 193] on div "12" at bounding box center [344, 193] width 16 height 16
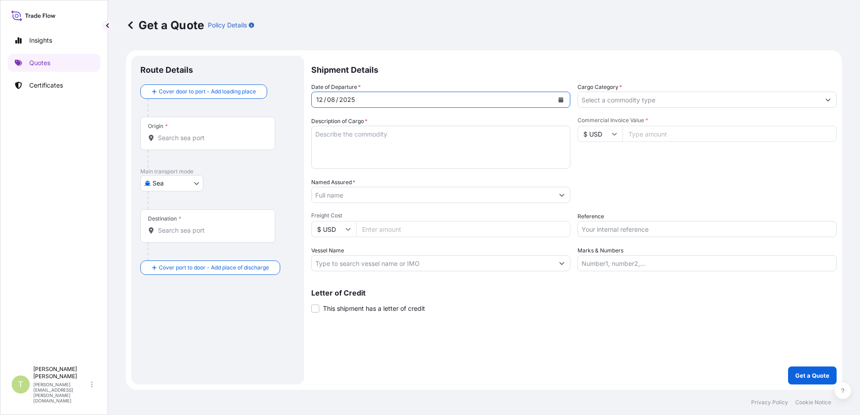
click at [406, 137] on textarea "Description of Cargo *" at bounding box center [440, 147] width 259 height 43
type textarea "g"
type textarea "GARMENTS"
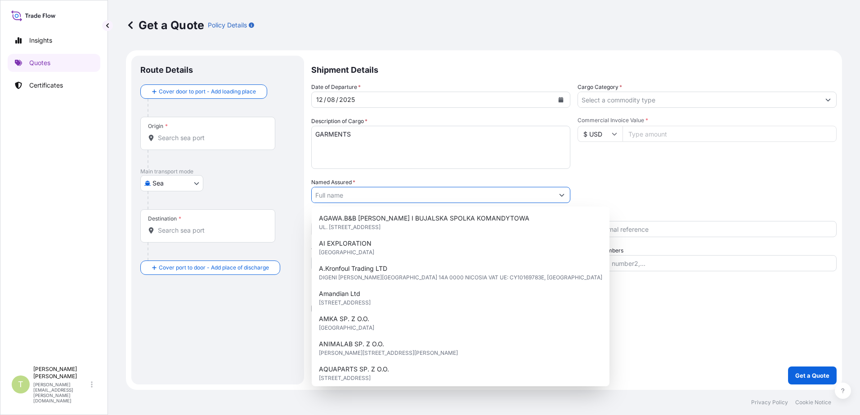
click at [423, 198] on input "Named Assured *" at bounding box center [433, 195] width 242 height 16
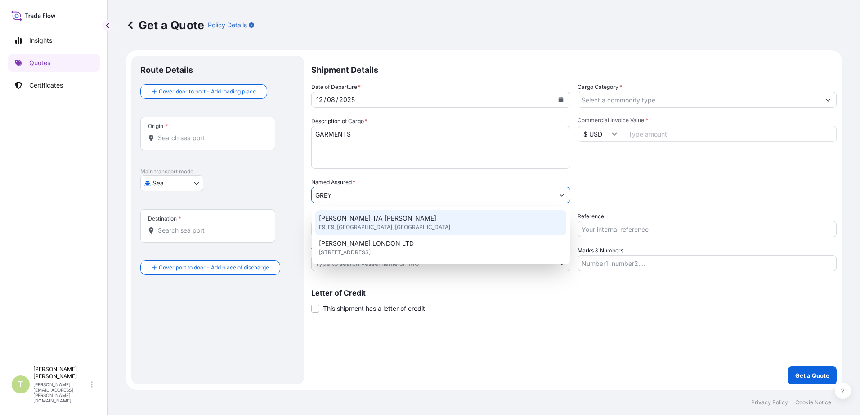
click at [427, 223] on div "[PERSON_NAME] T/A [PERSON_NAME] E9, E9, [GEOGRAPHIC_DATA], [GEOGRAPHIC_DATA]" at bounding box center [440, 222] width 251 height 25
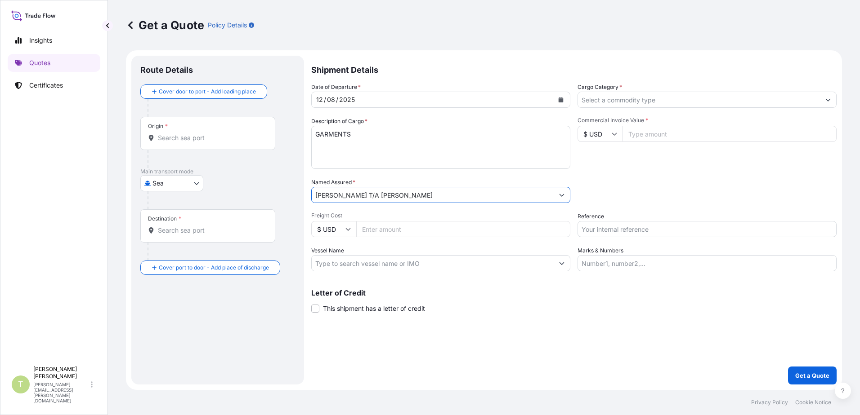
type input "[PERSON_NAME] T/A [PERSON_NAME]"
click at [348, 230] on icon at bounding box center [348, 229] width 5 height 3
click at [340, 273] on div "£ GBP" at bounding box center [334, 272] width 38 height 17
type input "£ GBP"
click at [195, 130] on div "Origin *" at bounding box center [207, 133] width 135 height 33
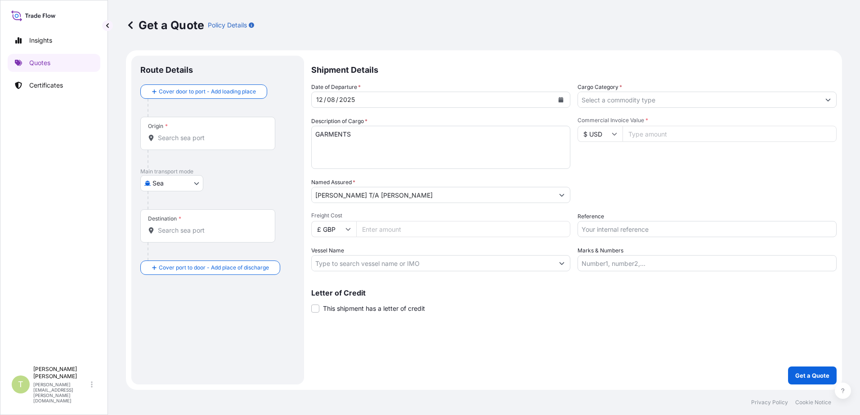
click at [195, 134] on input "Origin *" at bounding box center [211, 138] width 106 height 9
click at [194, 171] on span "CNYTN - Yantian Pt, [GEOGRAPHIC_DATA]" at bounding box center [233, 168] width 125 height 9
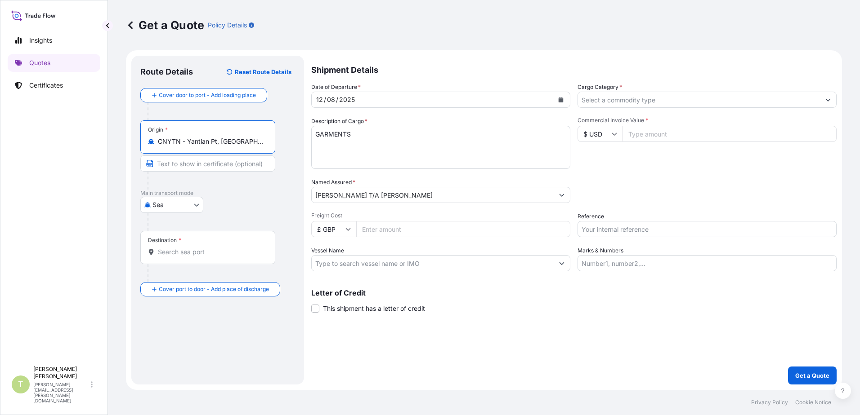
type input "CNYTN - Yantian Pt, [GEOGRAPHIC_DATA]"
click at [203, 256] on input "Destination *" at bounding box center [211, 252] width 106 height 9
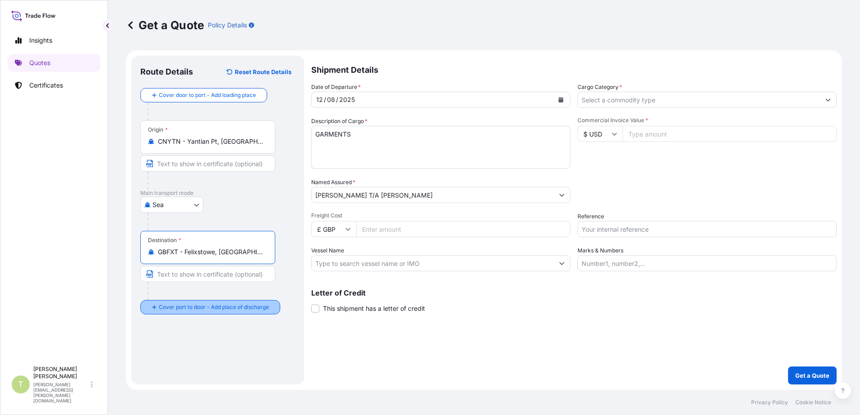
type input "GBFXT - Felixstowe, [GEOGRAPHIC_DATA]"
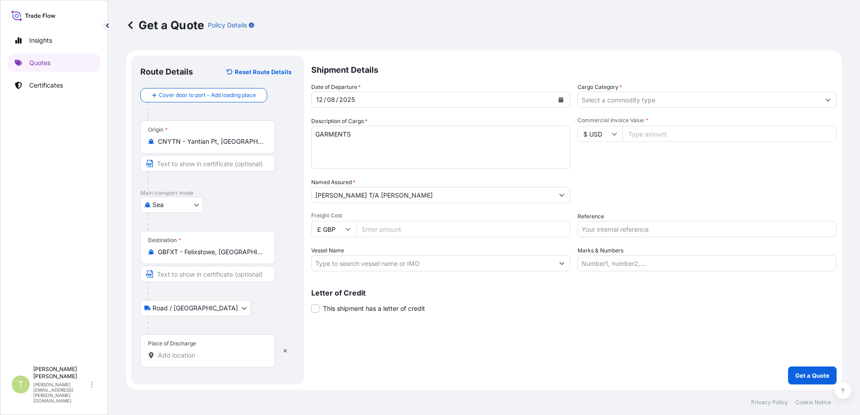
click at [190, 356] on input "Place of Discharge" at bounding box center [211, 355] width 106 height 9
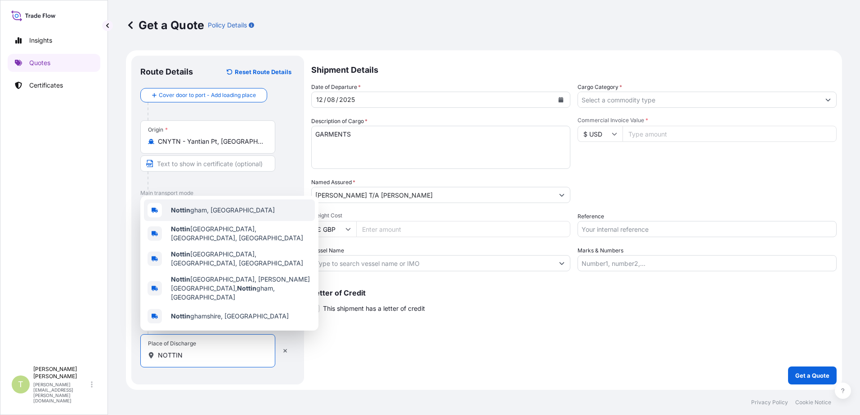
click at [203, 215] on span "Nottin gham, [GEOGRAPHIC_DATA]" at bounding box center [223, 210] width 104 height 9
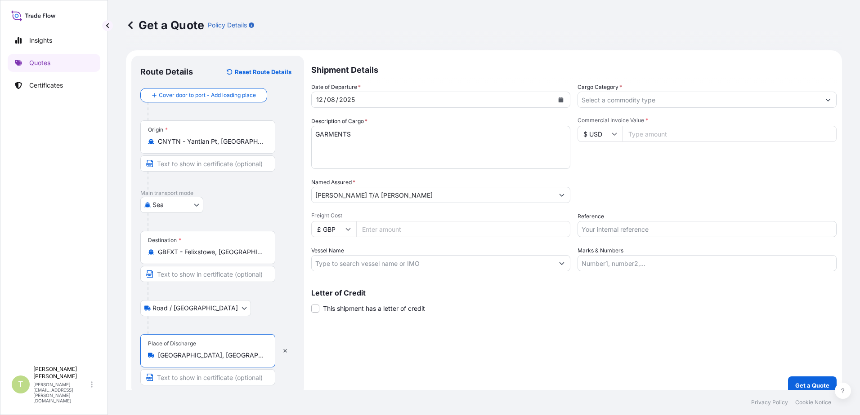
type input "[GEOGRAPHIC_DATA], [GEOGRAPHIC_DATA]"
click at [424, 227] on input "Freight Cost" at bounding box center [463, 229] width 214 height 16
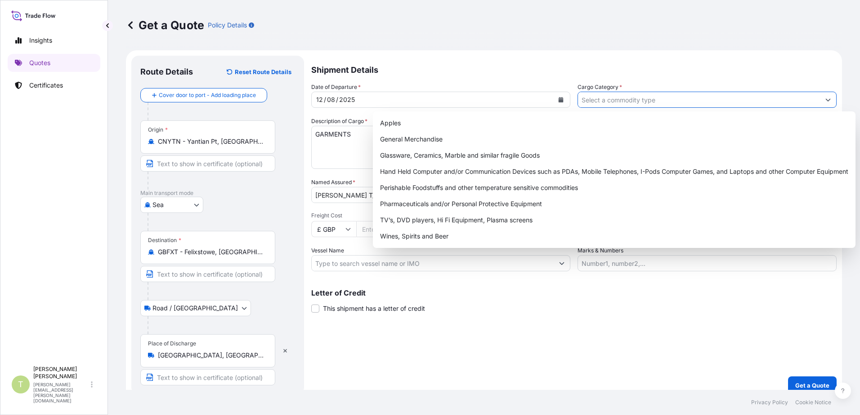
click at [686, 101] on icon "Show suggestions" at bounding box center [827, 99] width 5 height 5
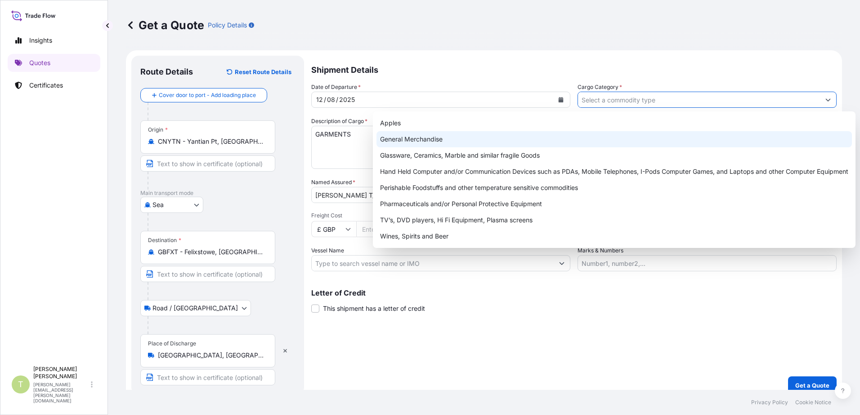
click at [451, 137] on div "General Merchandise" at bounding box center [613, 139] width 475 height 16
type input "General Merchandise"
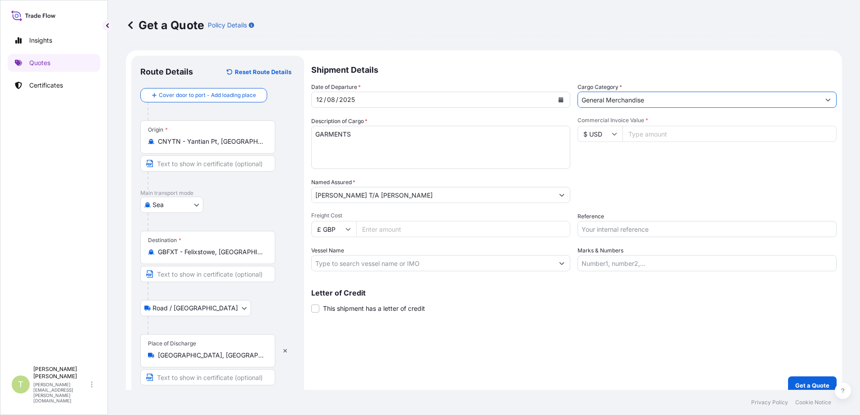
click at [668, 136] on input "Commercial Invoice Value *" at bounding box center [729, 134] width 214 height 16
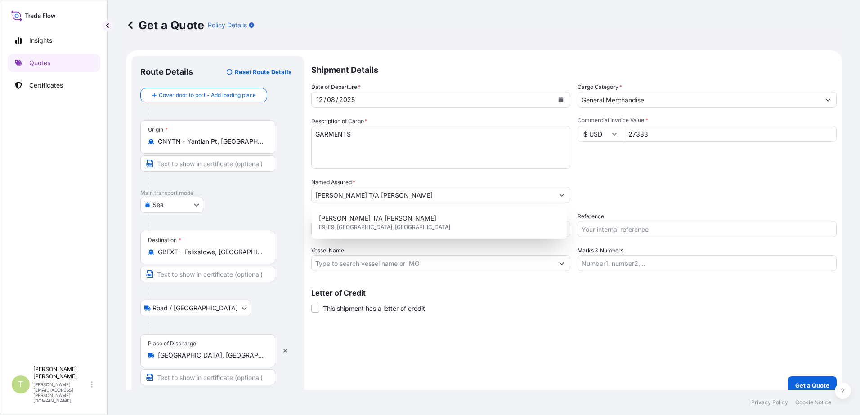
click at [686, 133] on input "27383" at bounding box center [729, 134] width 214 height 16
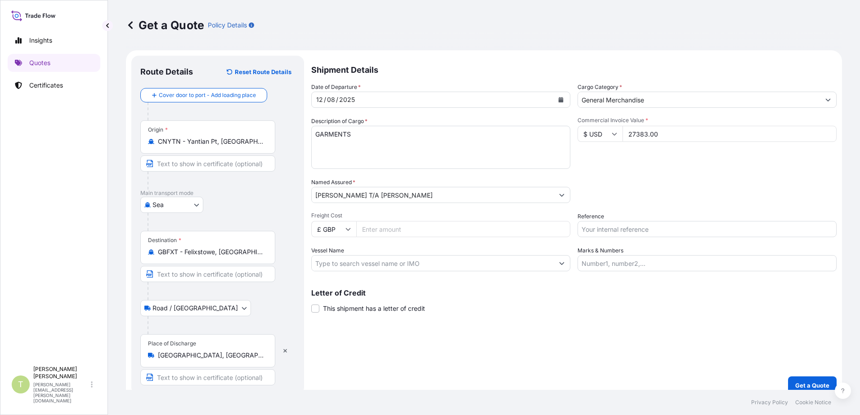
type input "27383.00"
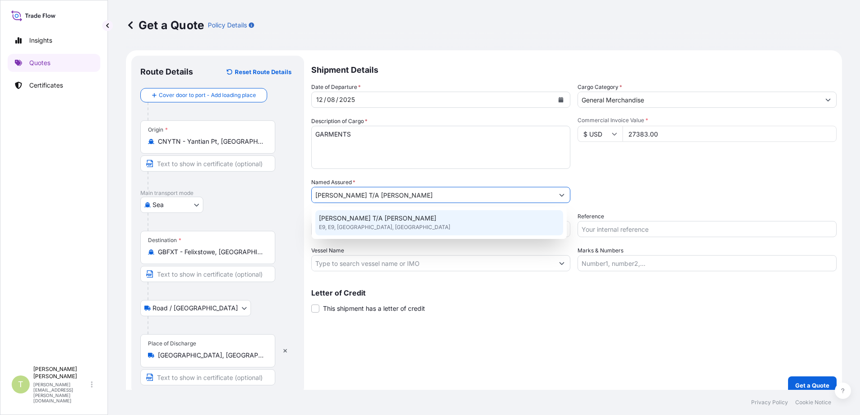
click at [631, 205] on div "Date of Departure * [DATE] Cargo Category * General Merchandise Description of …" at bounding box center [573, 177] width 525 height 189
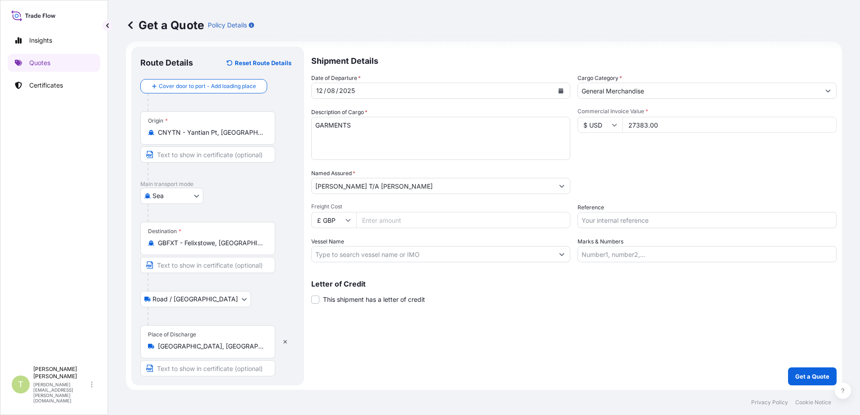
scroll to position [10, 0]
drag, startPoint x: 419, startPoint y: 222, endPoint x: 536, endPoint y: 318, distance: 151.5
click at [419, 222] on input "Freight Cost" at bounding box center [463, 219] width 214 height 16
click at [437, 220] on input "651" at bounding box center [463, 219] width 214 height 16
type input "651.00"
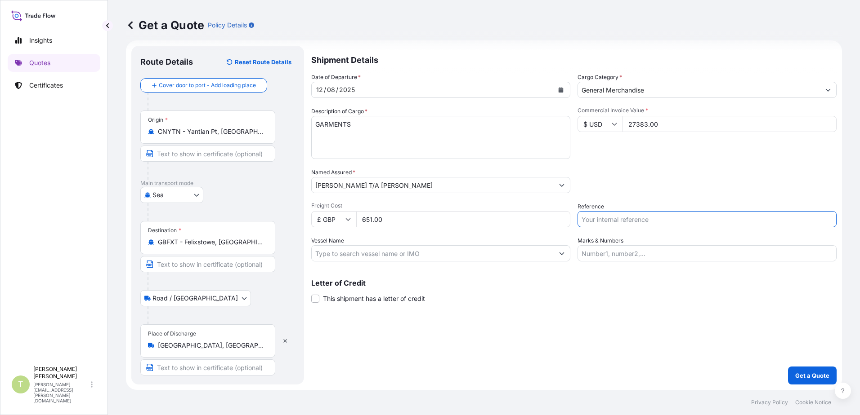
click at [421, 254] on input "Vessel Name" at bounding box center [433, 253] width 242 height 16
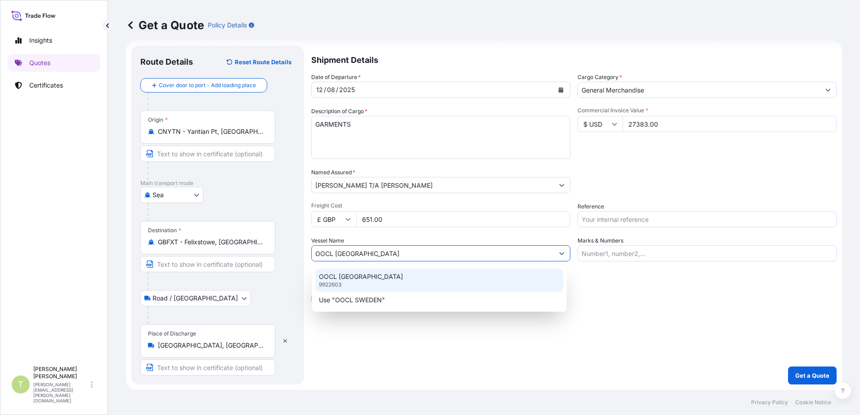
click at [334, 282] on p "9922603" at bounding box center [330, 284] width 22 height 7
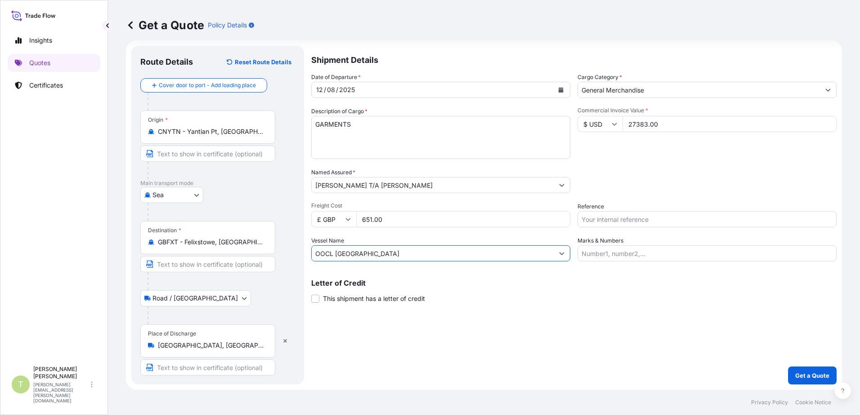
type input "OOCL [GEOGRAPHIC_DATA]"
click at [686, 253] on input "Marks & Numbers" at bounding box center [706, 253] width 259 height 16
type input "[PERSON_NAME]"
type input "S02008648"
click at [662, 252] on input "[PERSON_NAME]" at bounding box center [706, 253] width 259 height 16
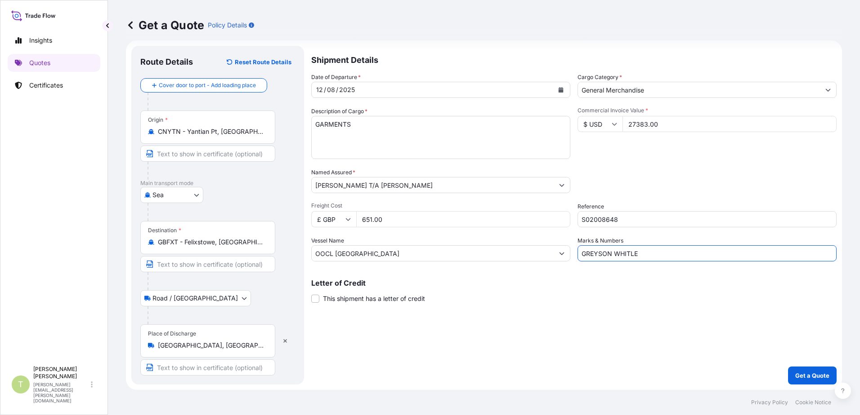
type input "[PERSON_NAME]"
drag, startPoint x: 642, startPoint y: 217, endPoint x: 535, endPoint y: 218, distance: 107.5
click at [535, 218] on div "Date of Departure * [DATE] Cargo Category * General Merchandise Description of …" at bounding box center [573, 167] width 525 height 189
type input "S02015851"
click at [635, 186] on div "Packing Category Type to search a container mode Please select a primary mode o…" at bounding box center [706, 180] width 259 height 25
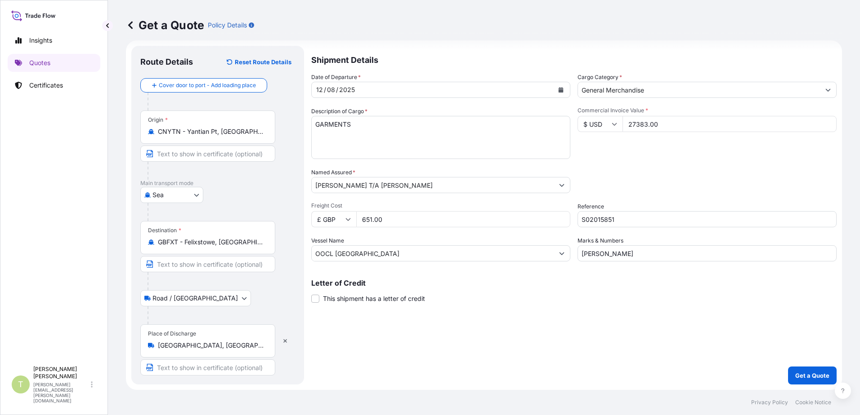
click at [640, 329] on div "Shipment Details Date of Departure * [DATE] Cargo Category * General Merchandis…" at bounding box center [573, 215] width 525 height 339
click at [686, 378] on p "Get a Quote" at bounding box center [812, 375] width 34 height 9
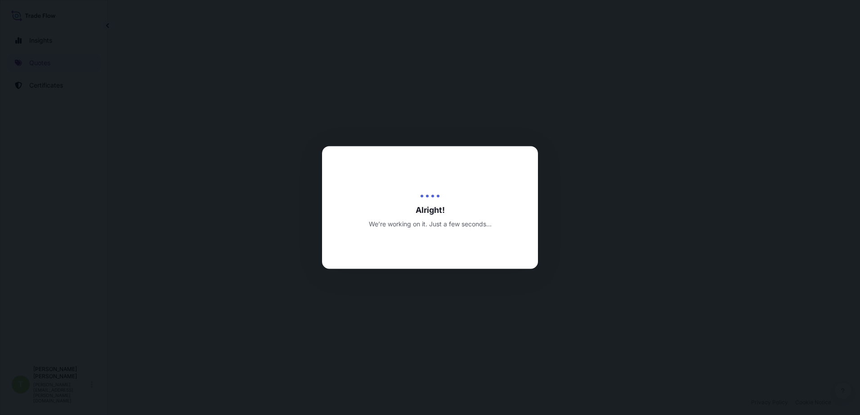
select select "Sea"
select select "Road / [GEOGRAPHIC_DATA]"
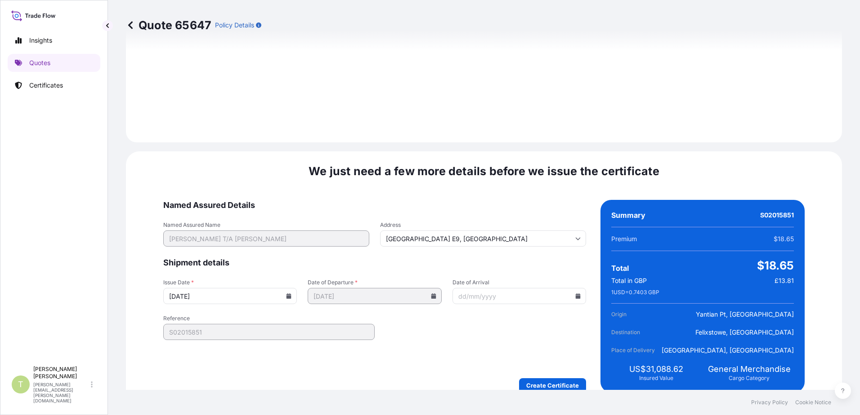
scroll to position [1107, 0]
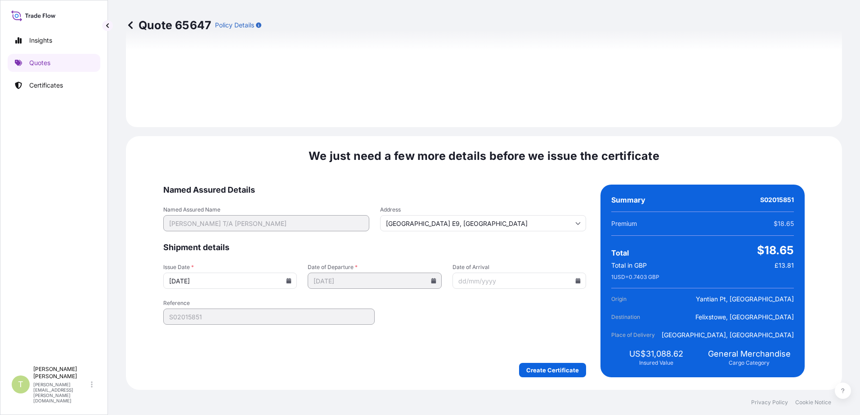
click at [575, 283] on icon at bounding box center [577, 280] width 5 height 5
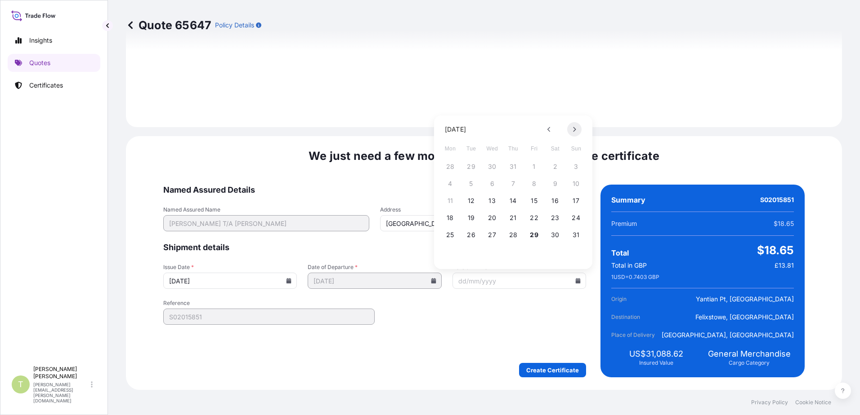
click at [571, 129] on button at bounding box center [574, 129] width 14 height 14
click at [575, 183] on button "14" at bounding box center [576, 184] width 14 height 14
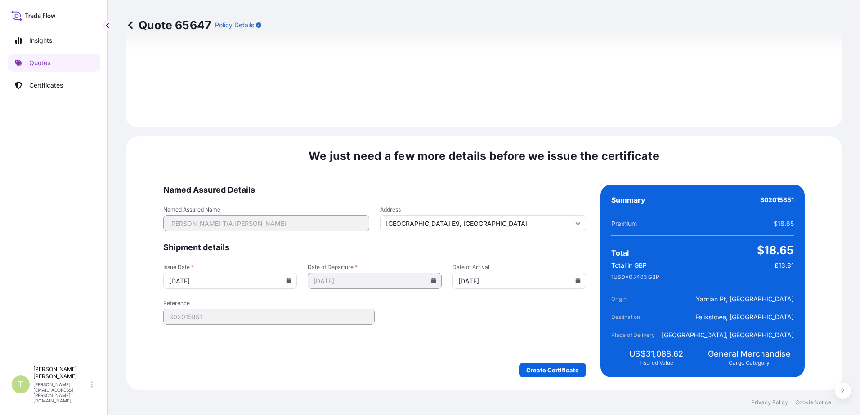
type input "[DATE]"
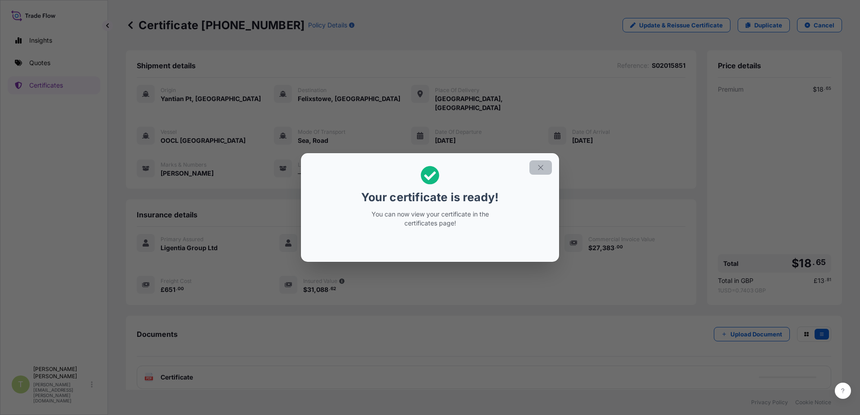
click at [538, 166] on icon "button" at bounding box center [540, 168] width 8 height 8
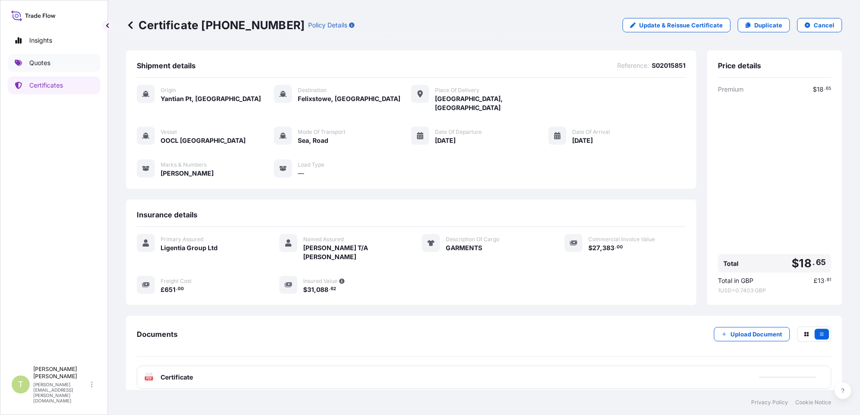
click at [40, 63] on p "Quotes" at bounding box center [39, 62] width 21 height 9
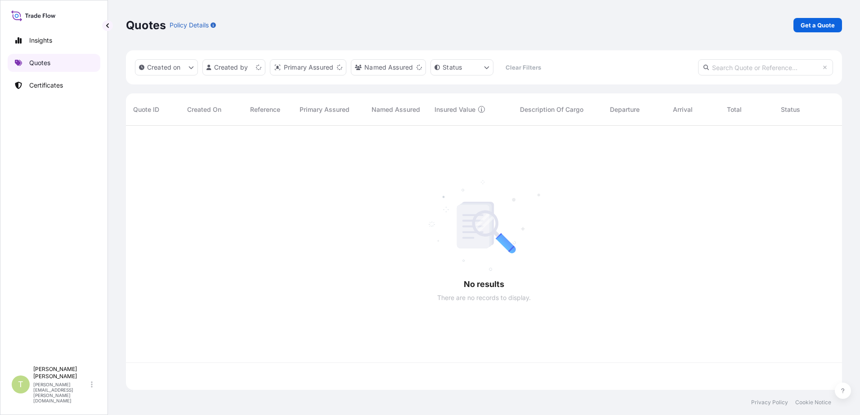
scroll to position [263, 709]
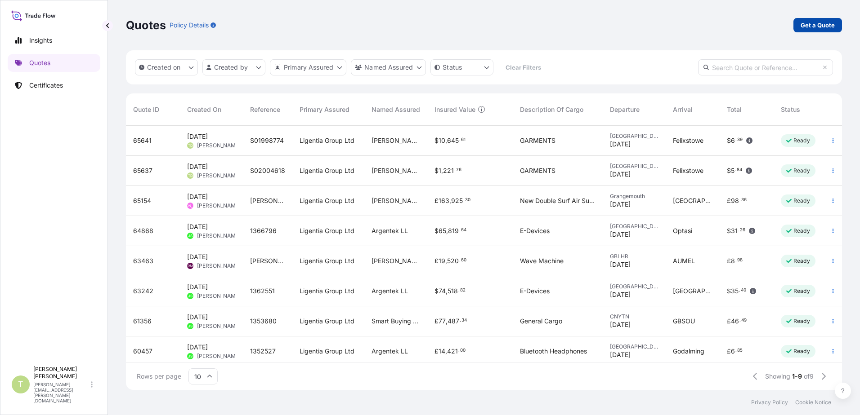
click at [686, 21] on p "Get a Quote" at bounding box center [817, 25] width 34 height 9
select select "Sea"
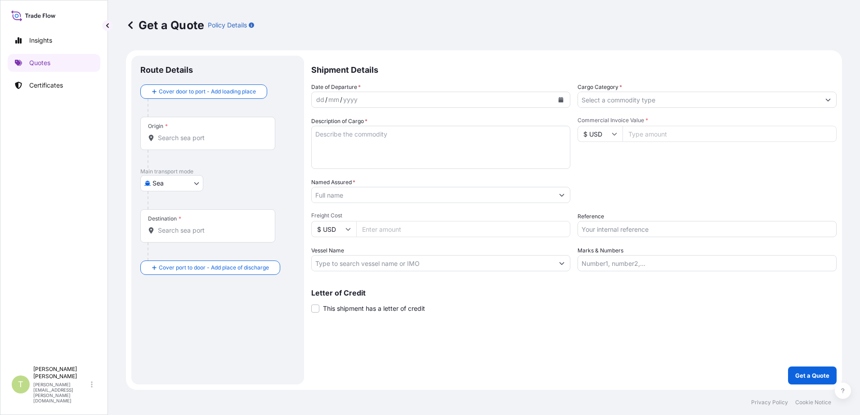
click at [397, 99] on div "dd / mm / yyyy" at bounding box center [433, 100] width 242 height 16
click at [558, 99] on icon "Calendar" at bounding box center [560, 99] width 5 height 5
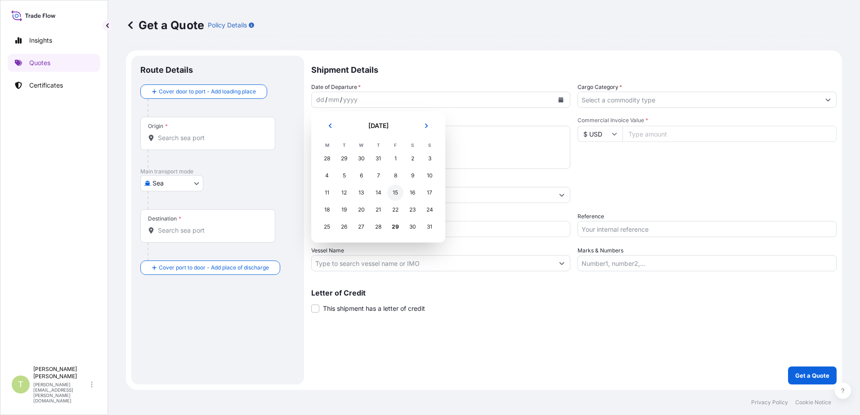
click at [398, 192] on div "15" at bounding box center [395, 193] width 16 height 16
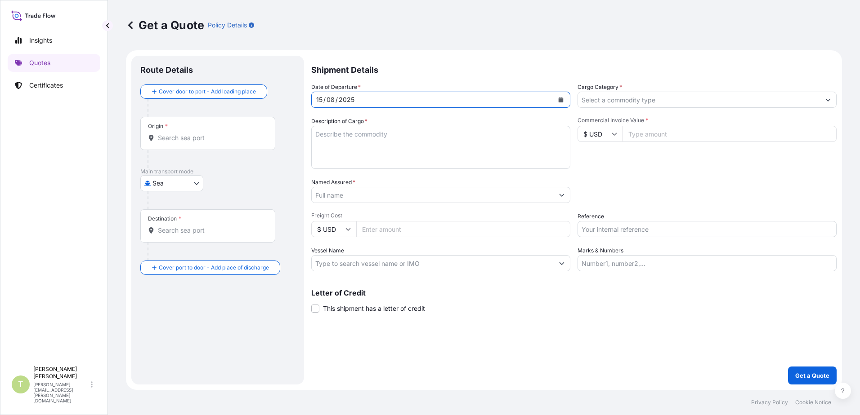
click at [358, 139] on textarea "Description of Cargo *" at bounding box center [440, 147] width 259 height 43
type textarea "GARMENTS"
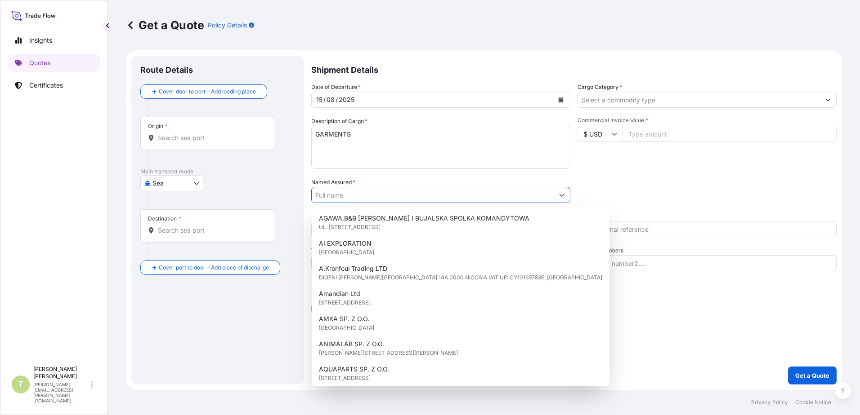
click at [392, 192] on input "Named Assured *" at bounding box center [433, 195] width 242 height 16
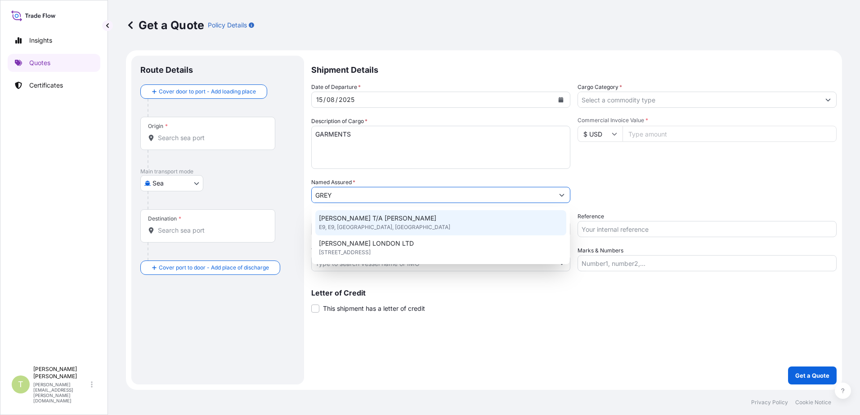
click at [396, 218] on span "[PERSON_NAME] T/A [PERSON_NAME]" at bounding box center [377, 218] width 117 height 9
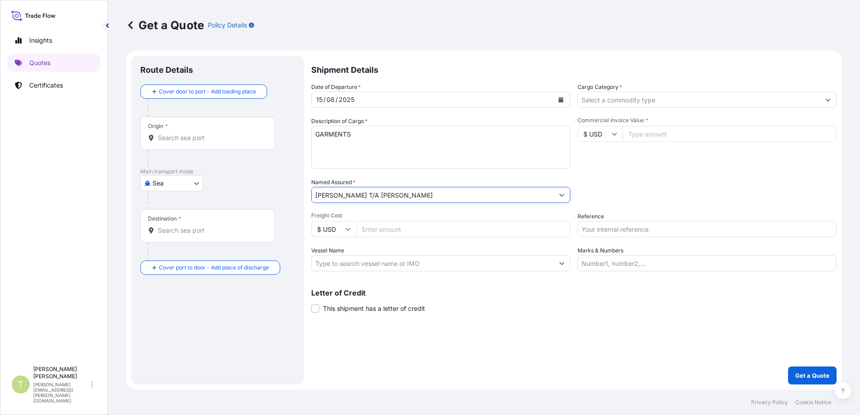
type input "[PERSON_NAME] T/A [PERSON_NAME]"
click at [228, 135] on input "Origin *" at bounding box center [211, 138] width 106 height 9
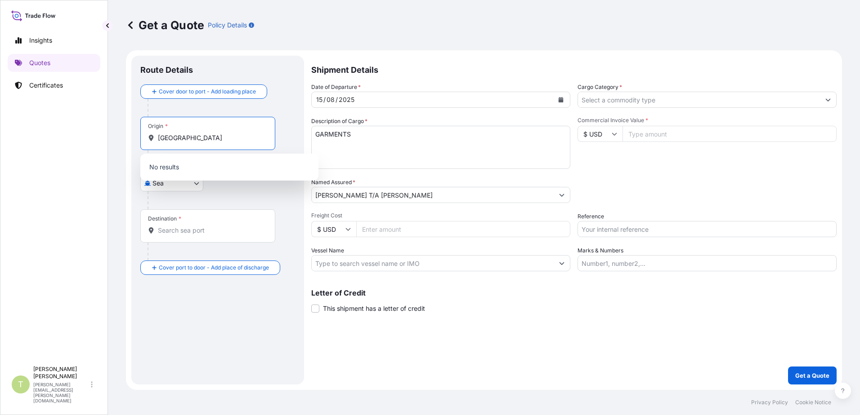
type input "[GEOGRAPHIC_DATA]"
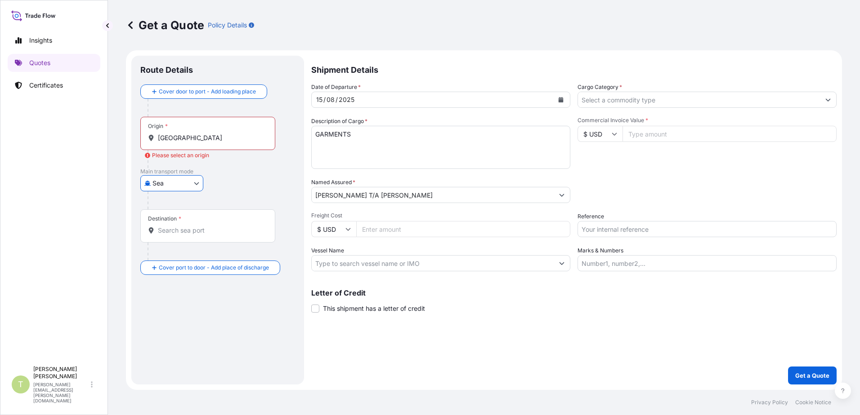
click at [202, 138] on input "[GEOGRAPHIC_DATA]" at bounding box center [211, 138] width 106 height 9
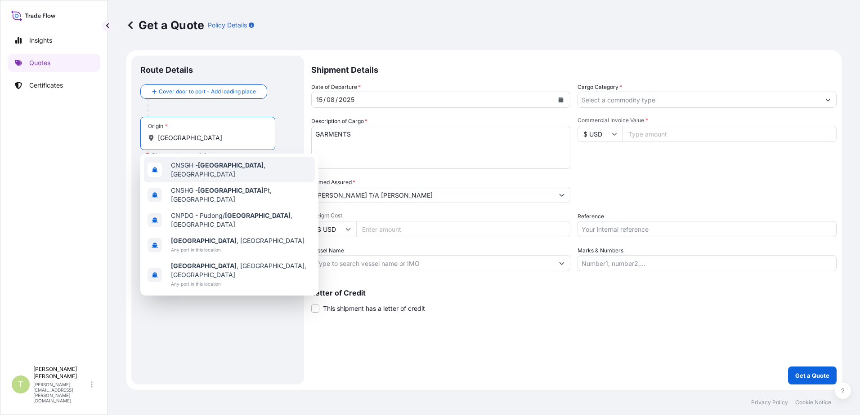
click at [210, 174] on div "CNSGH - [GEOGRAPHIC_DATA] , [GEOGRAPHIC_DATA]" at bounding box center [229, 169] width 171 height 25
type input "CNSGH - [GEOGRAPHIC_DATA], [GEOGRAPHIC_DATA]"
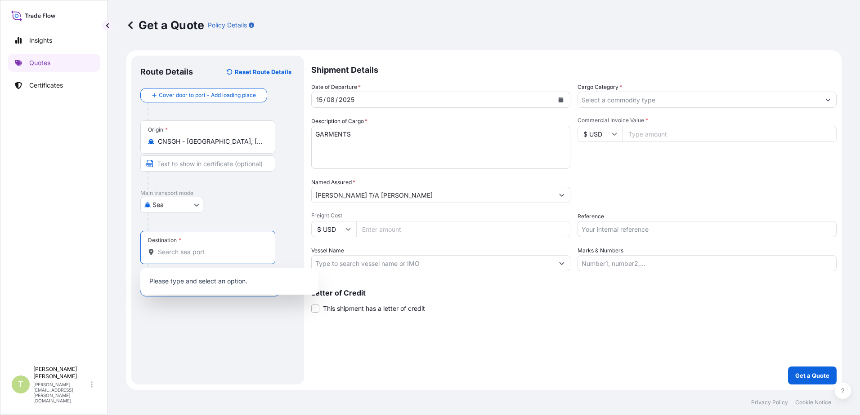
click at [198, 250] on input "Destination *" at bounding box center [211, 252] width 106 height 9
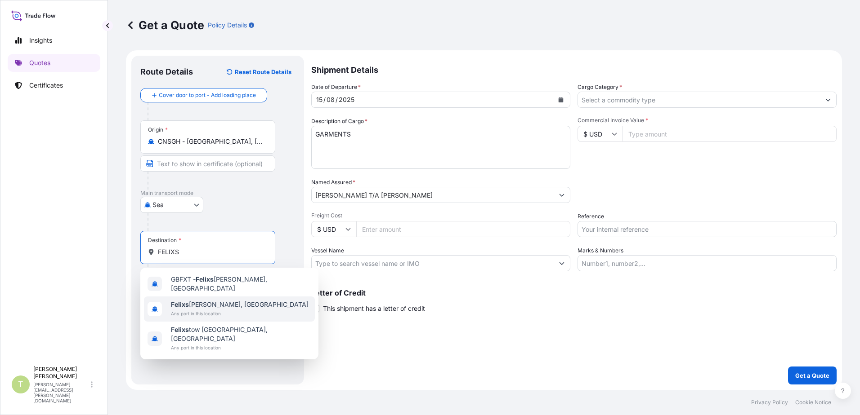
click at [200, 300] on span "Felixs [PERSON_NAME], [GEOGRAPHIC_DATA]" at bounding box center [240, 304] width 138 height 9
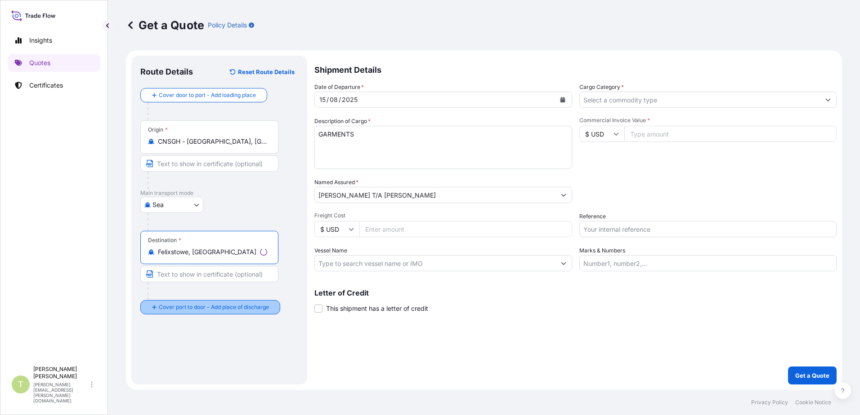
type input "Felixstowe, [GEOGRAPHIC_DATA]"
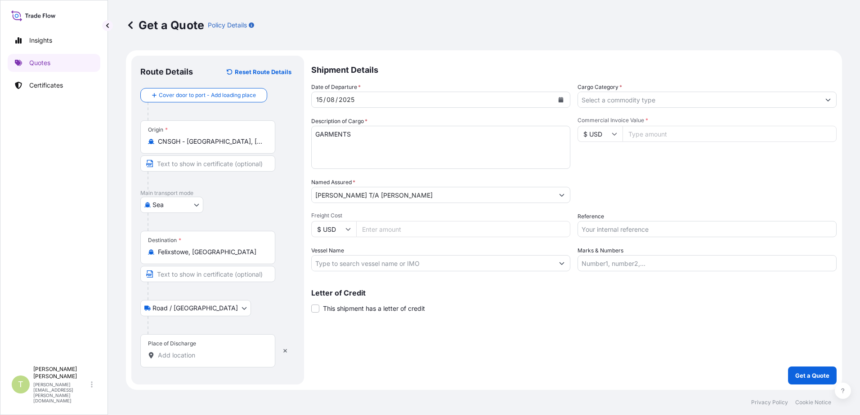
click at [216, 359] on input "Place of Discharge" at bounding box center [211, 355] width 106 height 9
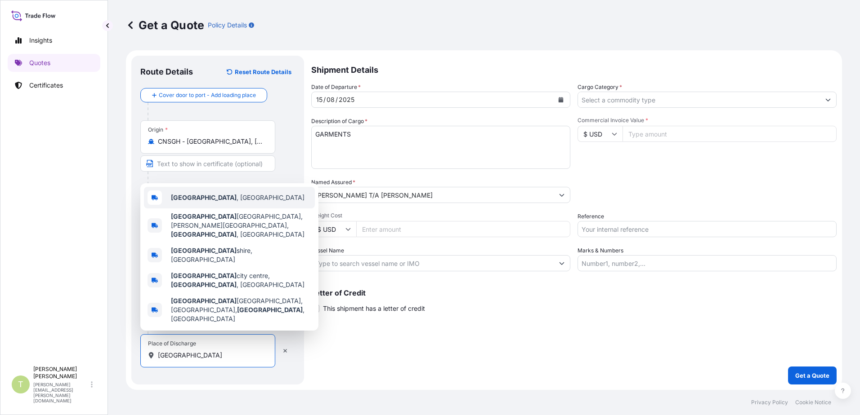
click at [210, 202] on span "[GEOGRAPHIC_DATA] , [GEOGRAPHIC_DATA]" at bounding box center [238, 197] width 134 height 9
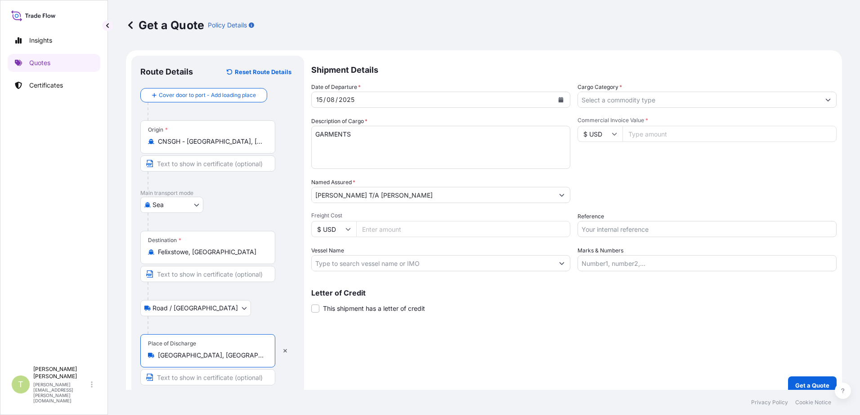
type input "[GEOGRAPHIC_DATA], [GEOGRAPHIC_DATA]"
click at [350, 232] on input "$ USD" at bounding box center [333, 229] width 45 height 16
click at [337, 272] on div "£ GBP" at bounding box center [334, 272] width 38 height 17
type input "£ GBP"
click at [640, 139] on input "Commercial Invoice Value *" at bounding box center [729, 134] width 214 height 16
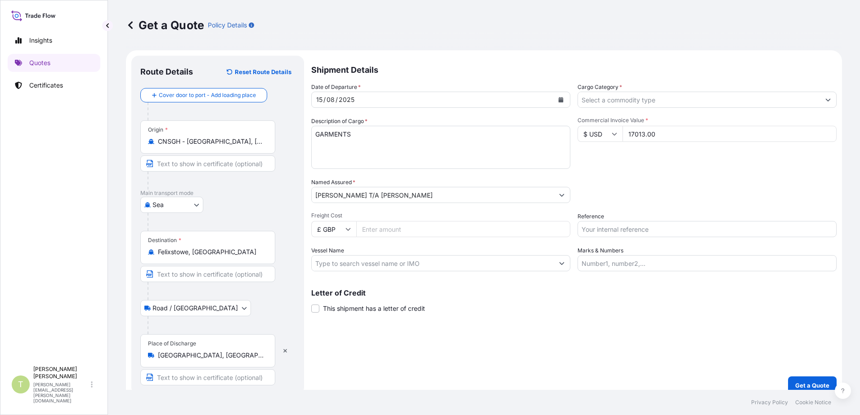
type input "17013.00"
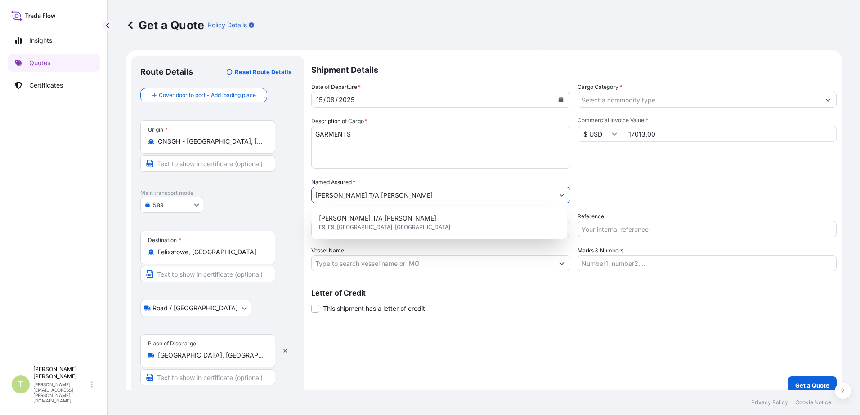
click at [686, 103] on button "Show suggestions" at bounding box center [828, 100] width 16 height 16
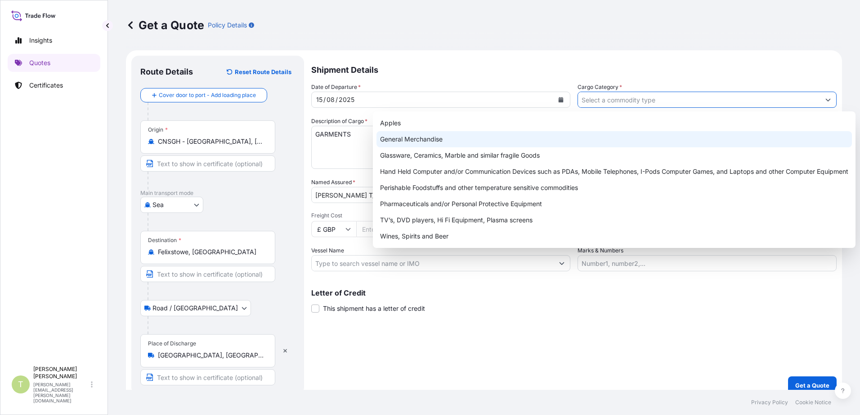
click at [485, 139] on div "General Merchandise" at bounding box center [613, 139] width 475 height 16
type input "General Merchandise"
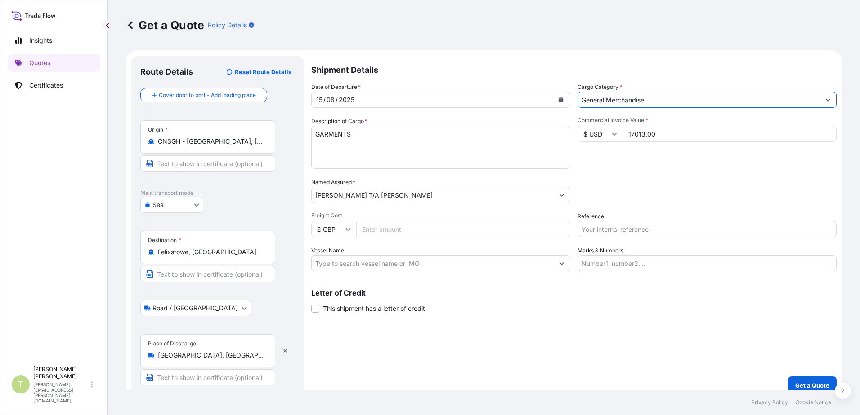
scroll to position [10, 0]
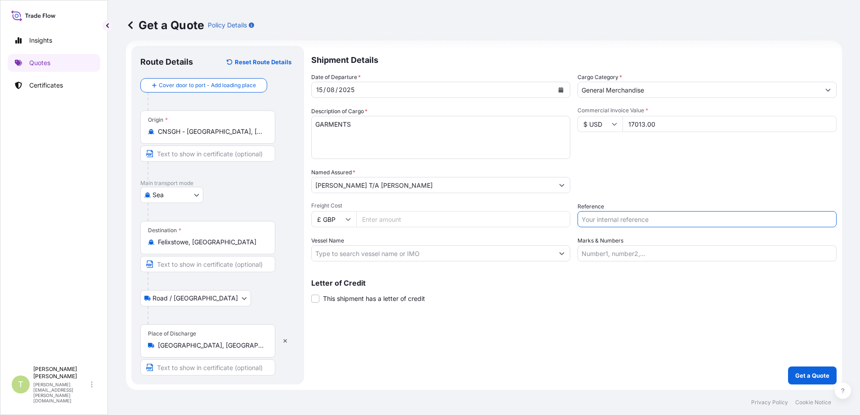
click at [601, 216] on input "Reference" at bounding box center [706, 219] width 259 height 16
type input "D"
type input "S02014983"
click at [658, 250] on input "Marks & Numbers" at bounding box center [706, 253] width 259 height 16
type input "[PERSON_NAME]"
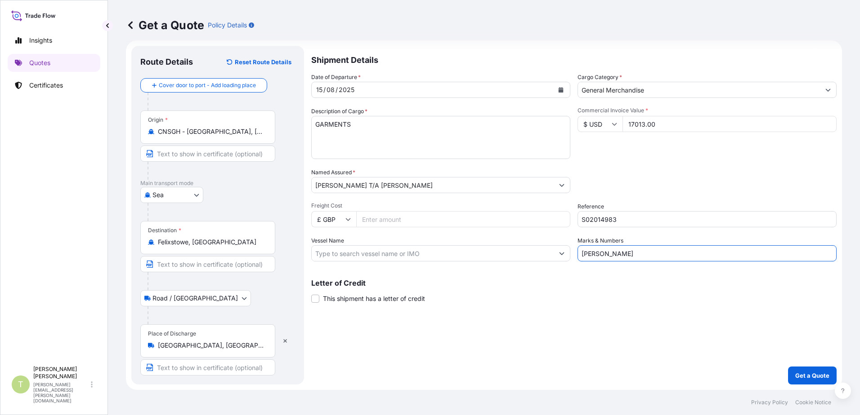
type input "651.00"
type input "OOCL [GEOGRAPHIC_DATA]"
type input "[PERSON_NAME]"
click at [465, 322] on div "Shipment Details Date of Departure * [DATE] Cargo Category * General Merchandis…" at bounding box center [573, 215] width 525 height 339
click at [405, 256] on input "OOCL [GEOGRAPHIC_DATA]" at bounding box center [433, 253] width 242 height 16
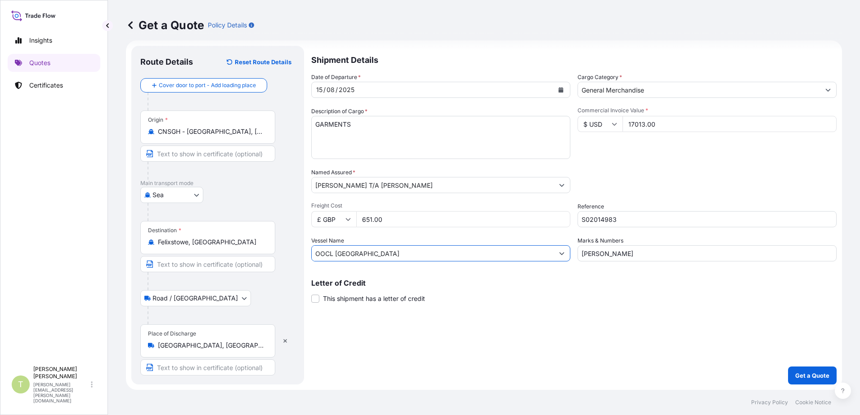
drag, startPoint x: 393, startPoint y: 253, endPoint x: 211, endPoint y: 259, distance: 181.7
click at [211, 259] on form "Route Details Reset Route Details Cover door to port - Add loading place Place …" at bounding box center [484, 215] width 716 height 350
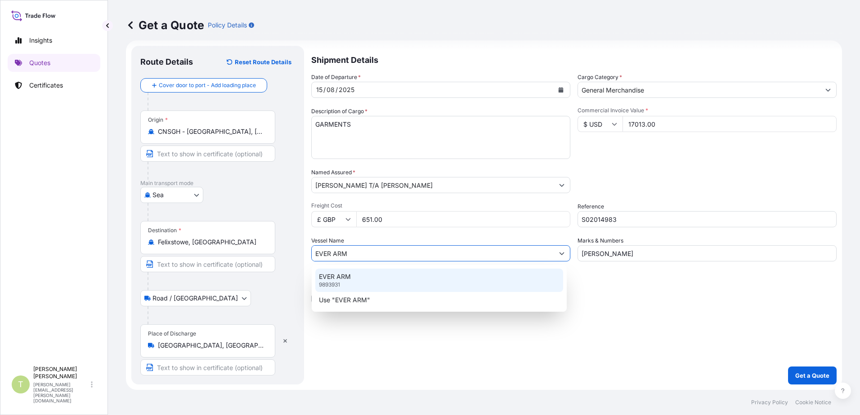
click at [353, 285] on div "EVER ARM 9893931" at bounding box center [439, 280] width 248 height 23
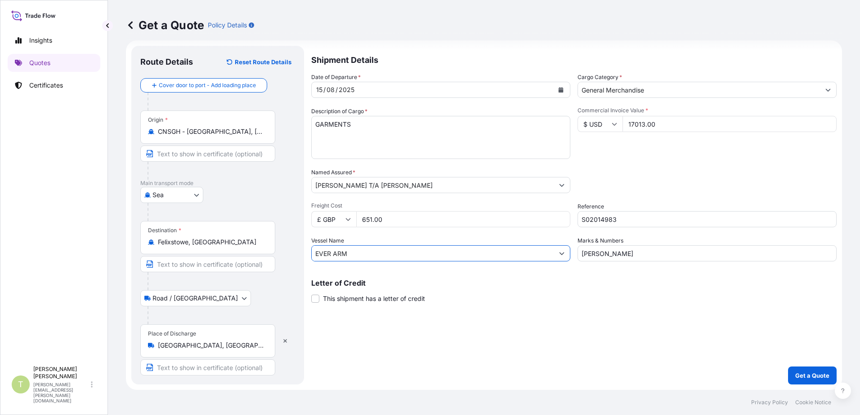
type input "EVER ARM"
click at [402, 220] on input "651.00" at bounding box center [463, 219] width 214 height 16
drag, startPoint x: 408, startPoint y: 218, endPoint x: 339, endPoint y: 224, distance: 68.6
click at [339, 222] on div "£ GBP 651.00" at bounding box center [440, 219] width 259 height 16
type input "600.00"
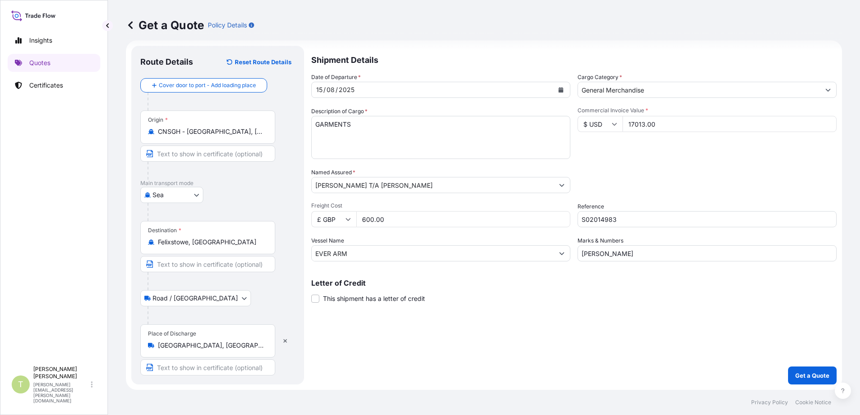
click at [686, 333] on div "Shipment Details Date of Departure * [DATE] Cargo Category * General Merchandis…" at bounding box center [573, 215] width 525 height 339
click at [686, 373] on p "Get a Quote" at bounding box center [812, 375] width 34 height 9
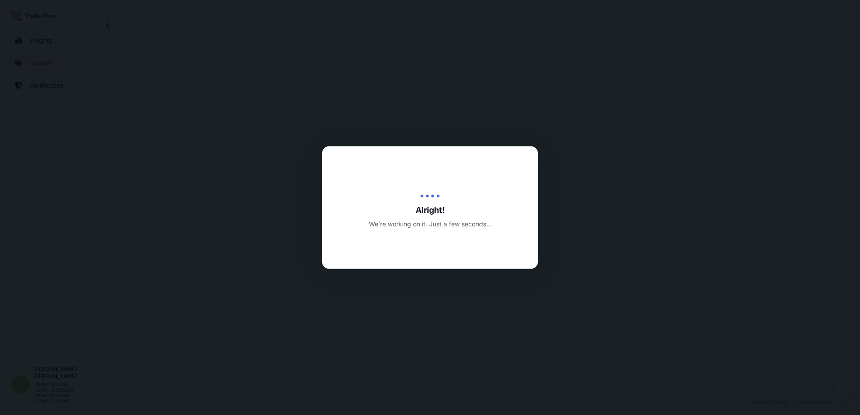
select select "Sea"
select select "Road / [GEOGRAPHIC_DATA]"
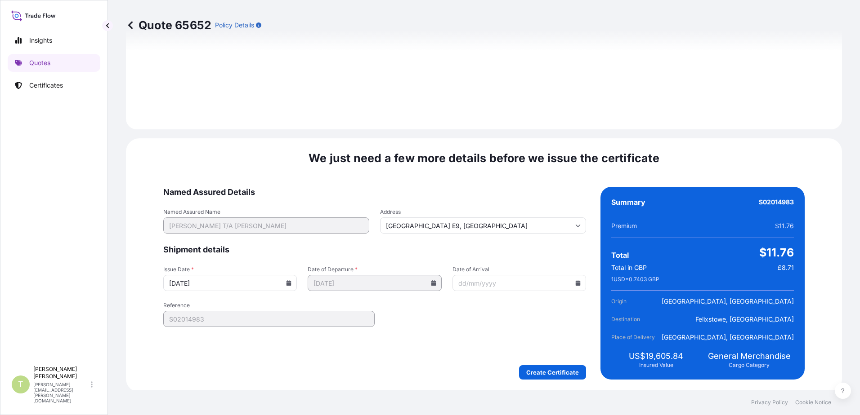
scroll to position [1107, 0]
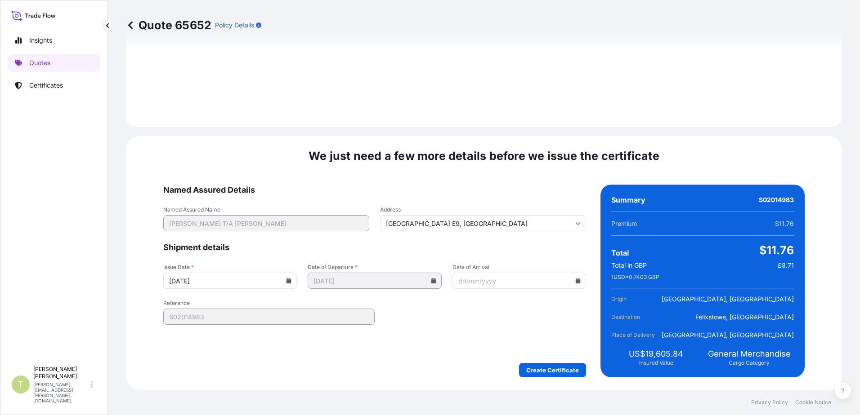
click at [575, 283] on icon at bounding box center [577, 280] width 5 height 5
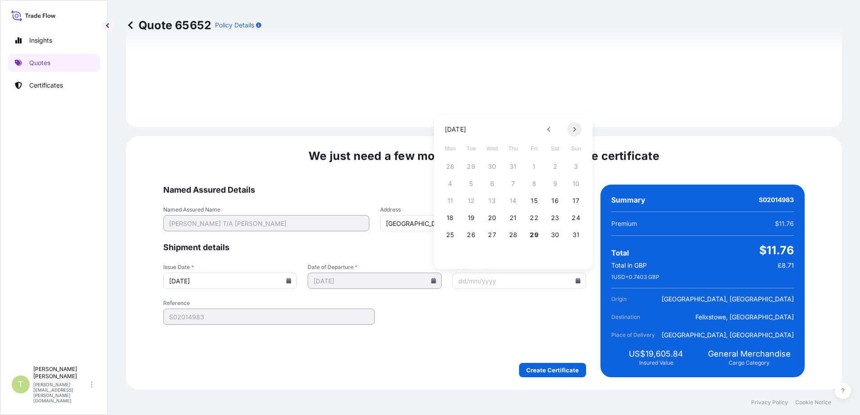
click at [574, 127] on icon at bounding box center [574, 129] width 4 height 5
click at [577, 201] on button "21" at bounding box center [576, 201] width 14 height 14
type input "[DATE]"
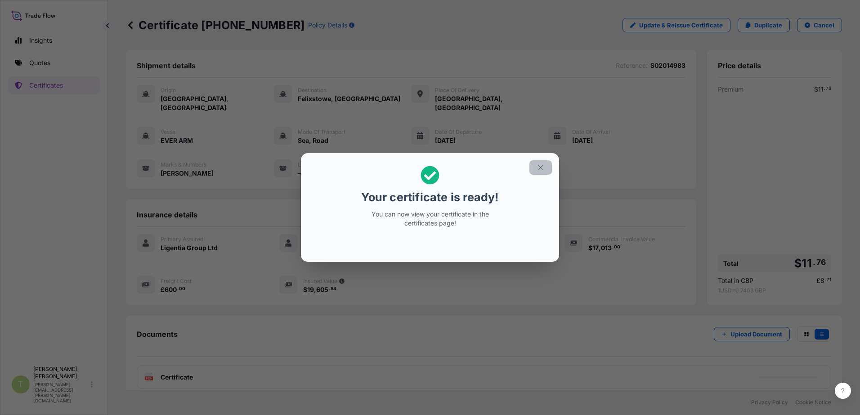
click at [544, 165] on icon "button" at bounding box center [540, 168] width 8 height 8
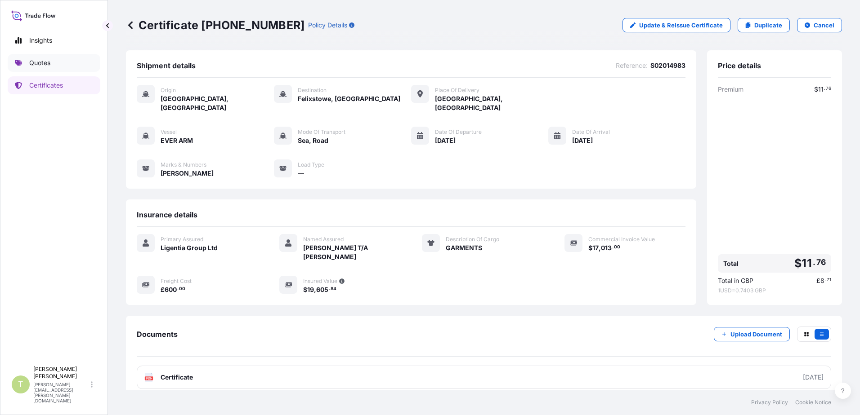
click at [43, 63] on p "Quotes" at bounding box center [39, 62] width 21 height 9
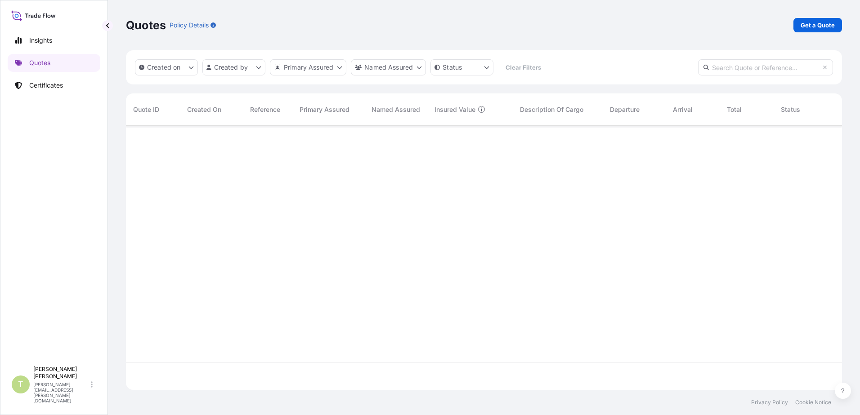
scroll to position [263, 709]
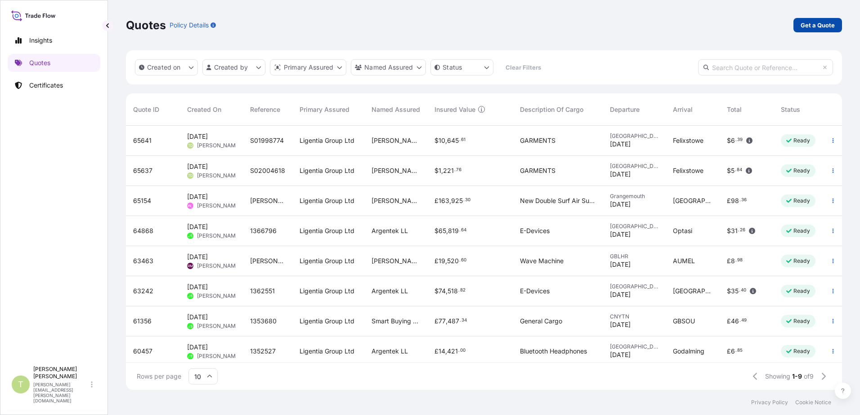
click at [686, 29] on p "Get a Quote" at bounding box center [817, 25] width 34 height 9
select select "Sea"
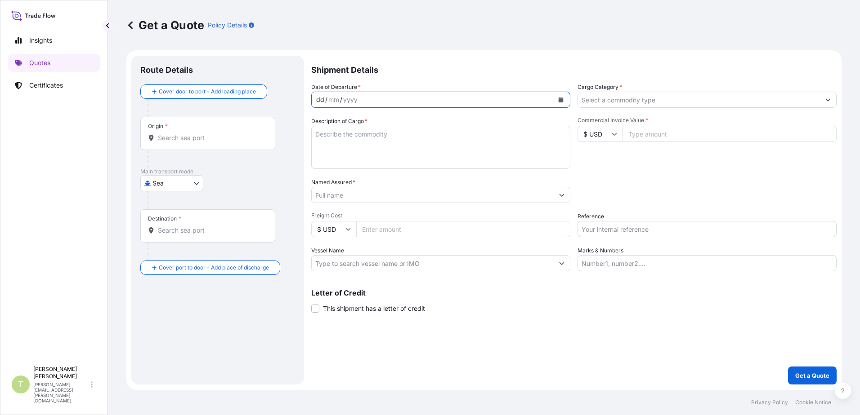
click at [384, 99] on div "dd / mm / yyyy" at bounding box center [433, 100] width 242 height 16
click at [560, 99] on icon "Calendar" at bounding box center [560, 99] width 5 height 5
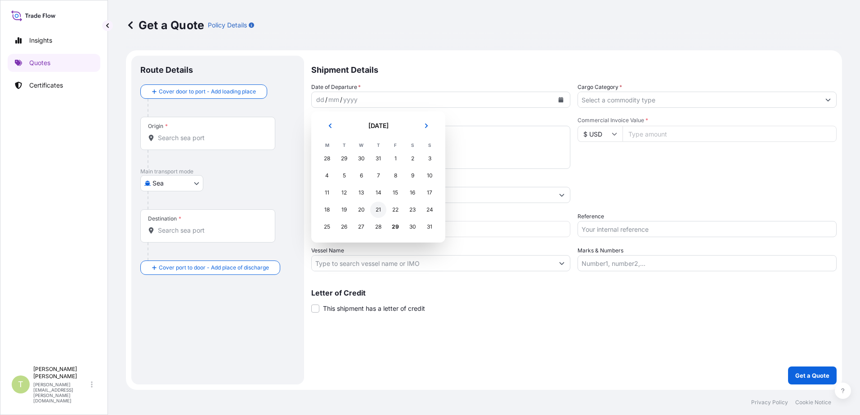
click at [379, 209] on div "21" at bounding box center [378, 210] width 16 height 16
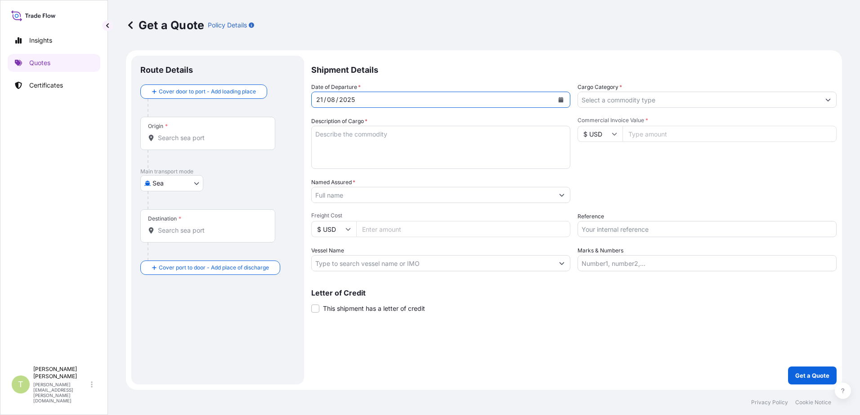
click at [561, 101] on icon "Calendar" at bounding box center [560, 99] width 5 height 5
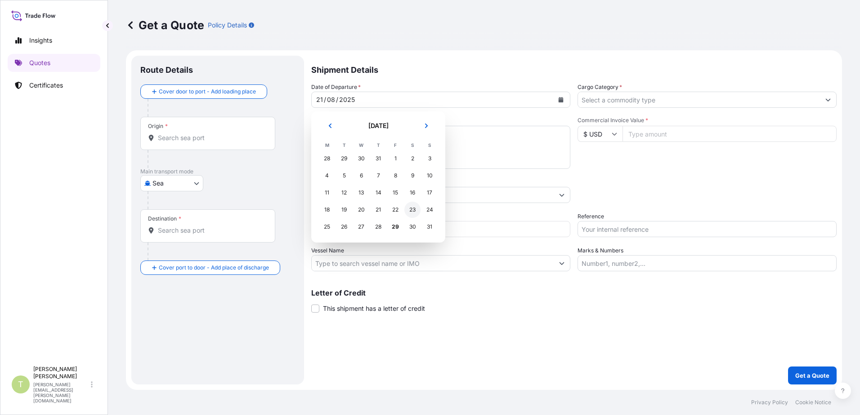
click at [414, 210] on div "23" at bounding box center [412, 210] width 16 height 16
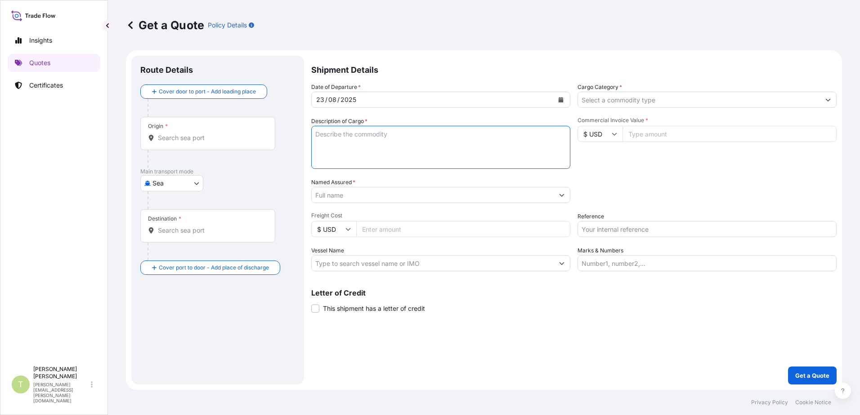
click at [397, 134] on textarea "Description of Cargo *" at bounding box center [440, 147] width 259 height 43
click at [330, 137] on textarea "GARFMENTS" at bounding box center [440, 147] width 259 height 43
type textarea "GARMENTS"
click at [189, 131] on div "Origin *" at bounding box center [207, 133] width 135 height 33
click at [214, 138] on input "Origin *" at bounding box center [211, 138] width 106 height 9
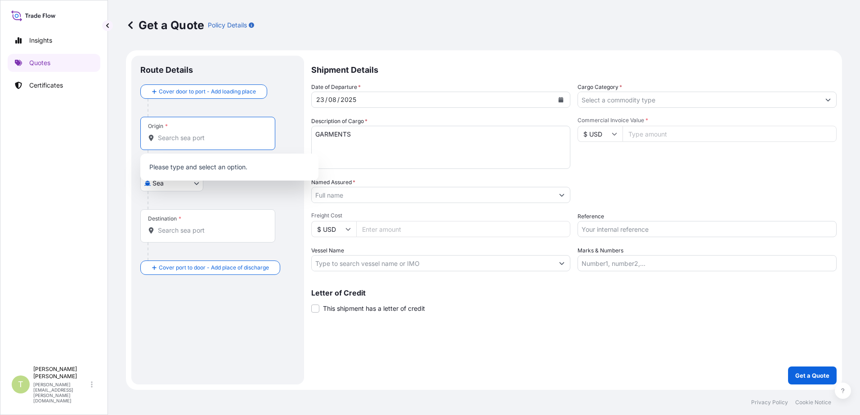
drag, startPoint x: 214, startPoint y: 138, endPoint x: 143, endPoint y: 134, distance: 70.7
click at [143, 134] on div "Origin *" at bounding box center [207, 133] width 135 height 33
click at [158, 134] on input "Origin *" at bounding box center [211, 138] width 106 height 9
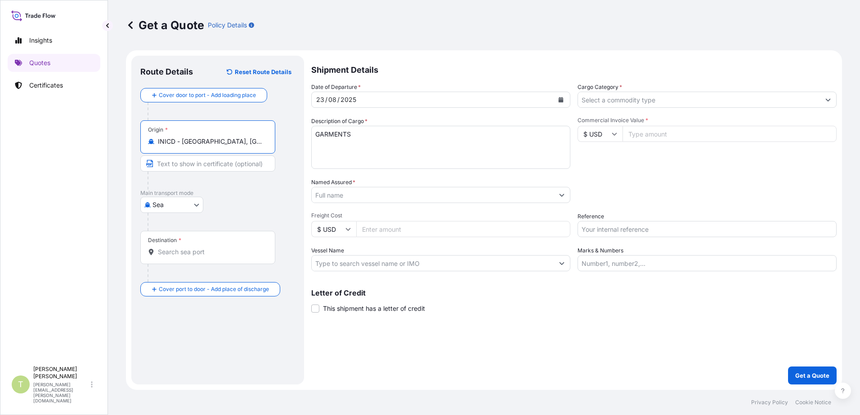
type input "INICD - [GEOGRAPHIC_DATA], [GEOGRAPHIC_DATA]"
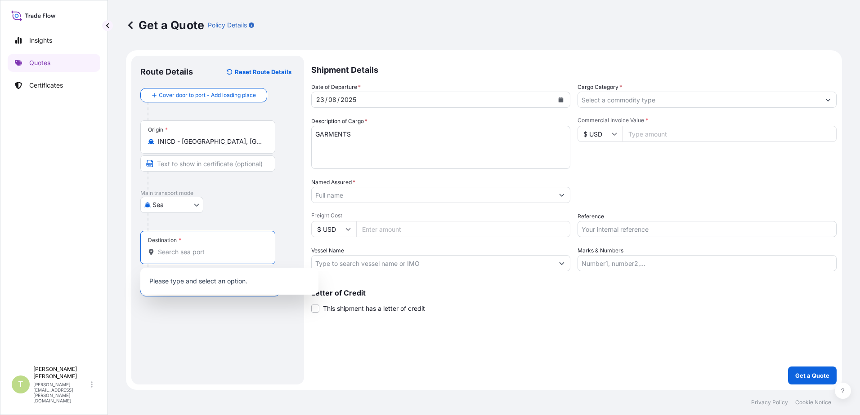
click at [215, 253] on input "Destination *" at bounding box center [211, 252] width 106 height 9
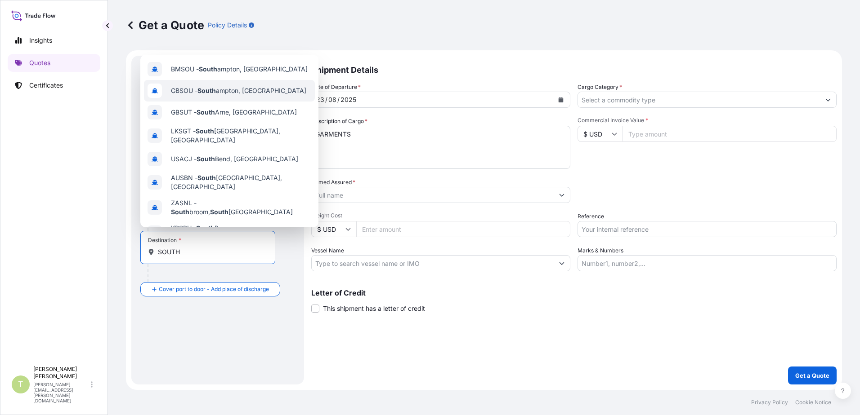
click at [244, 88] on span "GBSOU - [GEOGRAPHIC_DATA], [GEOGRAPHIC_DATA]" at bounding box center [238, 90] width 135 height 9
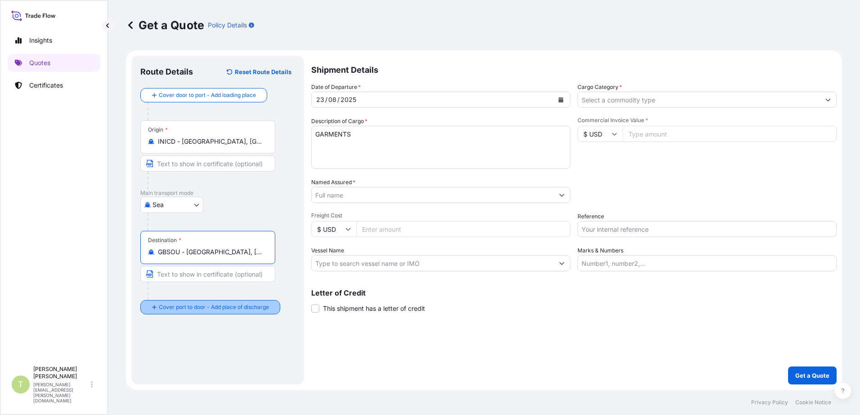
type input "GBSOU - [GEOGRAPHIC_DATA], [GEOGRAPHIC_DATA]"
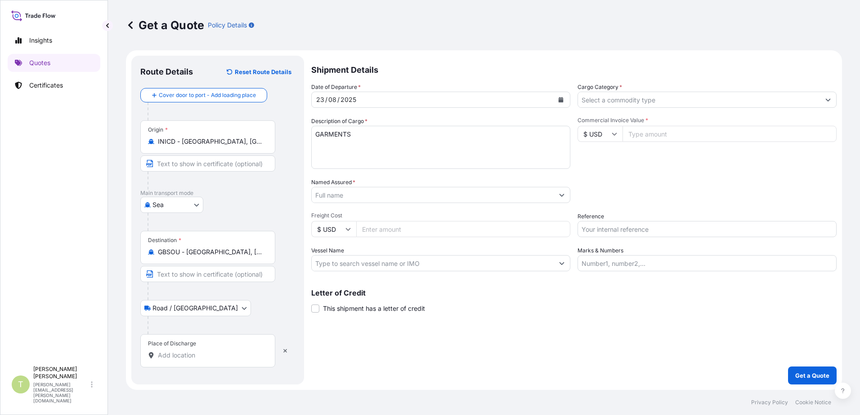
click at [198, 363] on div "Place of Discharge" at bounding box center [207, 350] width 135 height 33
click at [198, 360] on input "Place of Discharge" at bounding box center [211, 355] width 106 height 9
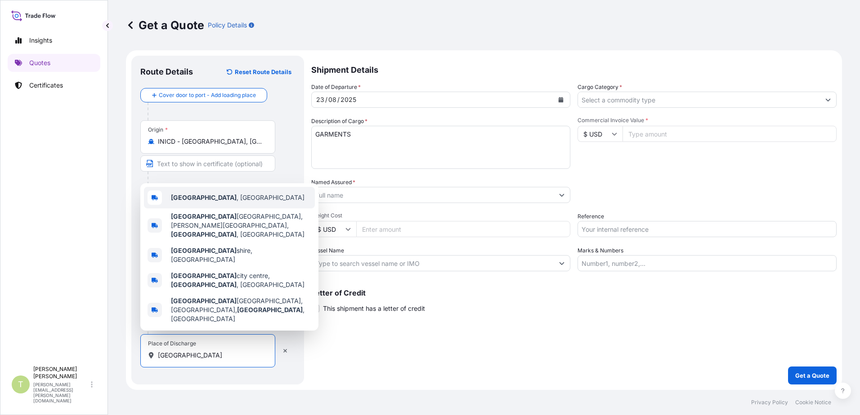
click at [240, 209] on div "[GEOGRAPHIC_DATA] , [GEOGRAPHIC_DATA]" at bounding box center [229, 198] width 171 height 22
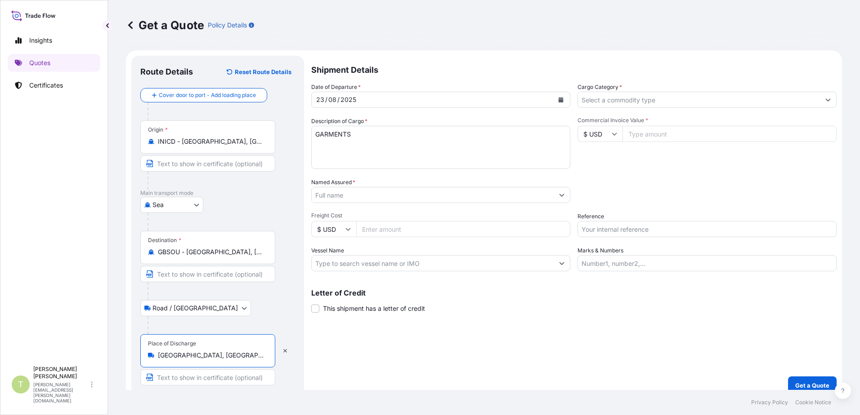
type input "[GEOGRAPHIC_DATA], [GEOGRAPHIC_DATA]"
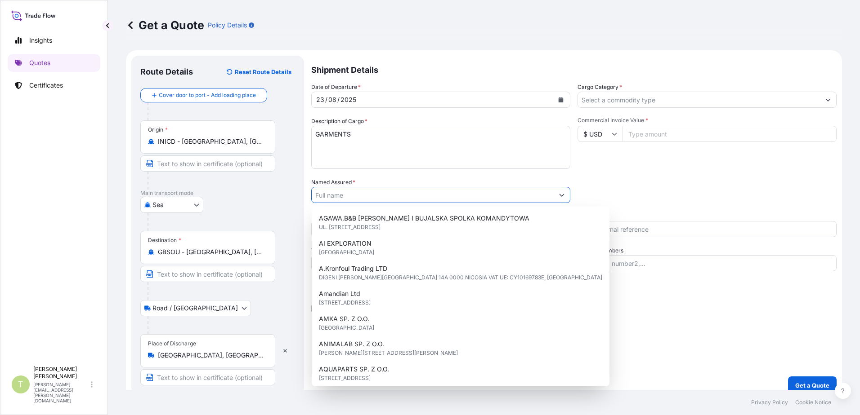
click at [459, 196] on input "Named Assured *" at bounding box center [433, 195] width 242 height 16
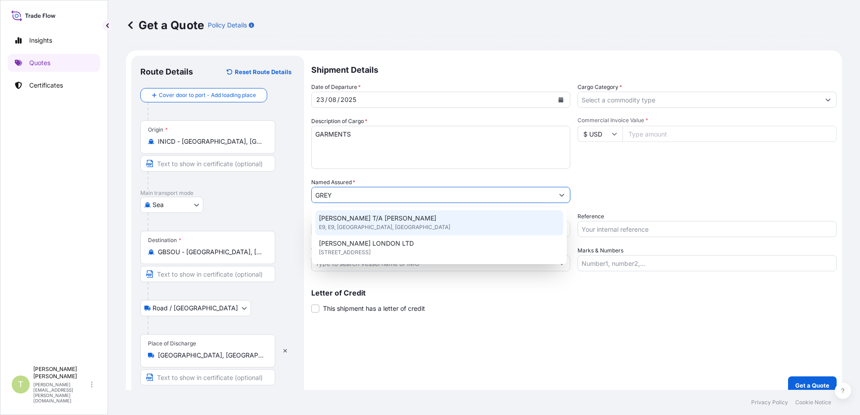
click at [437, 216] on div "[PERSON_NAME] T/A [PERSON_NAME] E9, E9, [GEOGRAPHIC_DATA], [GEOGRAPHIC_DATA]" at bounding box center [439, 222] width 248 height 25
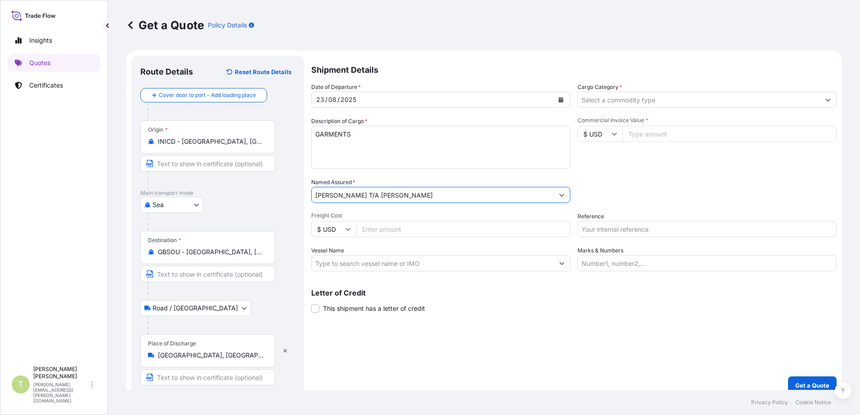
type input "[PERSON_NAME] T/A [PERSON_NAME]"
click at [672, 131] on input "Commercial Invoice Value *" at bounding box center [729, 134] width 214 height 16
click at [612, 138] on input "$ USD" at bounding box center [599, 134] width 45 height 16
click at [596, 180] on div "£ GBP" at bounding box center [597, 177] width 38 height 17
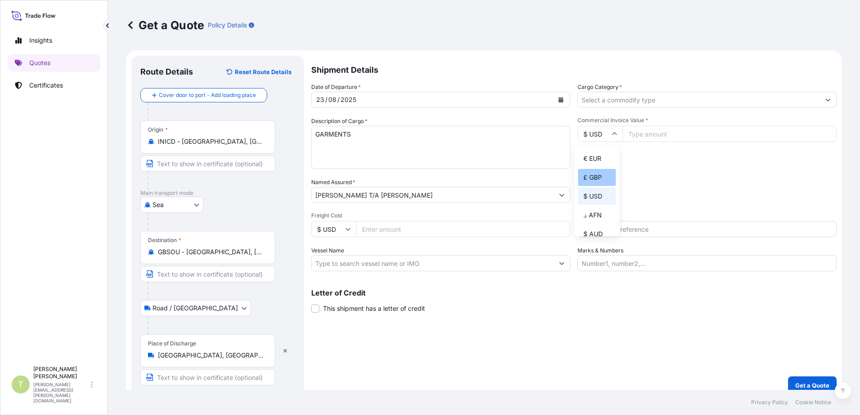
type input "£ GBP"
click at [663, 134] on input "Commercial Invoice Value *" at bounding box center [729, 134] width 214 height 16
type input "15092.00"
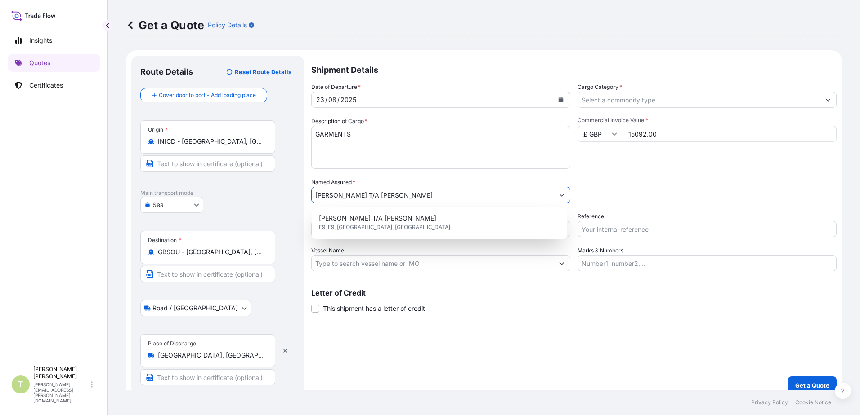
click at [669, 180] on div "Packing Category Type to search a container mode Please select a primary mode o…" at bounding box center [706, 190] width 259 height 25
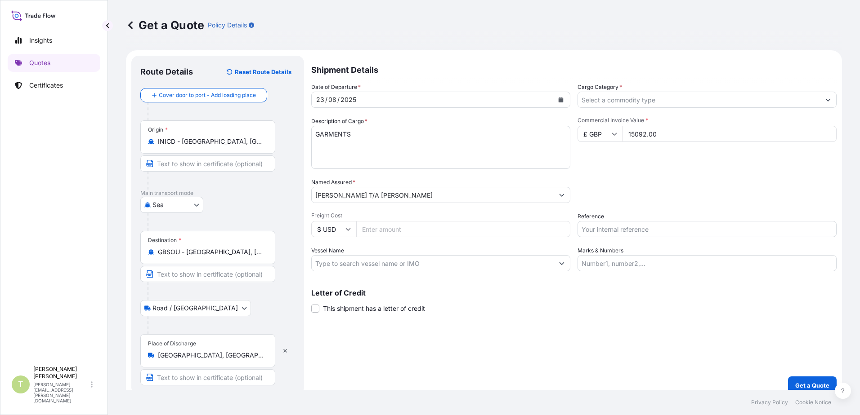
click at [430, 226] on input "Freight Cost" at bounding box center [463, 229] width 214 height 16
click at [348, 233] on input "$ USD" at bounding box center [333, 229] width 45 height 16
click at [335, 271] on div "£ GBP" at bounding box center [334, 272] width 38 height 17
type input "£ GBP"
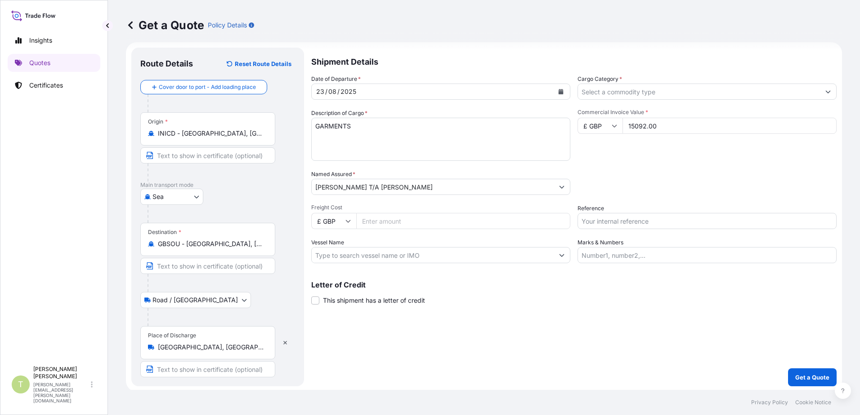
scroll to position [10, 0]
click at [424, 218] on input "Freight Cost" at bounding box center [463, 219] width 214 height 16
type input "300.00"
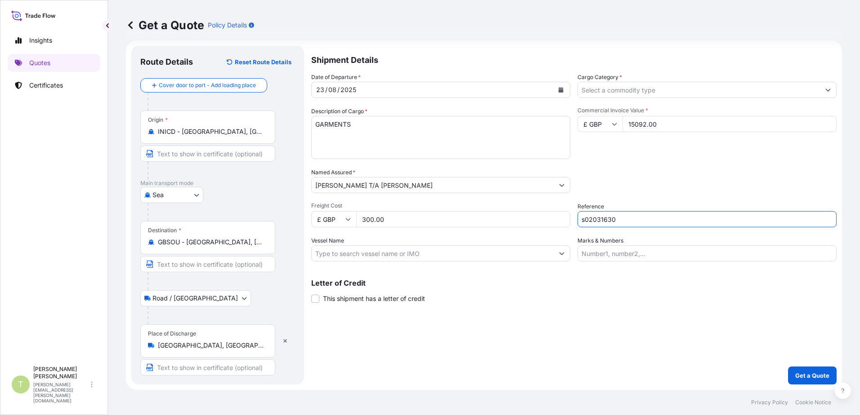
type input "s02031630"
click at [651, 248] on input "Marks & Numbers" at bounding box center [706, 253] width 259 height 16
type input "[PERSON_NAME]"
type input "General Merchandise"
type input "EVER ARM"
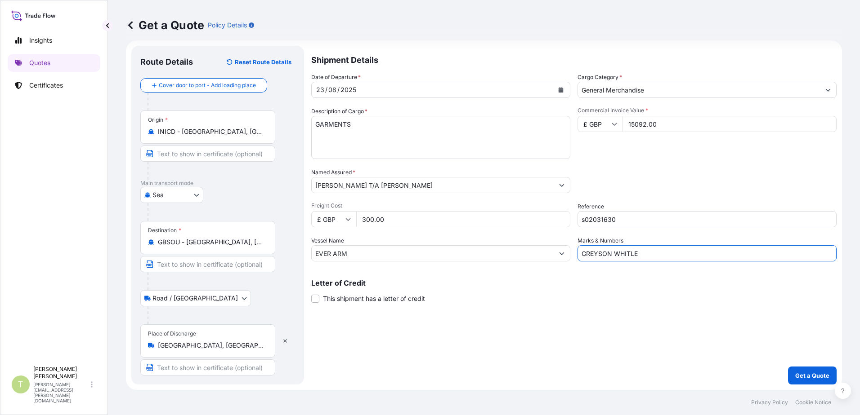
type input "[PERSON_NAME]"
click at [451, 337] on div "Shipment Details Date of Departure * [DATE] Cargo Category * General Merchandis…" at bounding box center [573, 215] width 525 height 339
drag, startPoint x: 394, startPoint y: 255, endPoint x: 259, endPoint y: 257, distance: 135.3
click at [259, 257] on form "Route Details Reset Route Details Cover door to port - Add loading place Place …" at bounding box center [484, 215] width 716 height 350
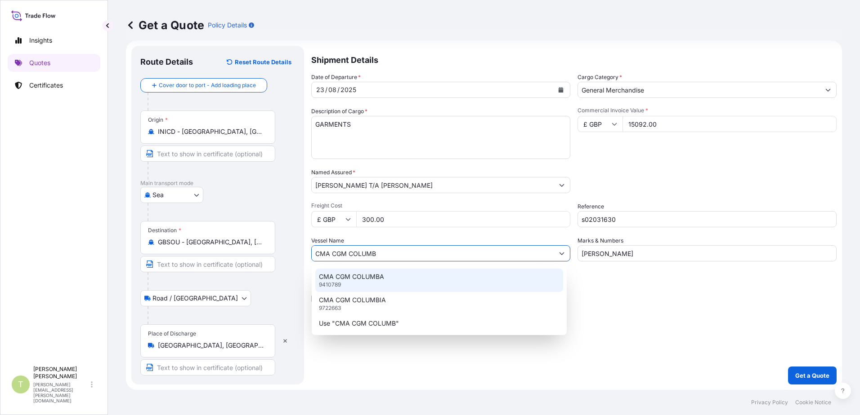
click at [418, 279] on div "CMA CGM COLUMBA 9410789" at bounding box center [439, 280] width 248 height 23
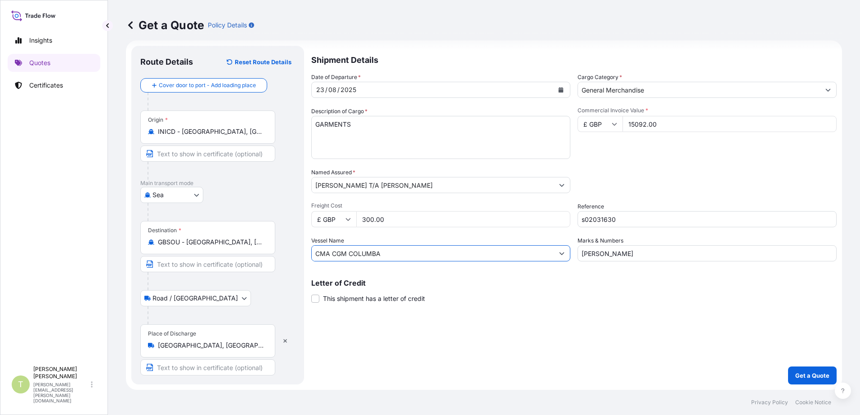
type input "CMA CGM COLUMBA"
click at [686, 89] on input "General Merchandise" at bounding box center [699, 90] width 242 height 16
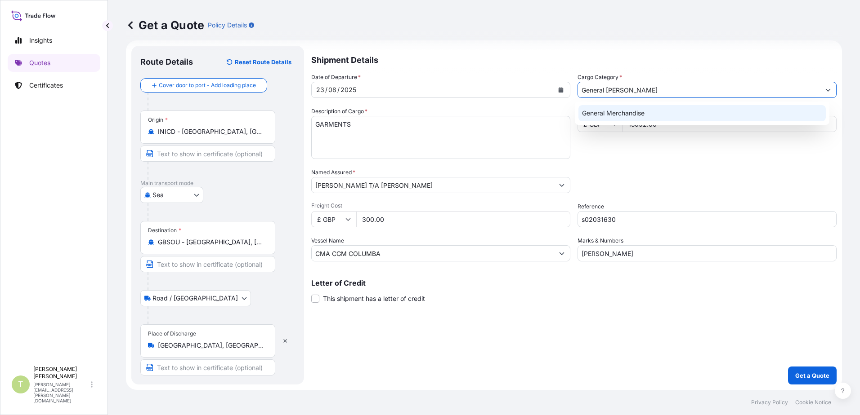
click at [673, 111] on div "General Merchandise" at bounding box center [702, 113] width 248 height 16
type input "General Merchandise"
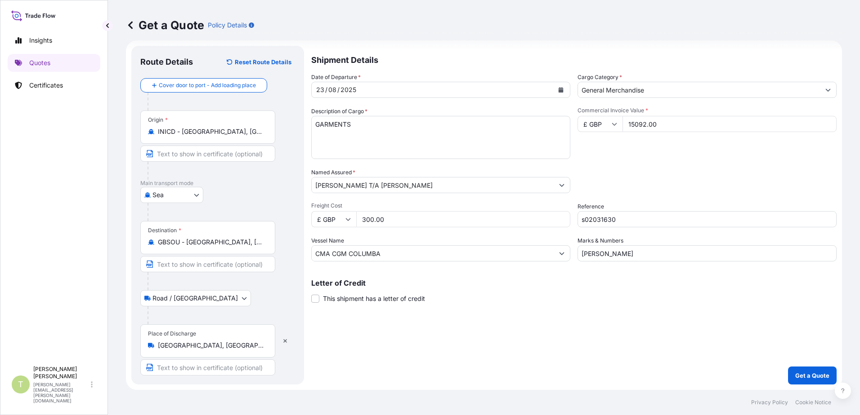
drag, startPoint x: 674, startPoint y: 206, endPoint x: 674, endPoint y: 196, distance: 9.9
click at [674, 205] on div "Reference s02031630" at bounding box center [706, 214] width 259 height 25
click at [686, 374] on p "Get a Quote" at bounding box center [812, 375] width 34 height 9
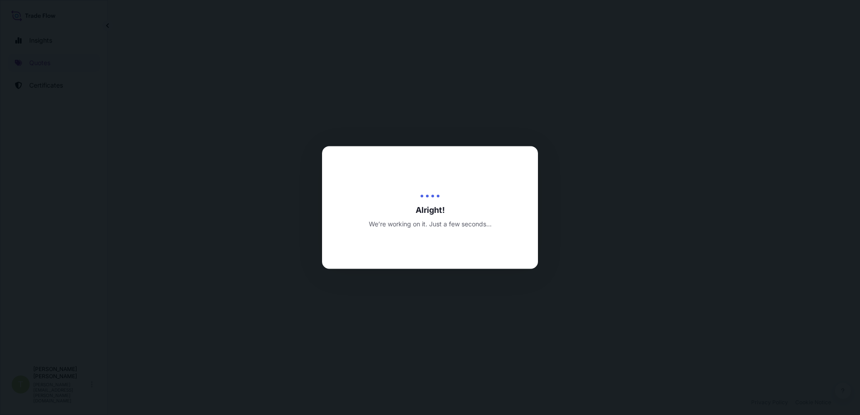
select select "Sea"
select select "Road / [GEOGRAPHIC_DATA]"
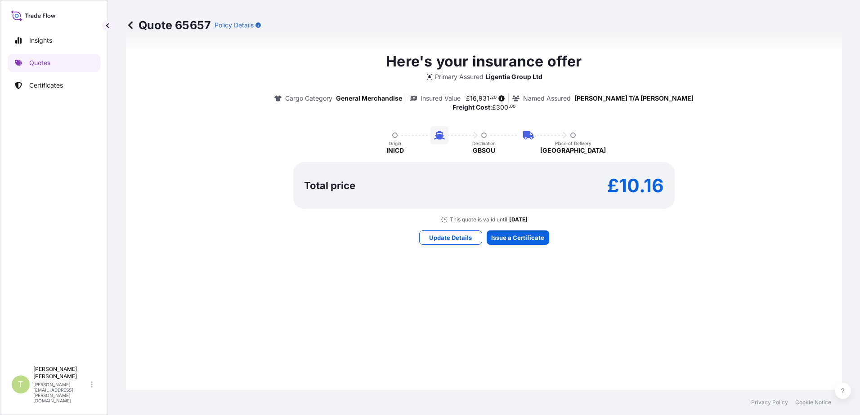
scroll to position [581, 0]
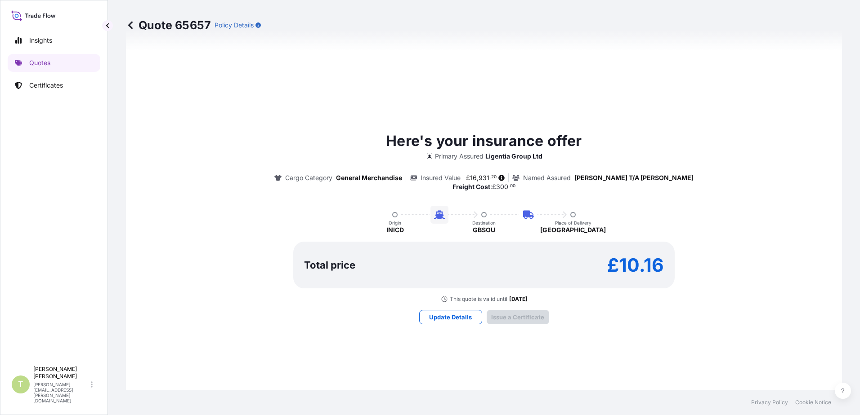
type input "[DATE]"
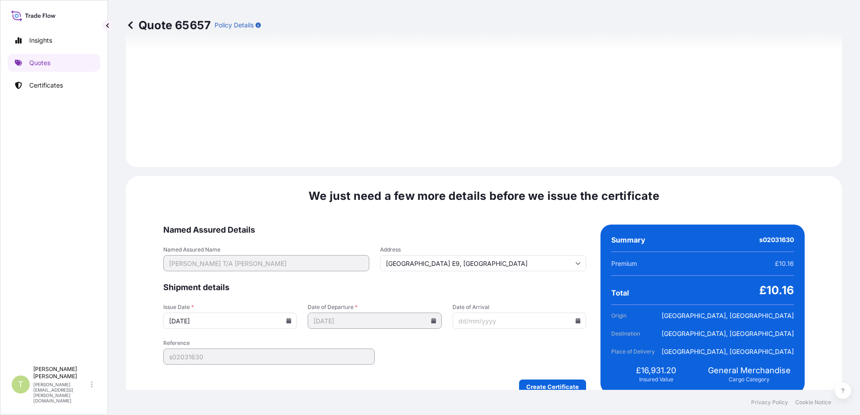
scroll to position [1060, 0]
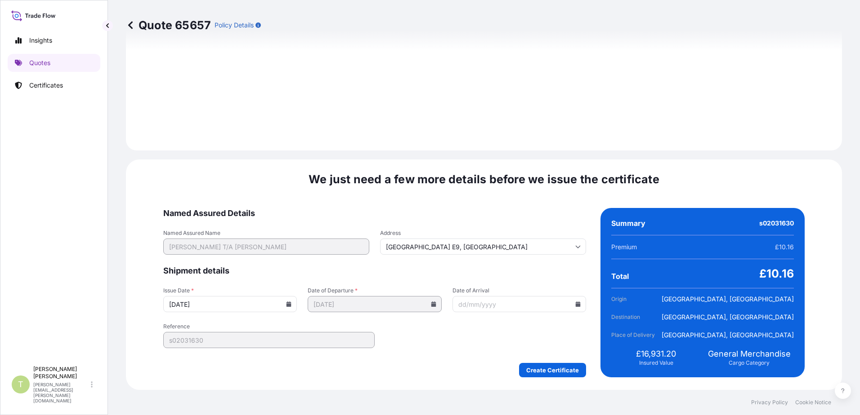
click at [434, 303] on icon at bounding box center [433, 304] width 5 height 5
click at [575, 306] on icon at bounding box center [577, 304] width 5 height 5
click at [572, 156] on button at bounding box center [574, 153] width 14 height 14
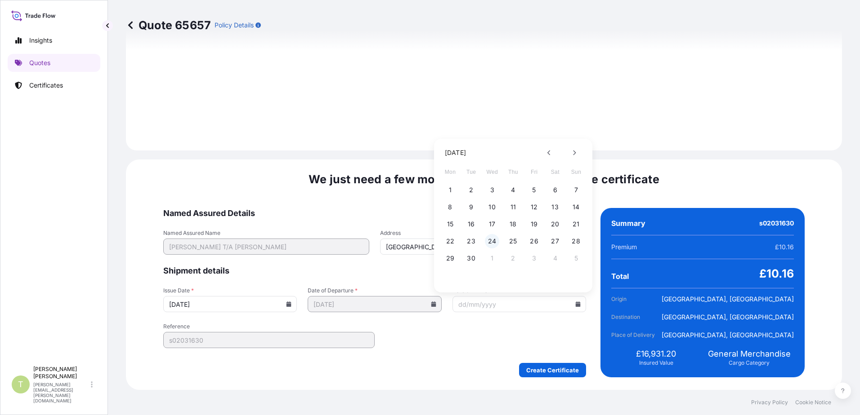
click at [490, 241] on button "24" at bounding box center [492, 241] width 14 height 14
type input "[DATE]"
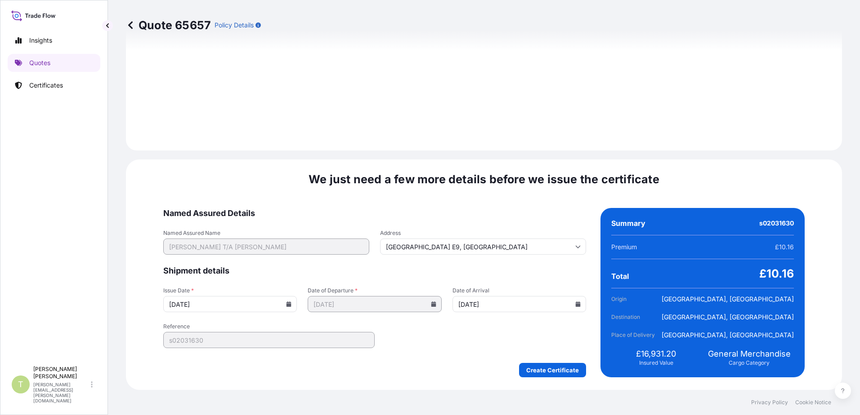
click at [455, 345] on form "Named Assured Details Named Assured Name [PERSON_NAME] T/A [PERSON_NAME] Addres…" at bounding box center [374, 292] width 423 height 169
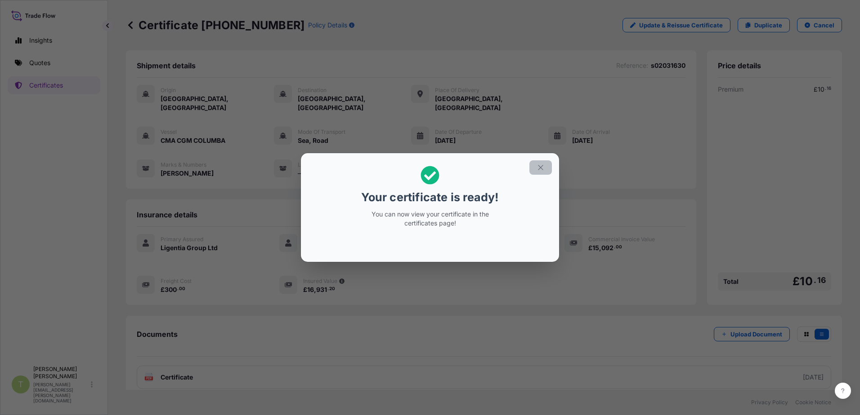
click at [538, 166] on icon "button" at bounding box center [540, 168] width 8 height 8
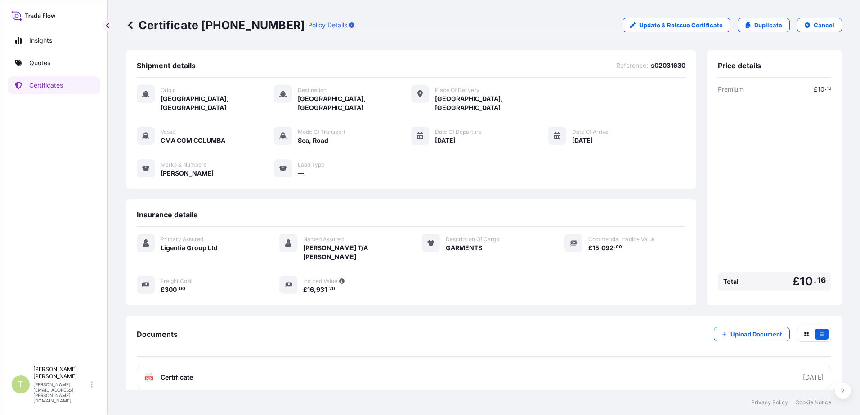
drag, startPoint x: 32, startPoint y: 151, endPoint x: 32, endPoint y: 143, distance: 8.6
click at [32, 151] on div "Insights Quotes Certificates" at bounding box center [54, 192] width 93 height 339
click at [42, 62] on p "Quotes" at bounding box center [39, 62] width 21 height 9
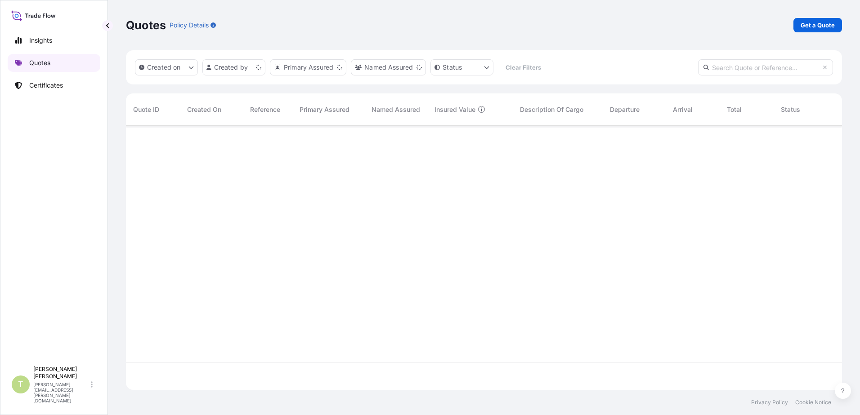
scroll to position [263, 709]
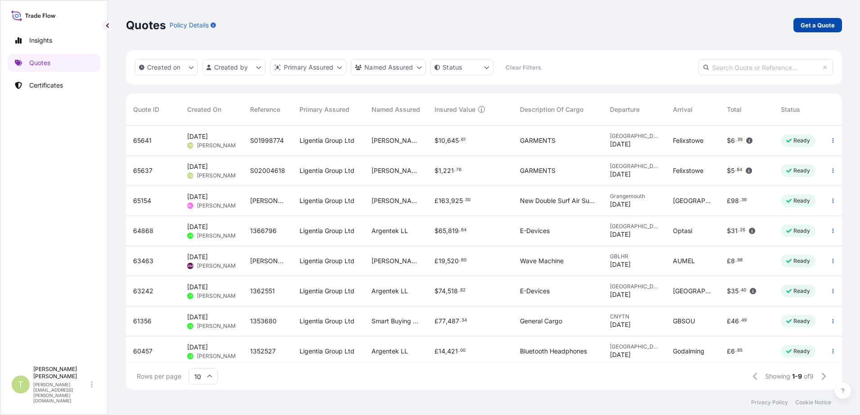
click at [686, 28] on p "Get a Quote" at bounding box center [817, 25] width 34 height 9
select select "Sea"
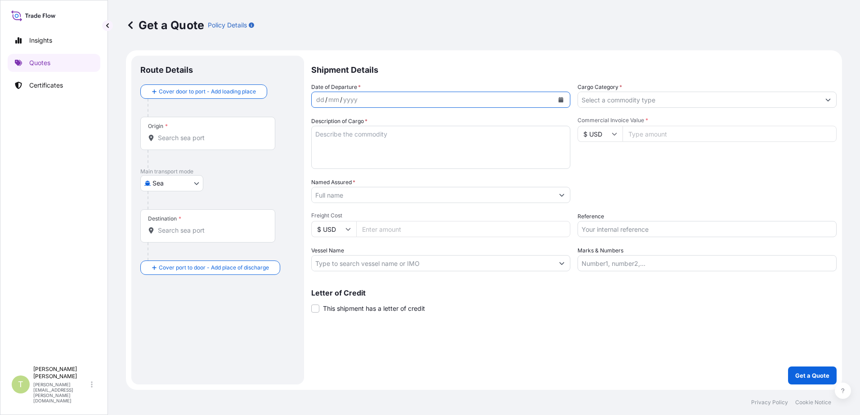
click at [562, 101] on icon "Calendar" at bounding box center [560, 99] width 5 height 5
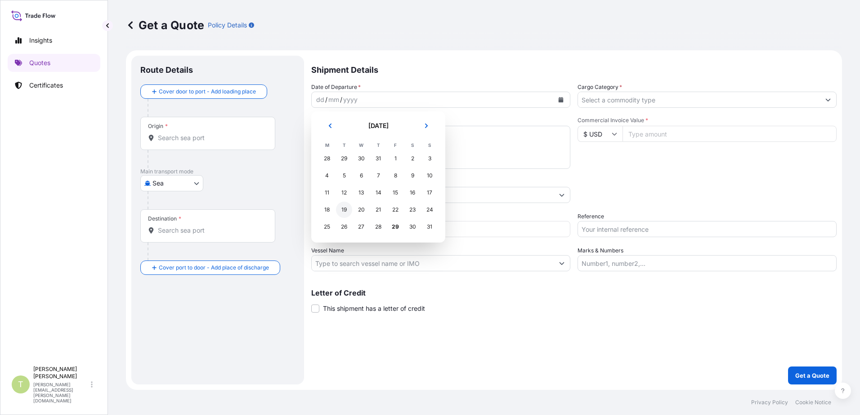
click at [347, 210] on div "19" at bounding box center [344, 210] width 16 height 16
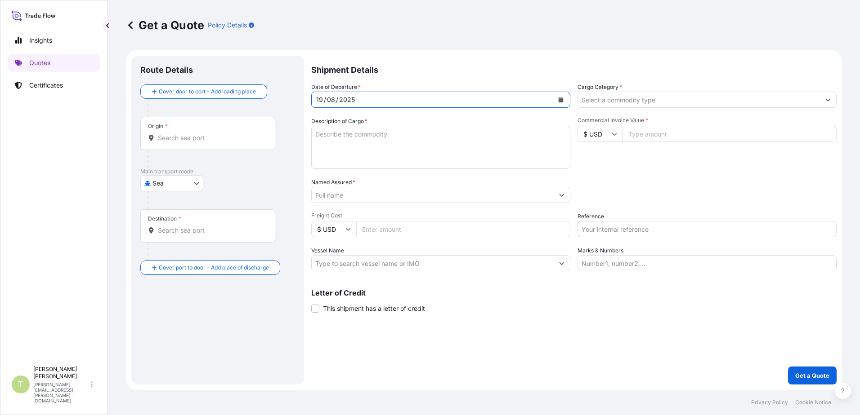
click at [228, 133] on div "Origin *" at bounding box center [207, 133] width 135 height 33
click at [228, 134] on input "Origin *" at bounding box center [211, 138] width 106 height 9
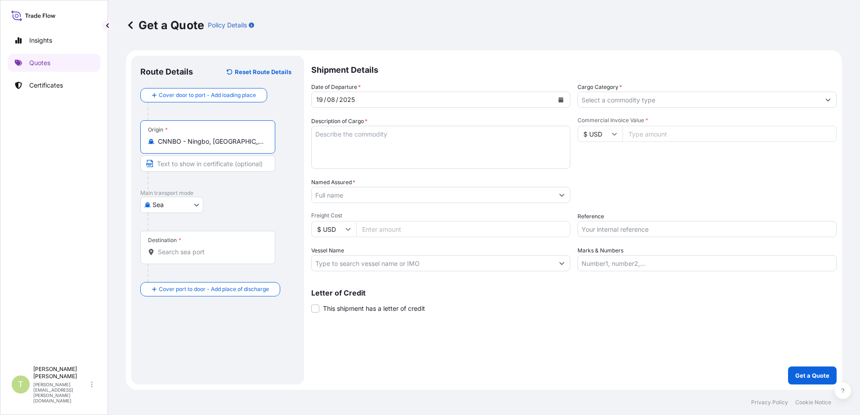
type input "CNNBO - Ningbo, [GEOGRAPHIC_DATA]"
click at [218, 251] on input "Destination *" at bounding box center [211, 252] width 106 height 9
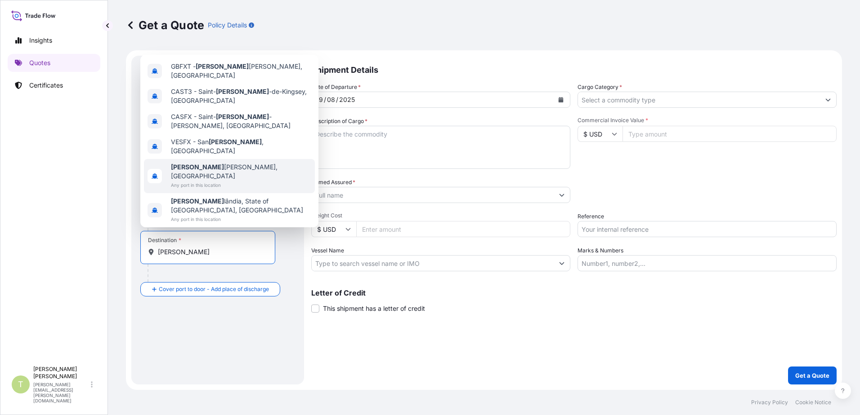
click at [205, 181] on span "[PERSON_NAME], [GEOGRAPHIC_DATA]" at bounding box center [241, 172] width 140 height 18
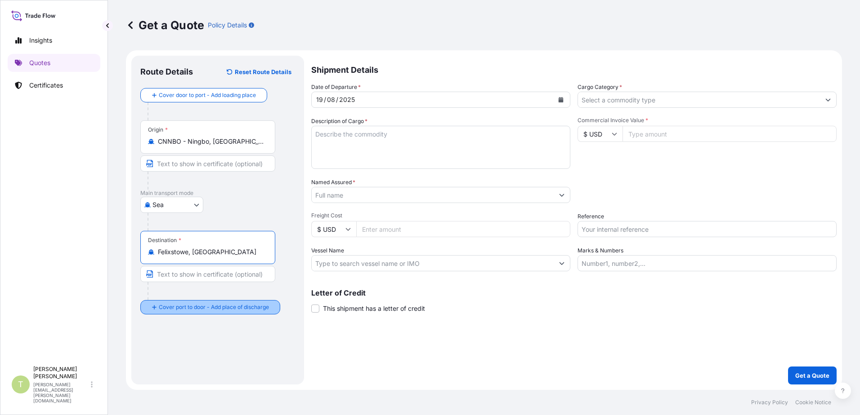
type input "Felixstowe, [GEOGRAPHIC_DATA]"
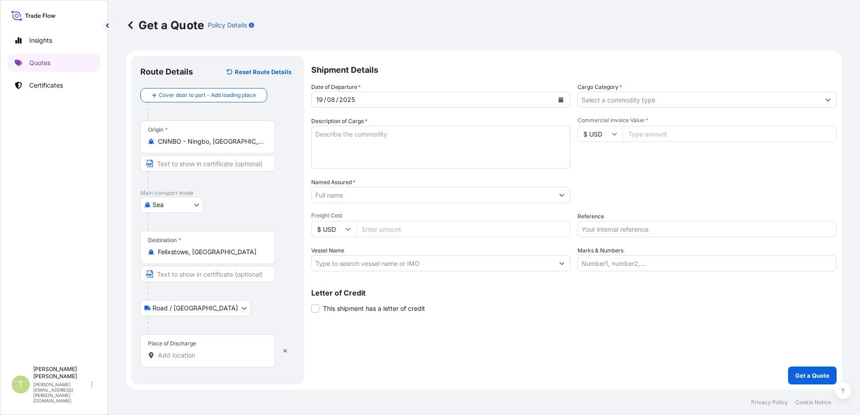
click at [208, 352] on input "Place of Discharge" at bounding box center [211, 355] width 106 height 9
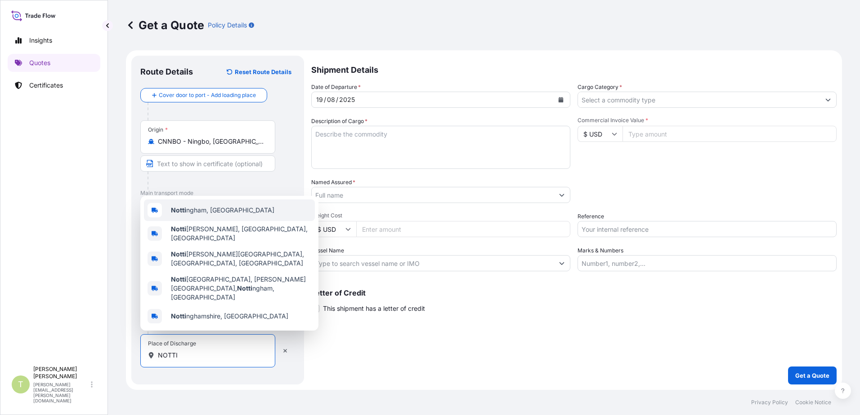
click at [214, 215] on span "Notti ngham, [GEOGRAPHIC_DATA]" at bounding box center [222, 210] width 103 height 9
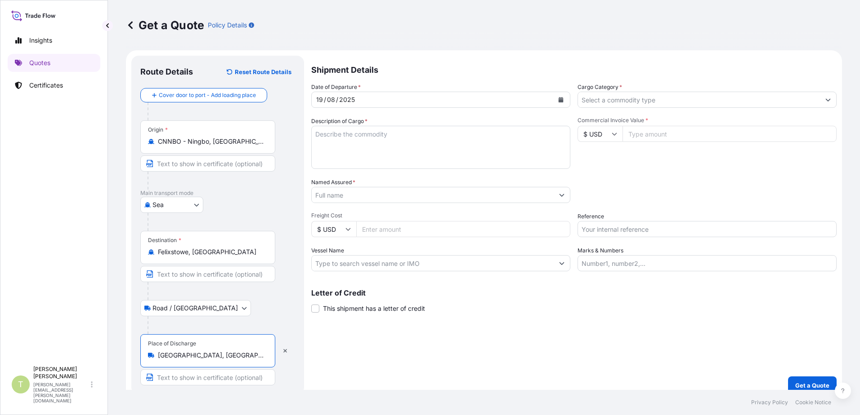
type input "[GEOGRAPHIC_DATA], [GEOGRAPHIC_DATA]"
click at [396, 138] on textarea "Description of Cargo *" at bounding box center [440, 147] width 259 height 43
type textarea "GARMENT"
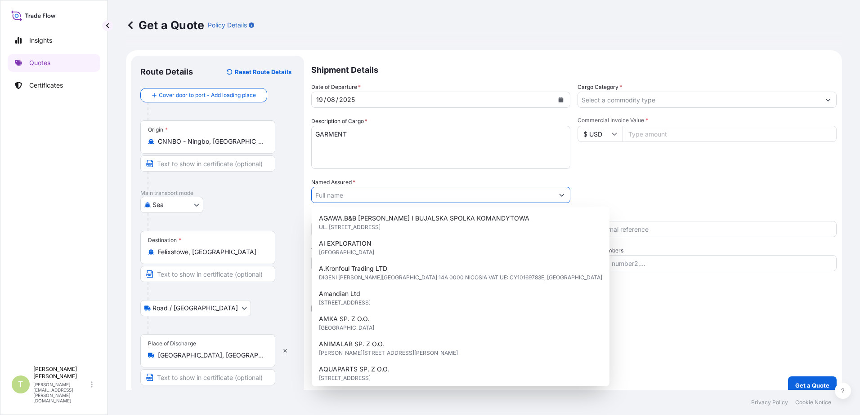
click at [557, 198] on button "Show suggestions" at bounding box center [561, 195] width 16 height 16
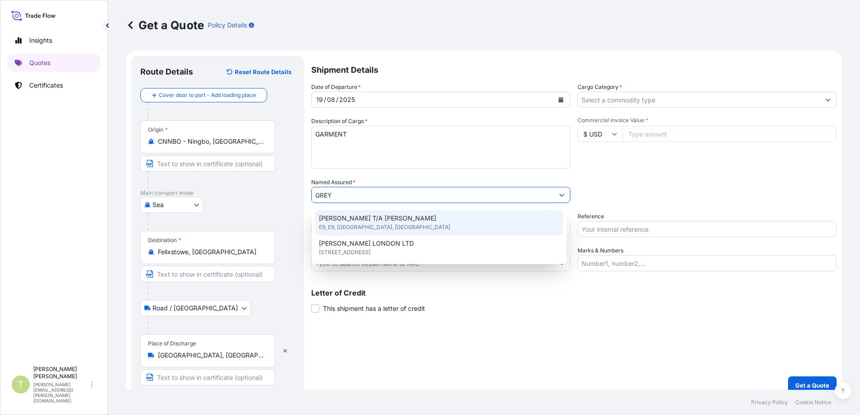
click at [403, 229] on div "[PERSON_NAME] T/A [PERSON_NAME] E9, E9, [GEOGRAPHIC_DATA], [GEOGRAPHIC_DATA]" at bounding box center [439, 222] width 248 height 25
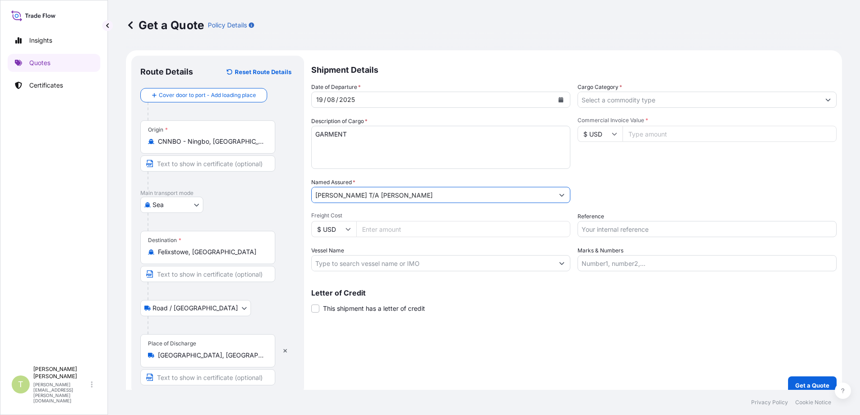
type input "[PERSON_NAME] T/A [PERSON_NAME]"
click at [407, 232] on input "Freight Cost" at bounding box center [463, 229] width 214 height 16
click at [686, 134] on input "Commercial Invoice Value *" at bounding box center [729, 134] width 214 height 16
type input "53776.50"
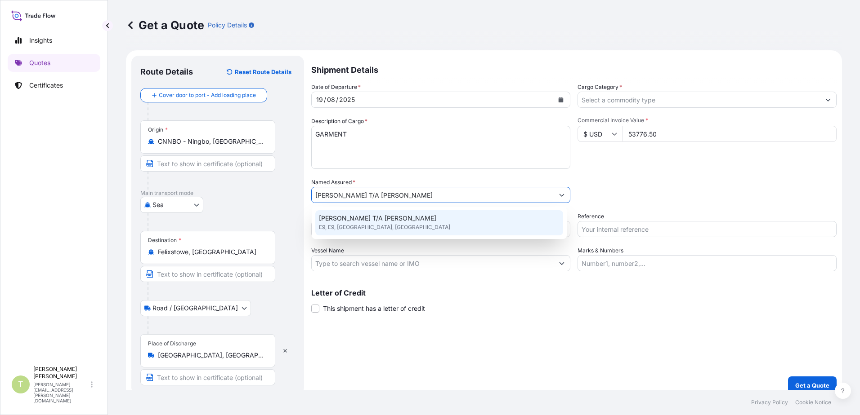
click at [450, 214] on div "[PERSON_NAME] T/A [PERSON_NAME] E9, E9, [GEOGRAPHIC_DATA], [GEOGRAPHIC_DATA]" at bounding box center [439, 222] width 248 height 25
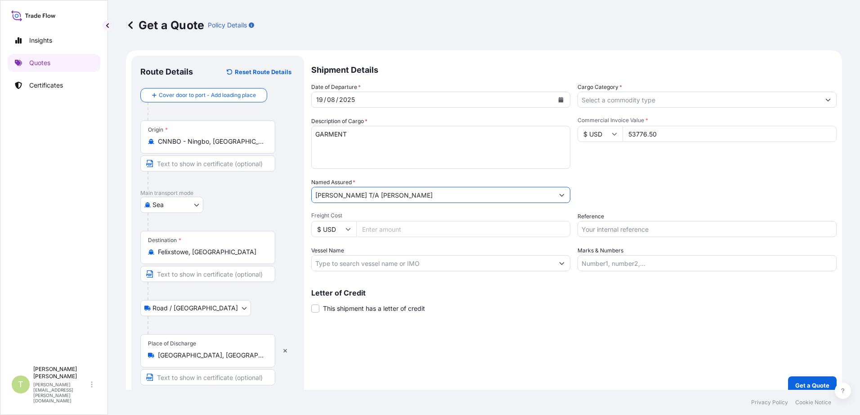
click at [479, 272] on div "Shipment Details Date of Departure * [DATE] Cargo Category * Description of Car…" at bounding box center [573, 225] width 525 height 339
click at [348, 232] on icon at bounding box center [347, 229] width 5 height 5
click at [340, 275] on div "£ GBP" at bounding box center [334, 272] width 38 height 17
type input "£ GBP"
click at [396, 224] on input "Freight Cost" at bounding box center [463, 229] width 214 height 16
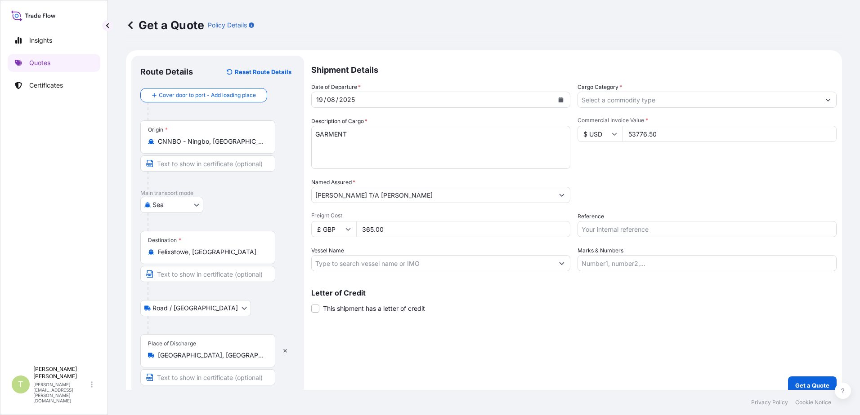
type input "365.00"
type input "S02025838"
click at [432, 264] on input "Vessel Name" at bounding box center [433, 263] width 242 height 16
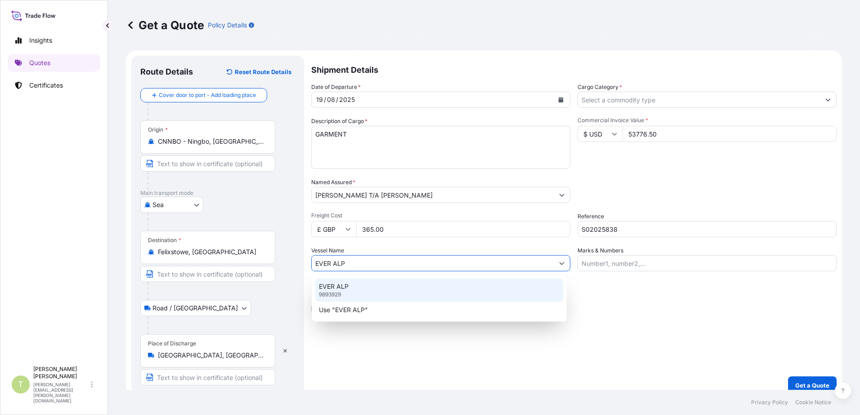
click at [386, 285] on div "EVER ALP 9893929" at bounding box center [439, 290] width 248 height 23
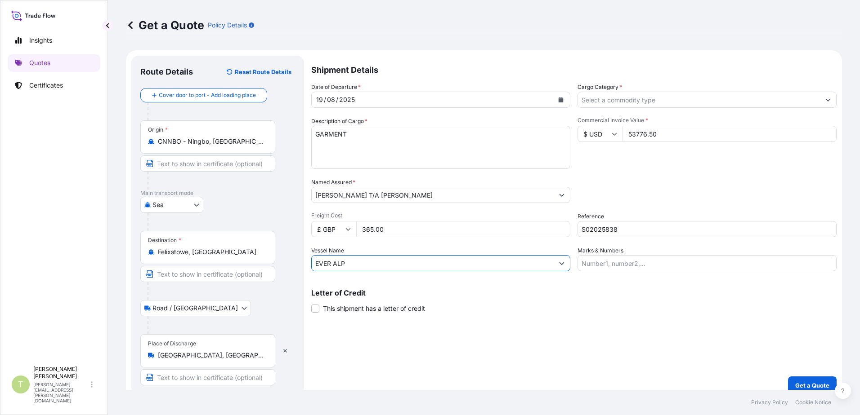
type input "EVER ALP"
drag, startPoint x: 641, startPoint y: 229, endPoint x: 606, endPoint y: 236, distance: 36.3
click at [606, 236] on input "S02025838" at bounding box center [706, 229] width 259 height 16
type input "S02025840"
click at [608, 343] on div "Shipment Details Date of Departure * [DATE] Cargo Category * Description of Car…" at bounding box center [573, 225] width 525 height 339
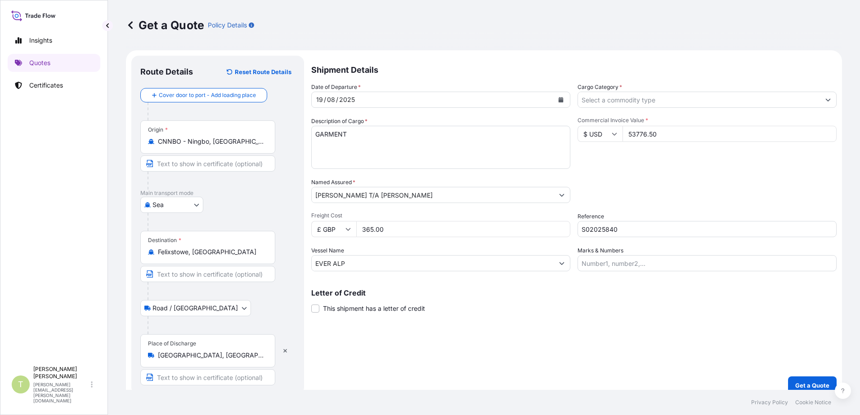
drag, startPoint x: 388, startPoint y: 228, endPoint x: 298, endPoint y: 246, distance: 92.2
click at [298, 246] on form "Route Details Reset Route Details Cover door to port - Add loading place Place …" at bounding box center [484, 225] width 716 height 350
type input "1115.00"
click at [497, 304] on div "Letter of Credit This shipment has a letter of credit Letter of credit * Letter…" at bounding box center [573, 302] width 525 height 24
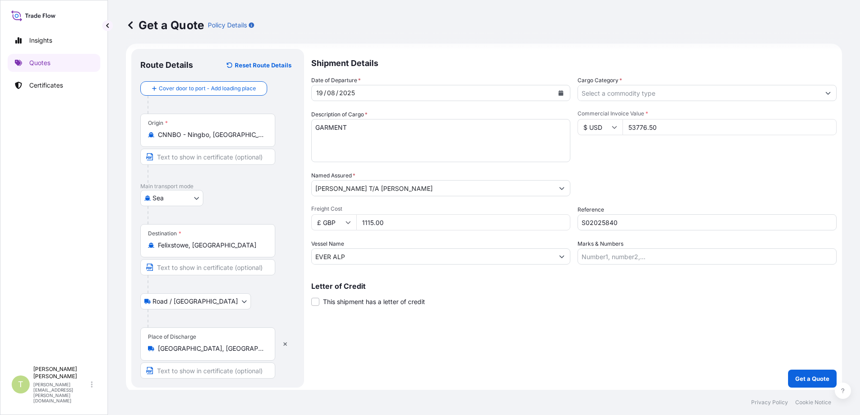
scroll to position [10, 0]
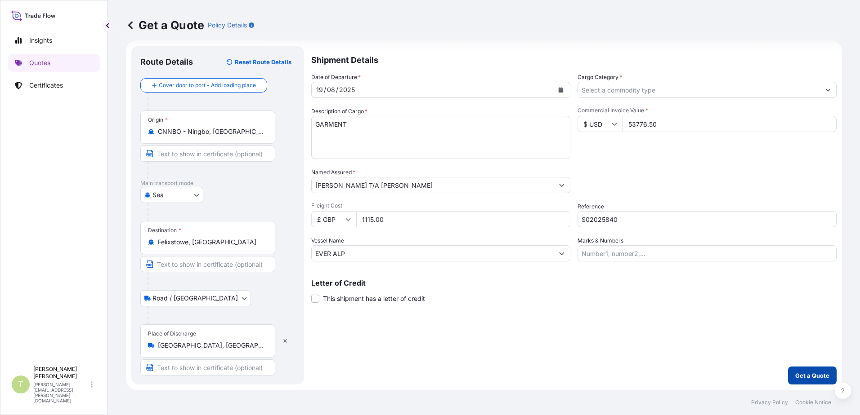
click at [686, 382] on button "Get a Quote" at bounding box center [812, 376] width 49 height 18
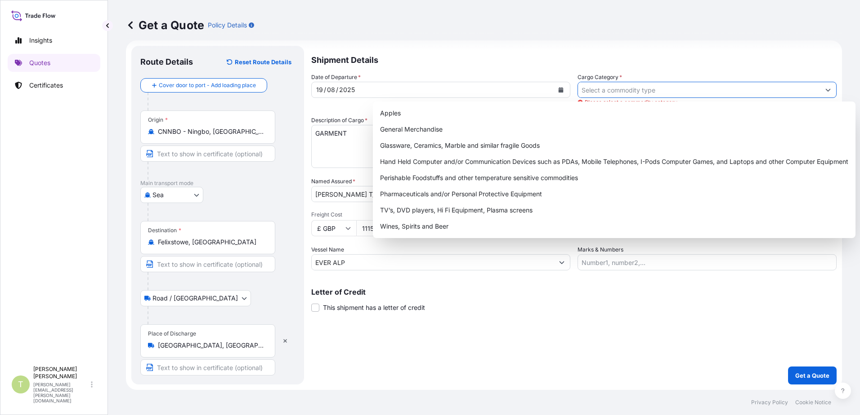
click at [686, 89] on input "Cargo Category *" at bounding box center [699, 90] width 242 height 16
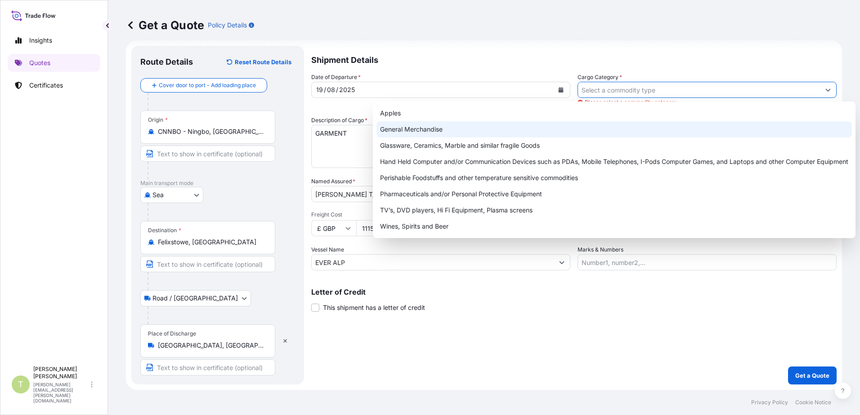
click at [482, 125] on div "General Merchandise" at bounding box center [613, 129] width 475 height 16
type input "General Merchandise"
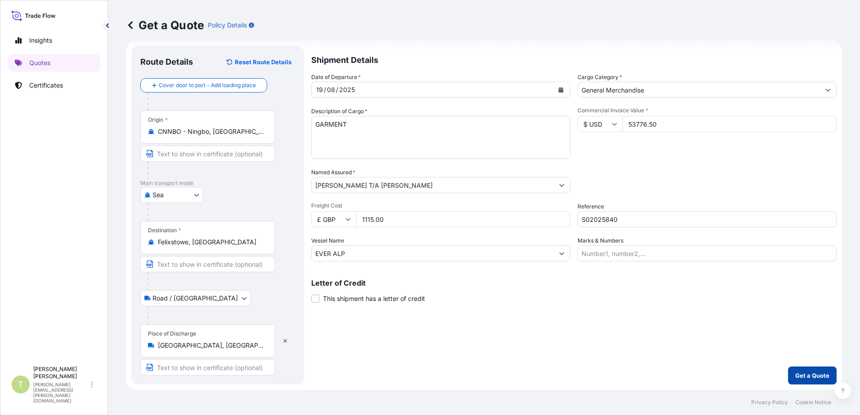
click at [686, 381] on button "Get a Quote" at bounding box center [812, 376] width 49 height 18
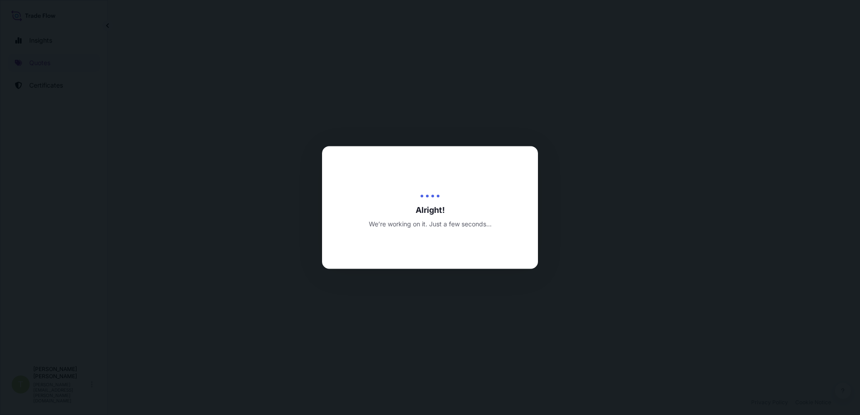
select select "Sea"
select select "Road / [GEOGRAPHIC_DATA]"
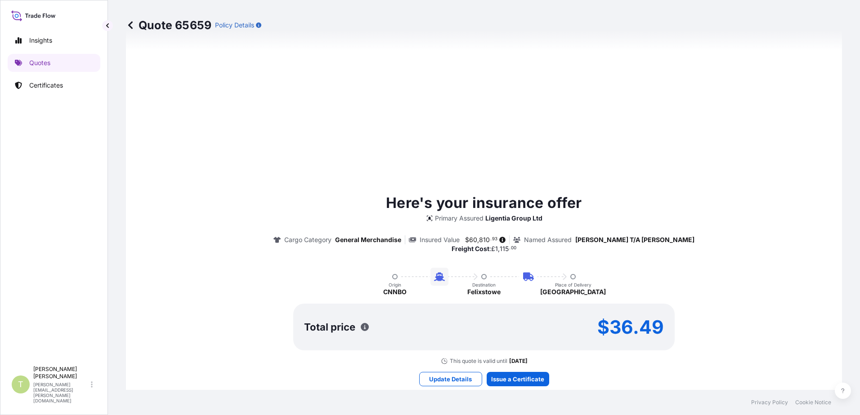
scroll to position [450, 0]
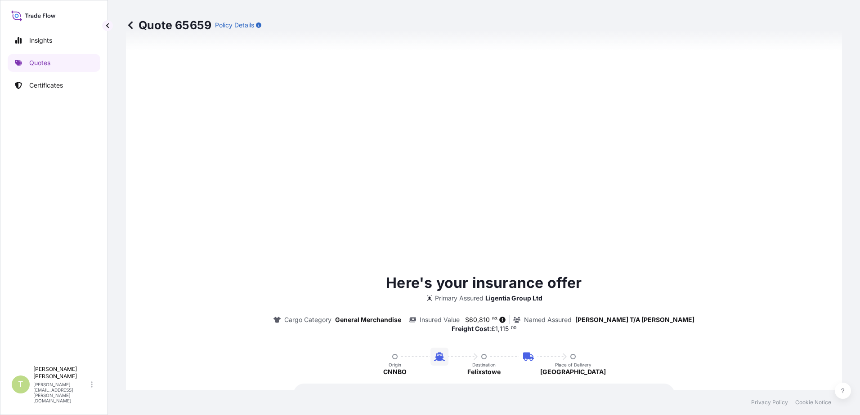
type input "[DATE]"
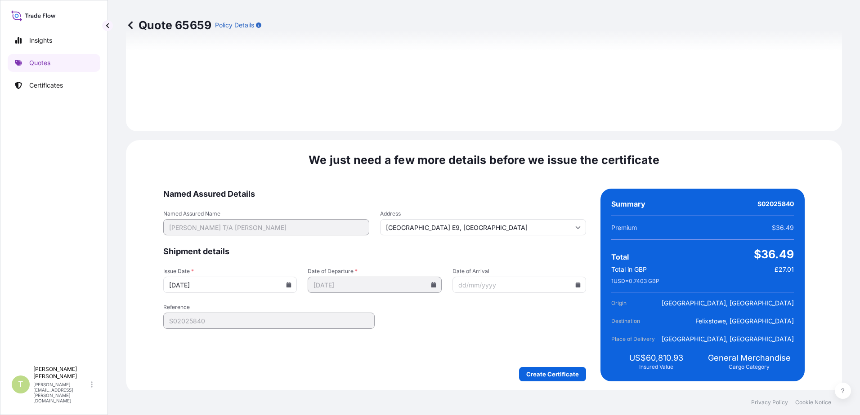
scroll to position [1107, 0]
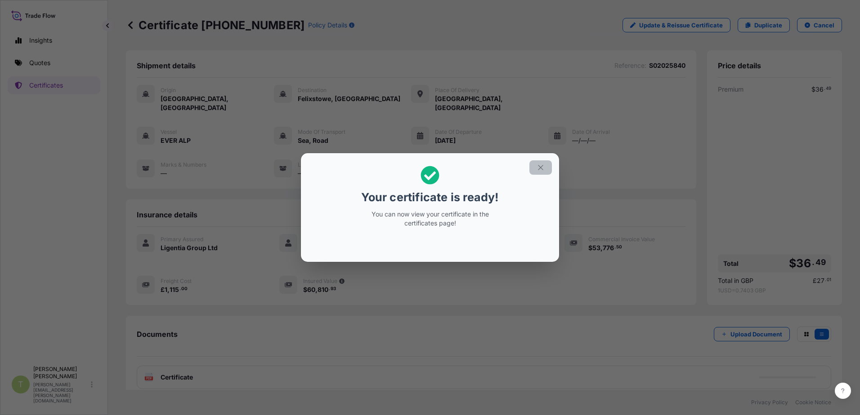
click at [539, 163] on button "button" at bounding box center [540, 167] width 22 height 14
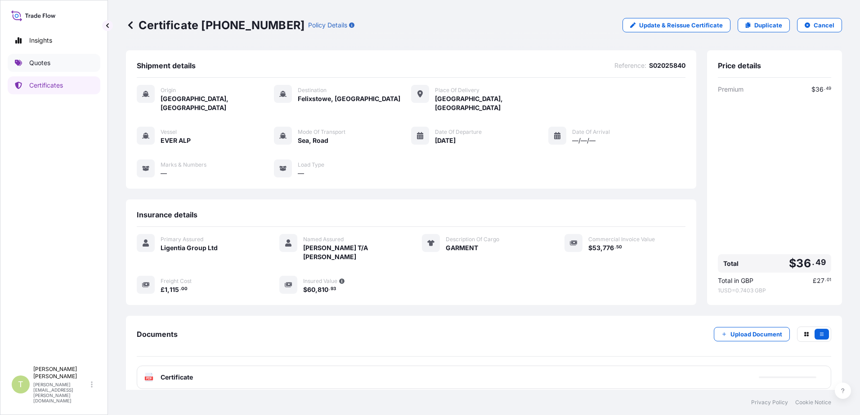
click at [46, 63] on p "Quotes" at bounding box center [39, 62] width 21 height 9
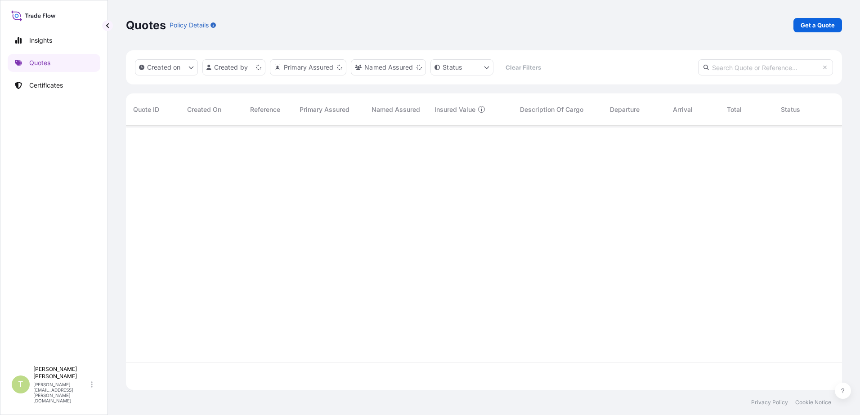
scroll to position [263, 709]
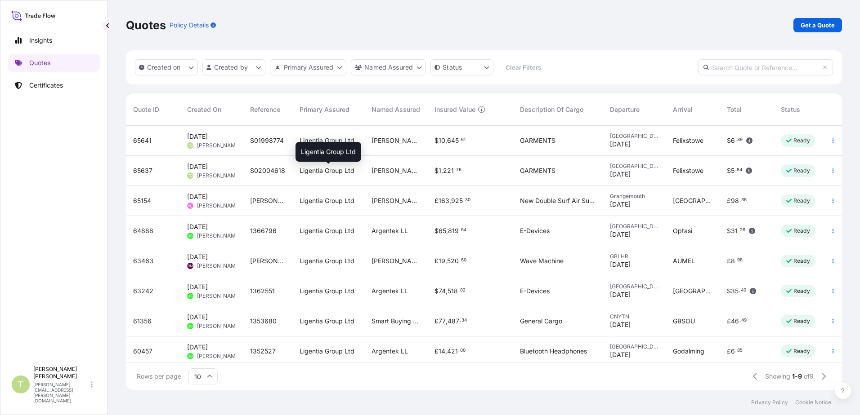
click at [322, 173] on span "Ligentia Group Ltd" at bounding box center [326, 170] width 55 height 9
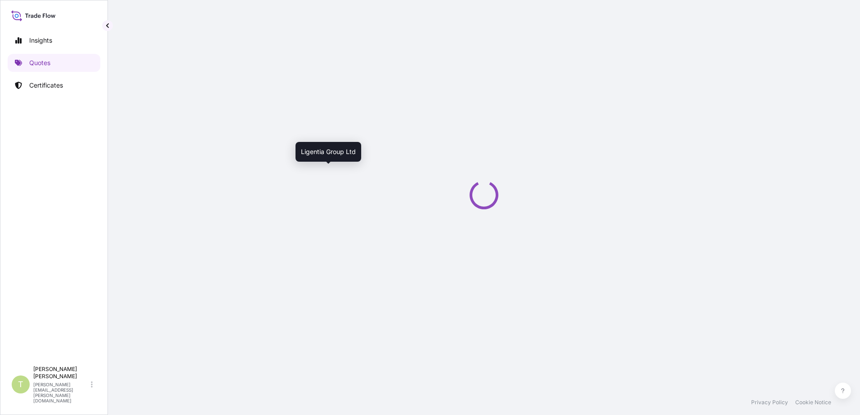
select select "Sea"
select select "Road / [GEOGRAPHIC_DATA]"
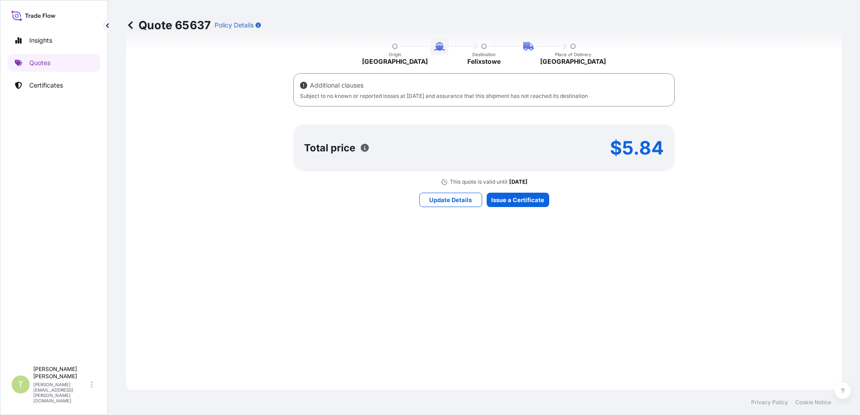
scroll to position [630, 0]
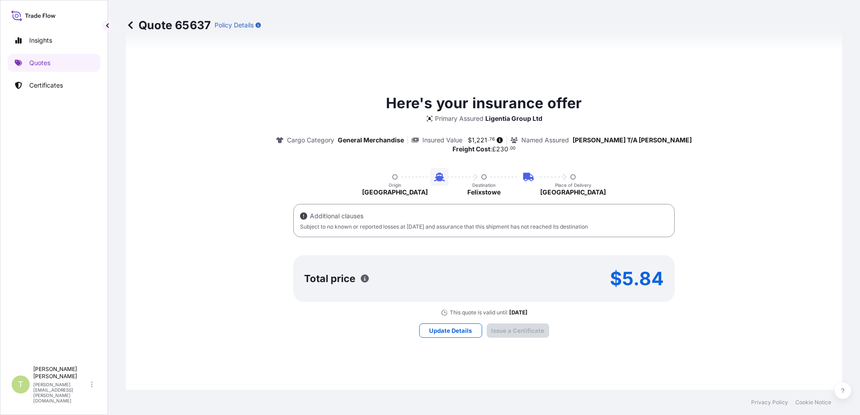
type input "[DATE]"
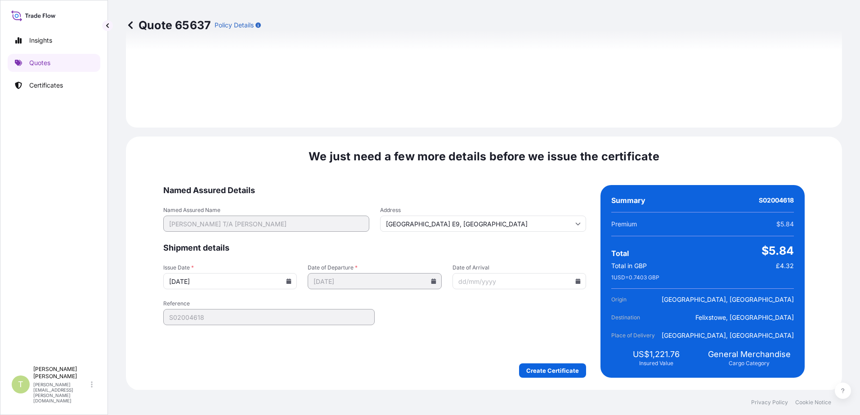
scroll to position [1158, 0]
click at [575, 283] on icon at bounding box center [577, 280] width 5 height 5
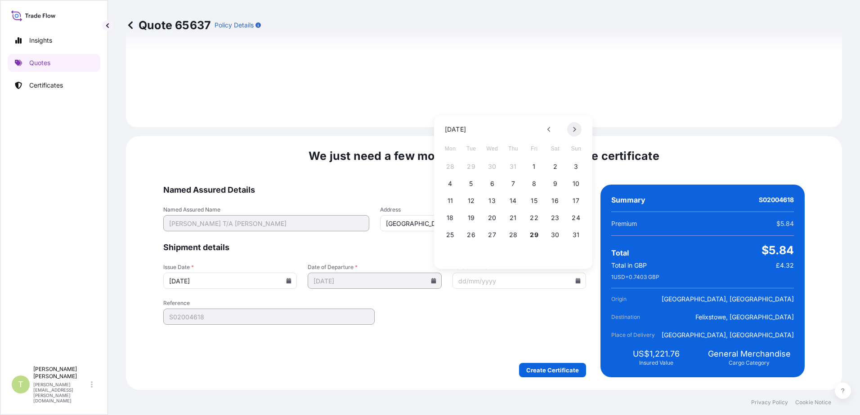
click at [574, 129] on icon at bounding box center [574, 129] width 4 height 5
click at [556, 166] on button "6" at bounding box center [555, 167] width 14 height 14
type input "[DATE]"
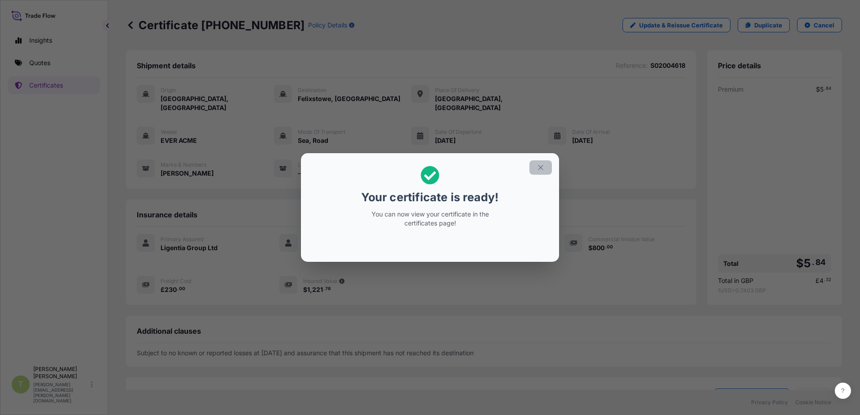
click at [543, 167] on icon "button" at bounding box center [540, 168] width 8 height 8
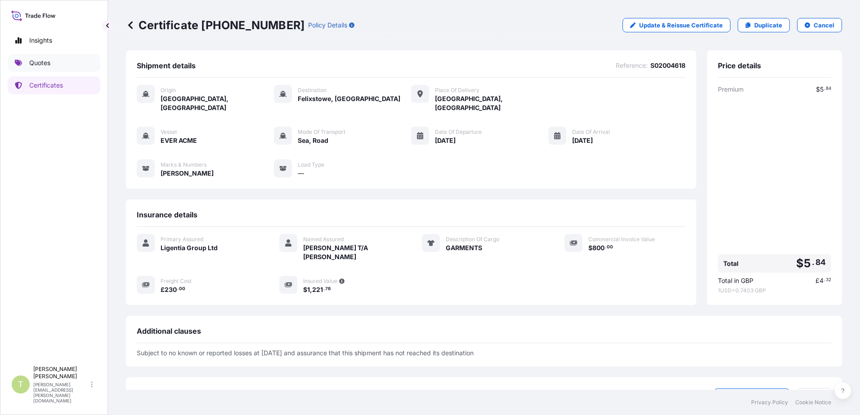
click at [44, 63] on p "Quotes" at bounding box center [39, 62] width 21 height 9
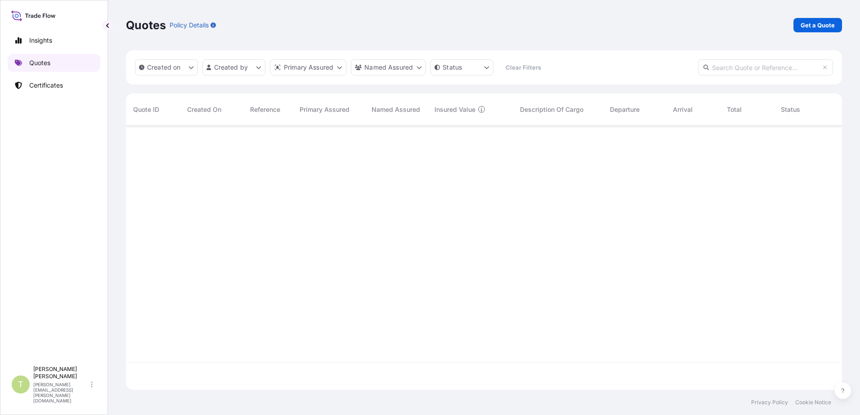
scroll to position [263, 709]
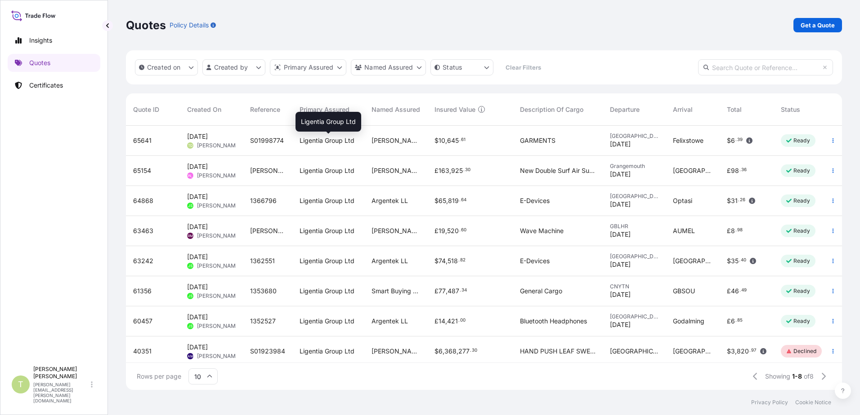
click at [337, 143] on span "Ligentia Group Ltd" at bounding box center [326, 140] width 55 height 9
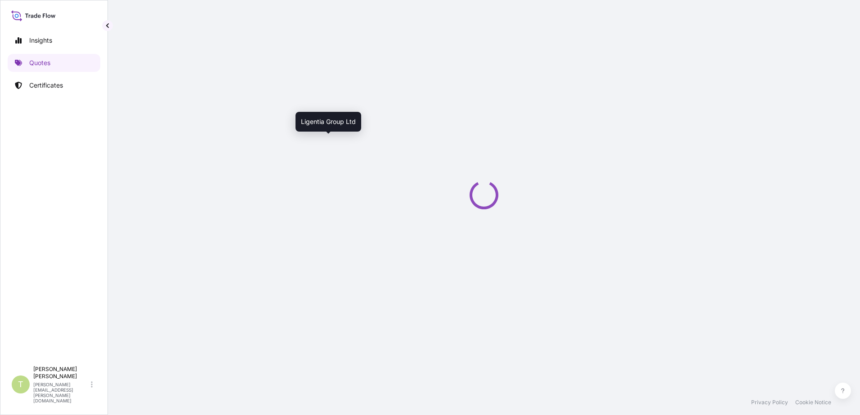
select select "Sea"
select select "Road / [GEOGRAPHIC_DATA]"
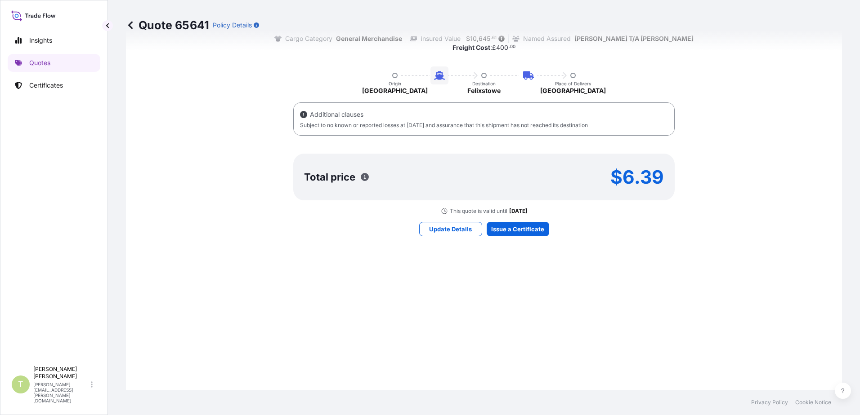
scroll to position [584, 0]
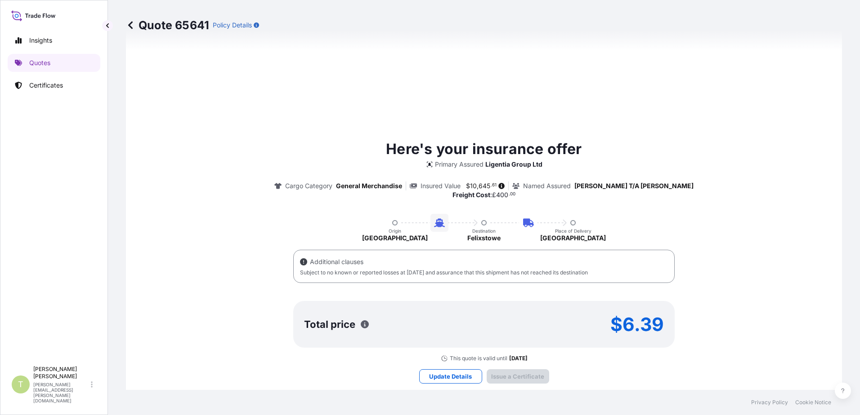
type input "[DATE]"
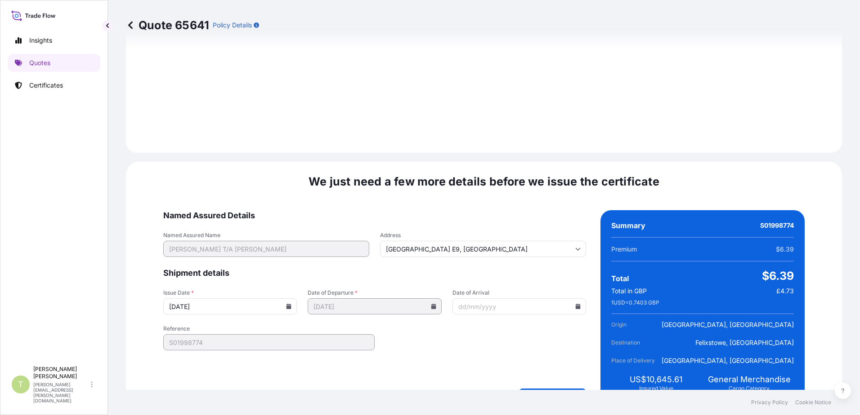
scroll to position [1158, 0]
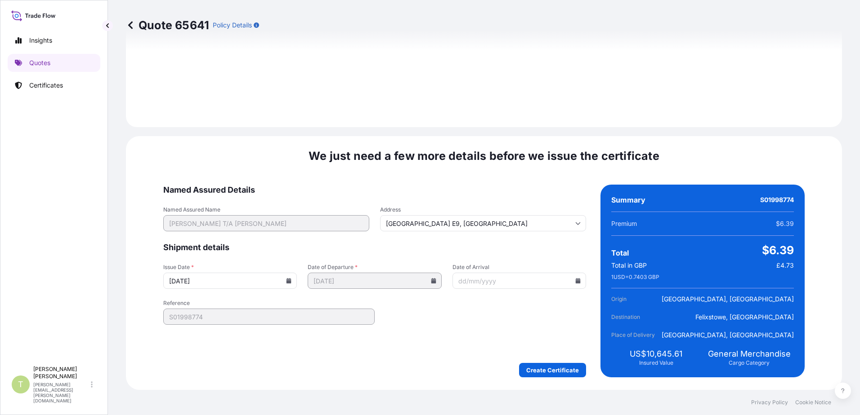
click at [565, 284] on input "Date of Arrival" at bounding box center [519, 281] width 134 height 16
click at [575, 282] on icon at bounding box center [577, 280] width 5 height 5
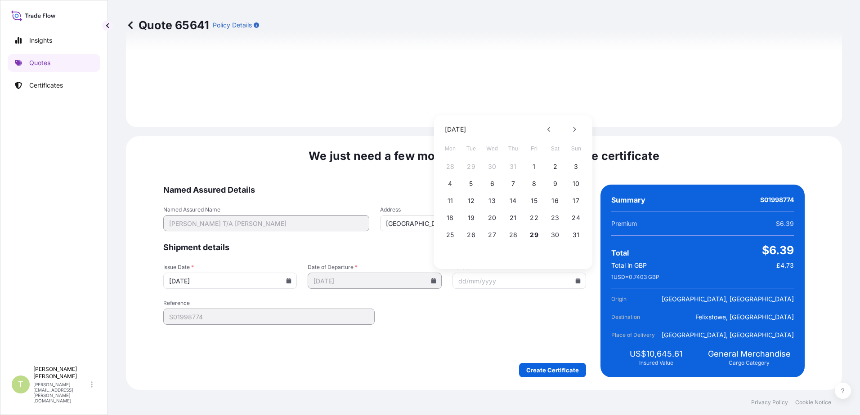
click at [577, 137] on div "[DATE] Mon Tue Wed Thu Fri Sat Sun 28 29 30 31 1 2 3 4 5 6 7 8 9 10 11 12 13 14…" at bounding box center [513, 191] width 144 height 150
click at [573, 132] on icon at bounding box center [574, 129] width 3 height 5
click at [555, 165] on button "6" at bounding box center [555, 167] width 14 height 14
type input "[DATE]"
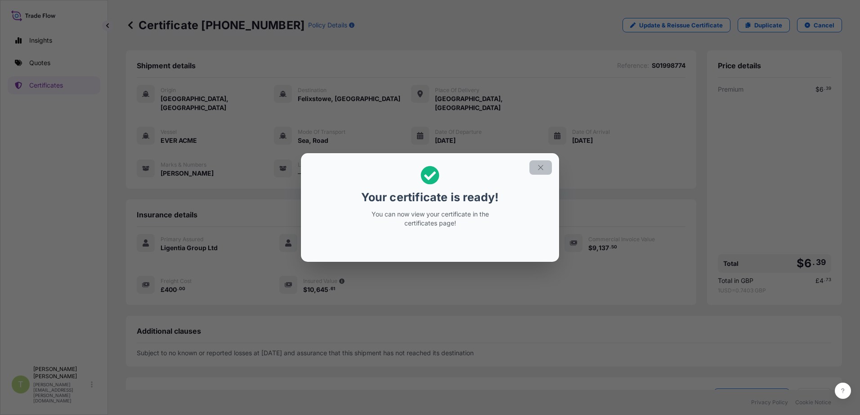
click at [542, 169] on icon "button" at bounding box center [540, 167] width 5 height 5
